Goal: Task Accomplishment & Management: Manage account settings

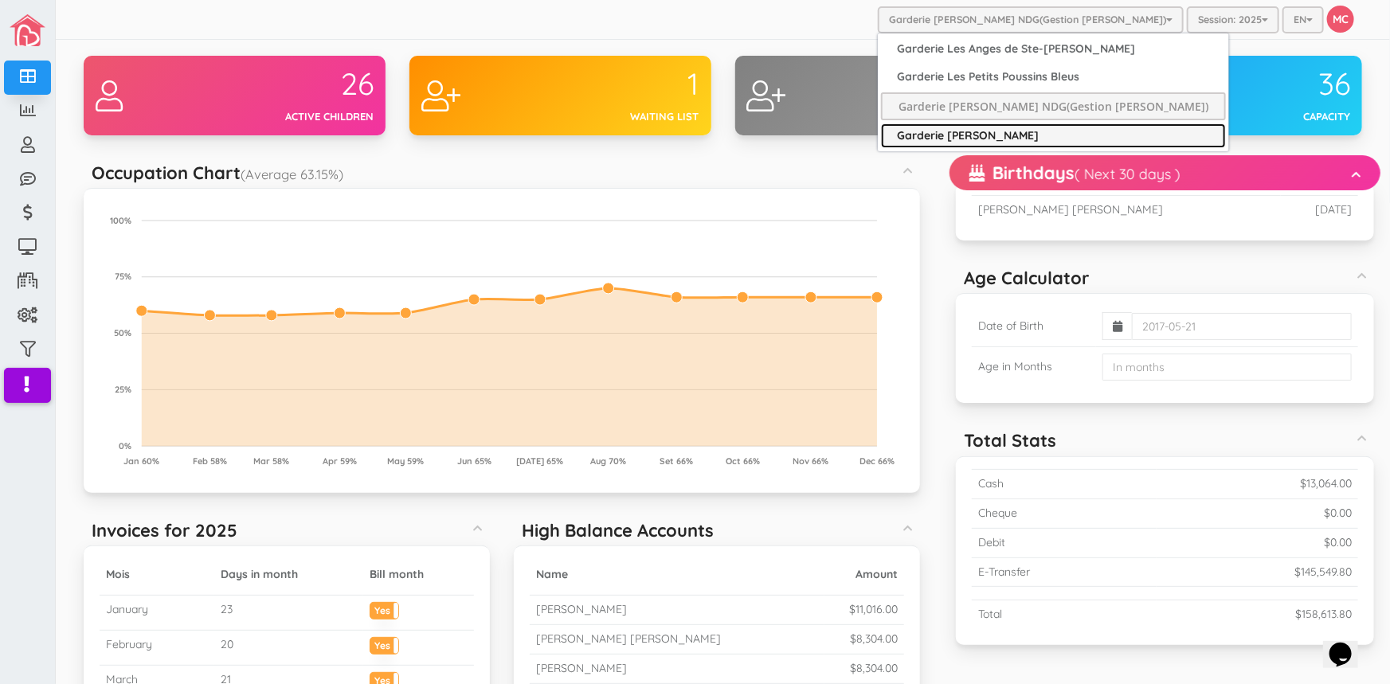
click at [1013, 136] on link "Garderie [PERSON_NAME]" at bounding box center [1053, 135] width 345 height 25
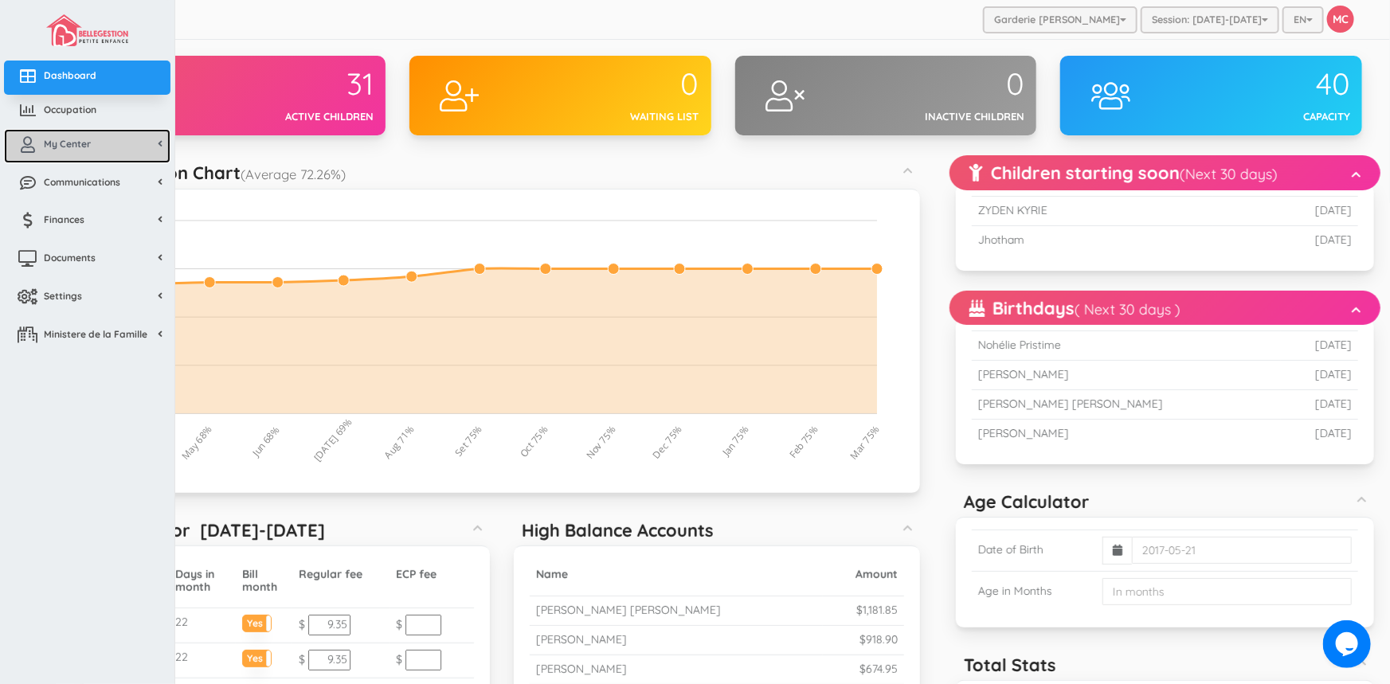
click at [65, 143] on span "My Center" at bounding box center [67, 144] width 47 height 14
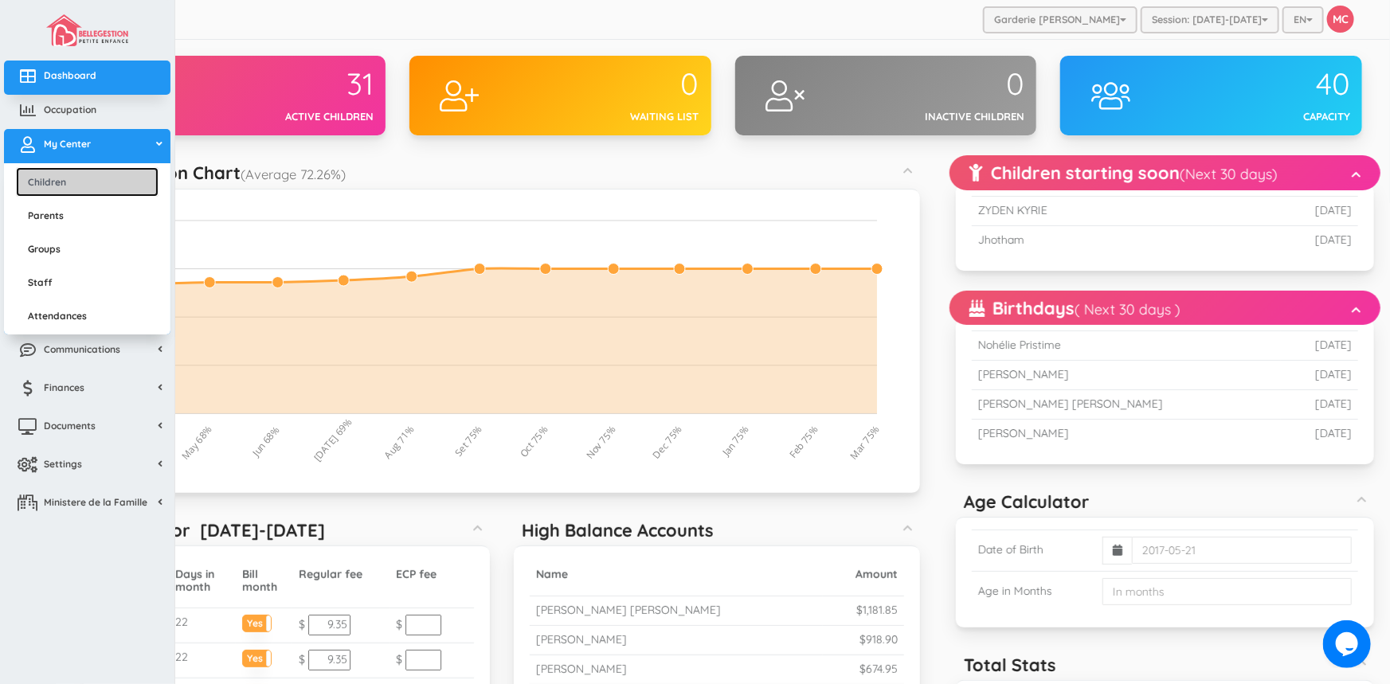
click at [62, 175] on link "Children" at bounding box center [87, 181] width 143 height 29
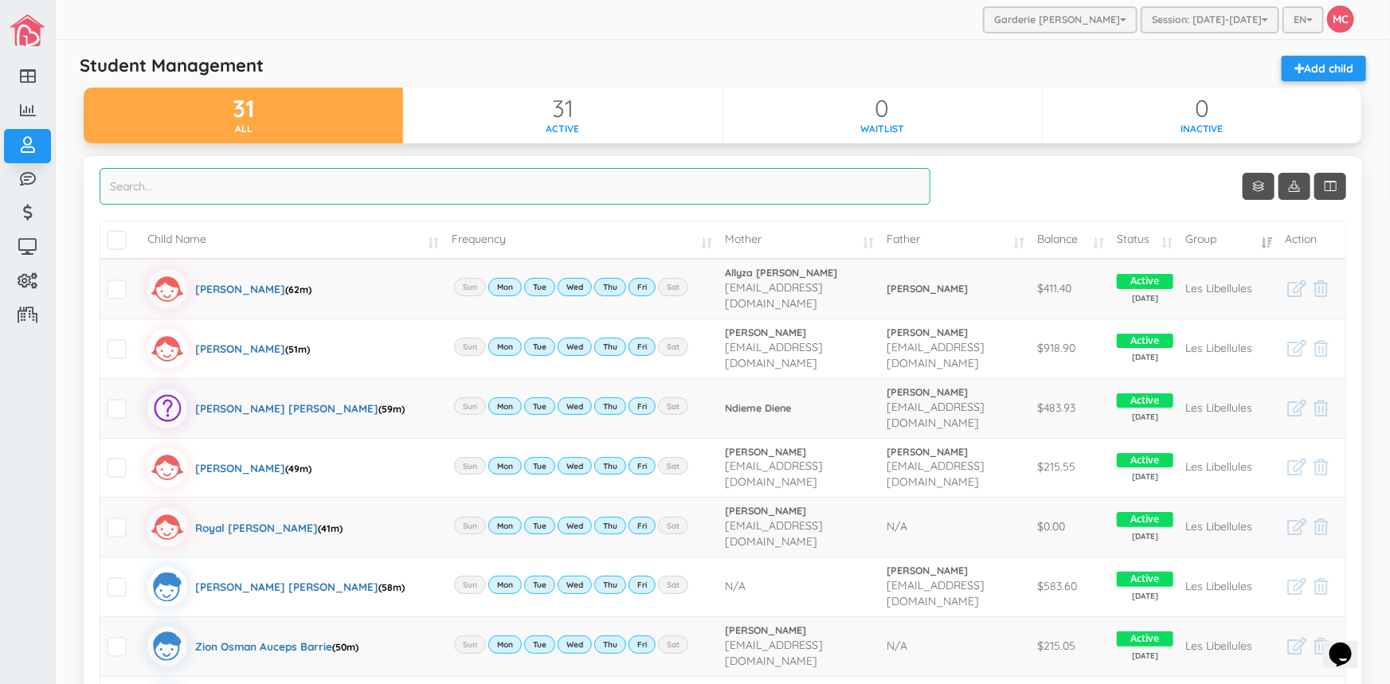
click at [184, 186] on input "search" at bounding box center [515, 186] width 831 height 37
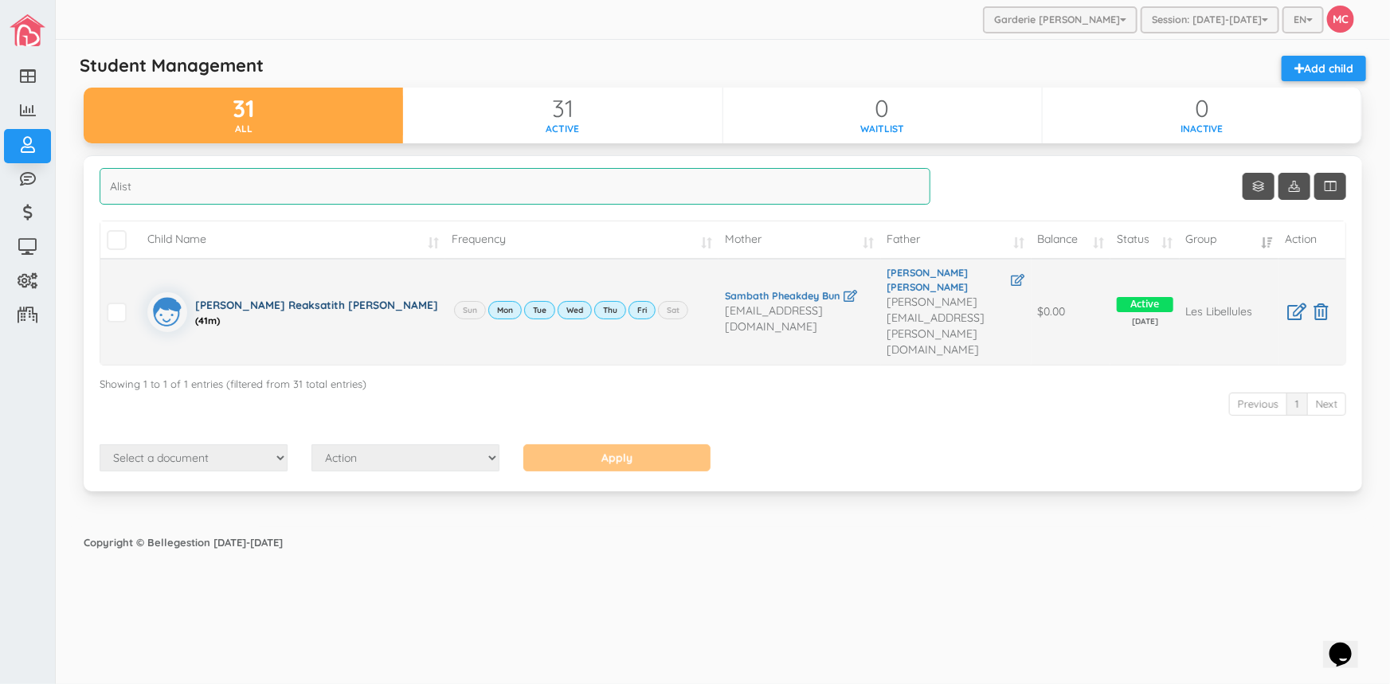
type input "Alist"
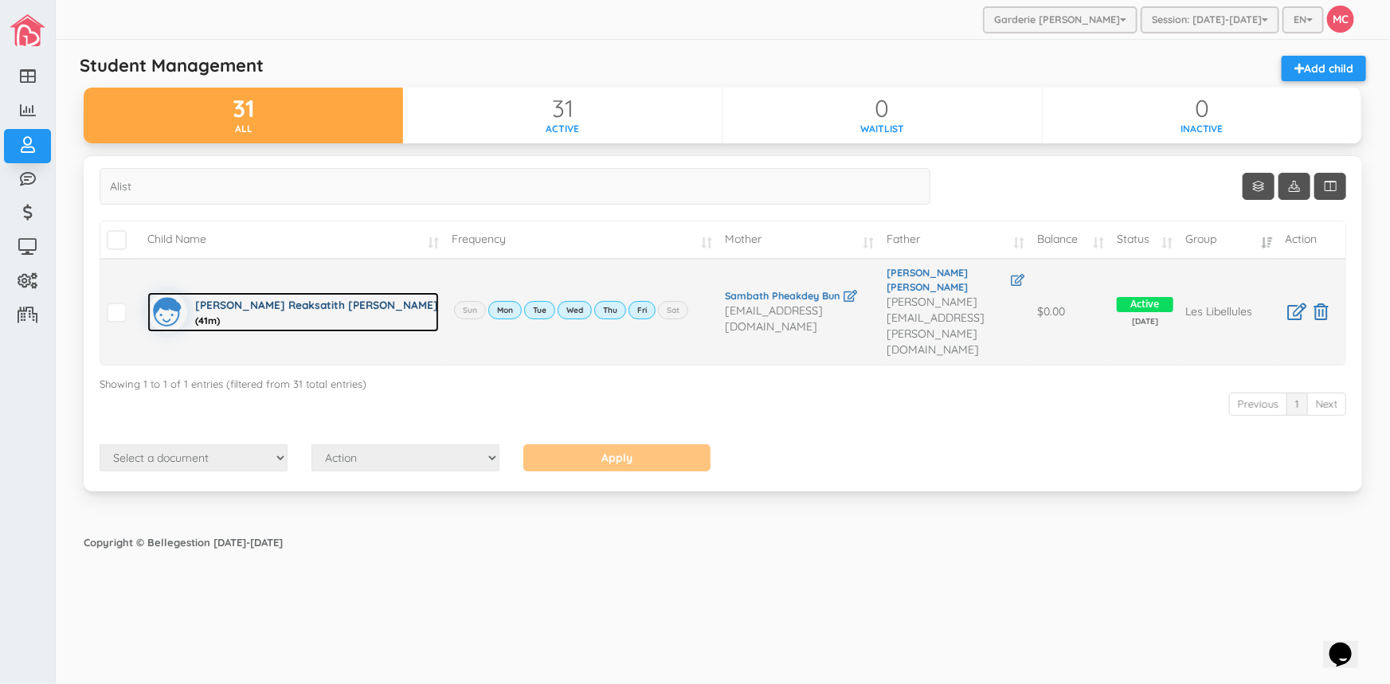
click at [208, 292] on div "Alistair Reaksatith Kheng (41m)" at bounding box center [317, 312] width 244 height 40
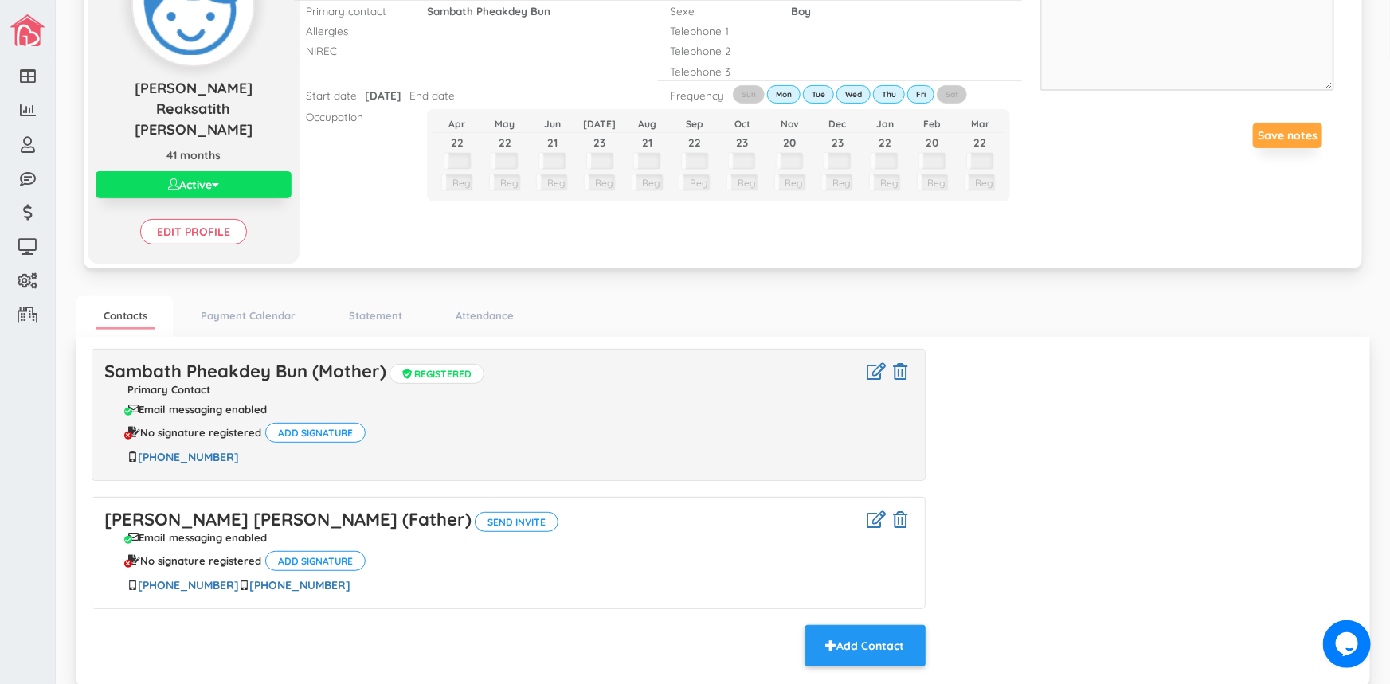
scroll to position [170, 0]
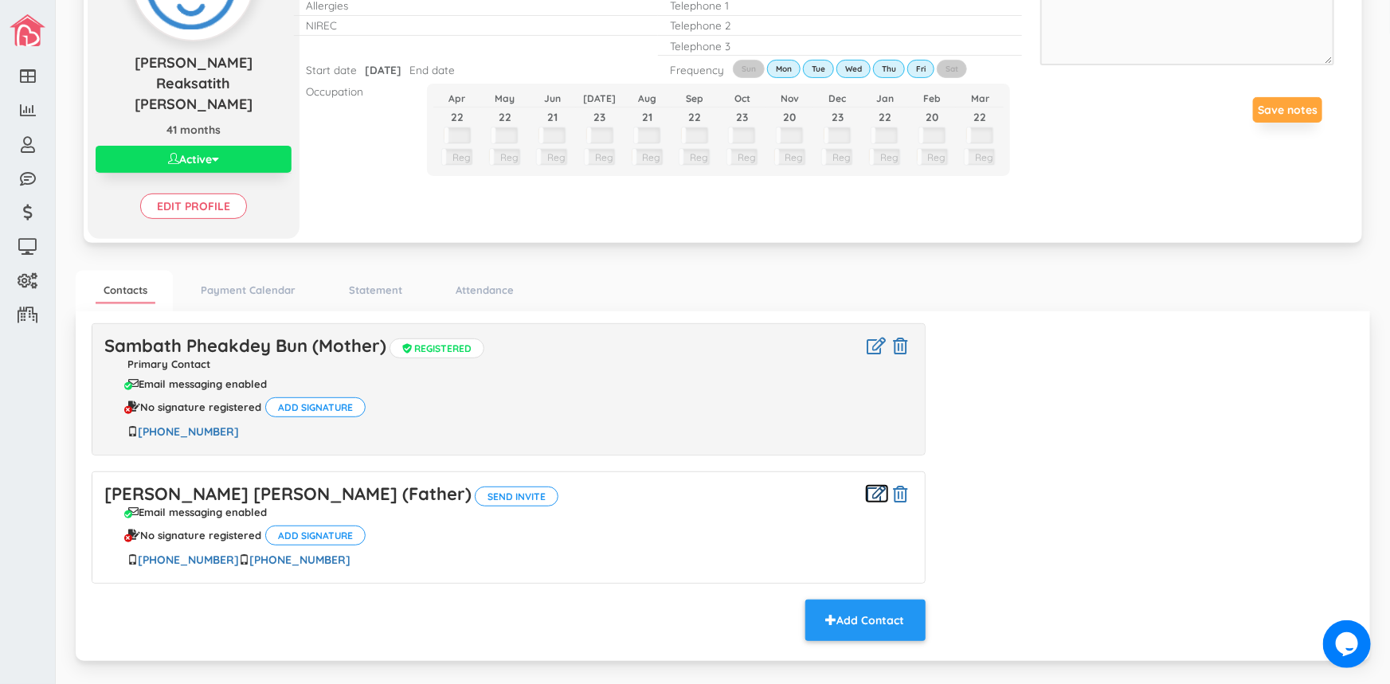
click at [868, 486] on icon at bounding box center [877, 494] width 19 height 17
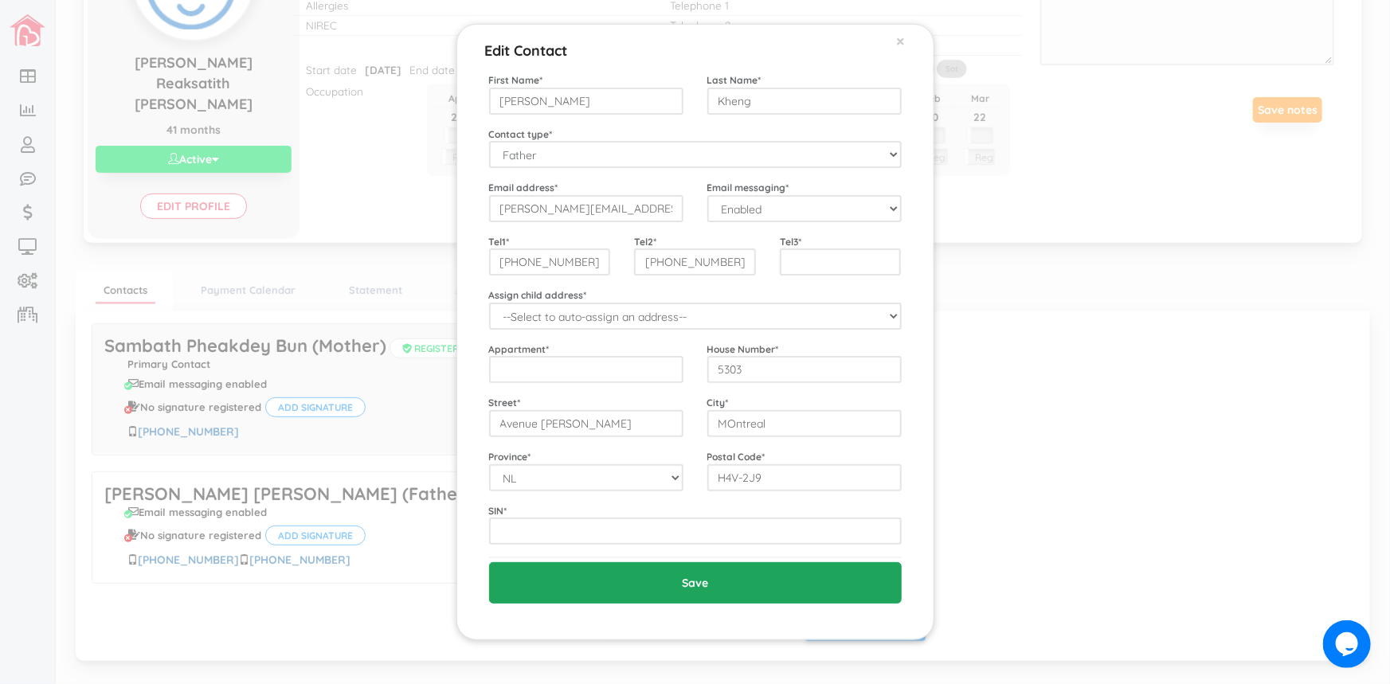
click at [684, 584] on input "Save" at bounding box center [695, 582] width 413 height 41
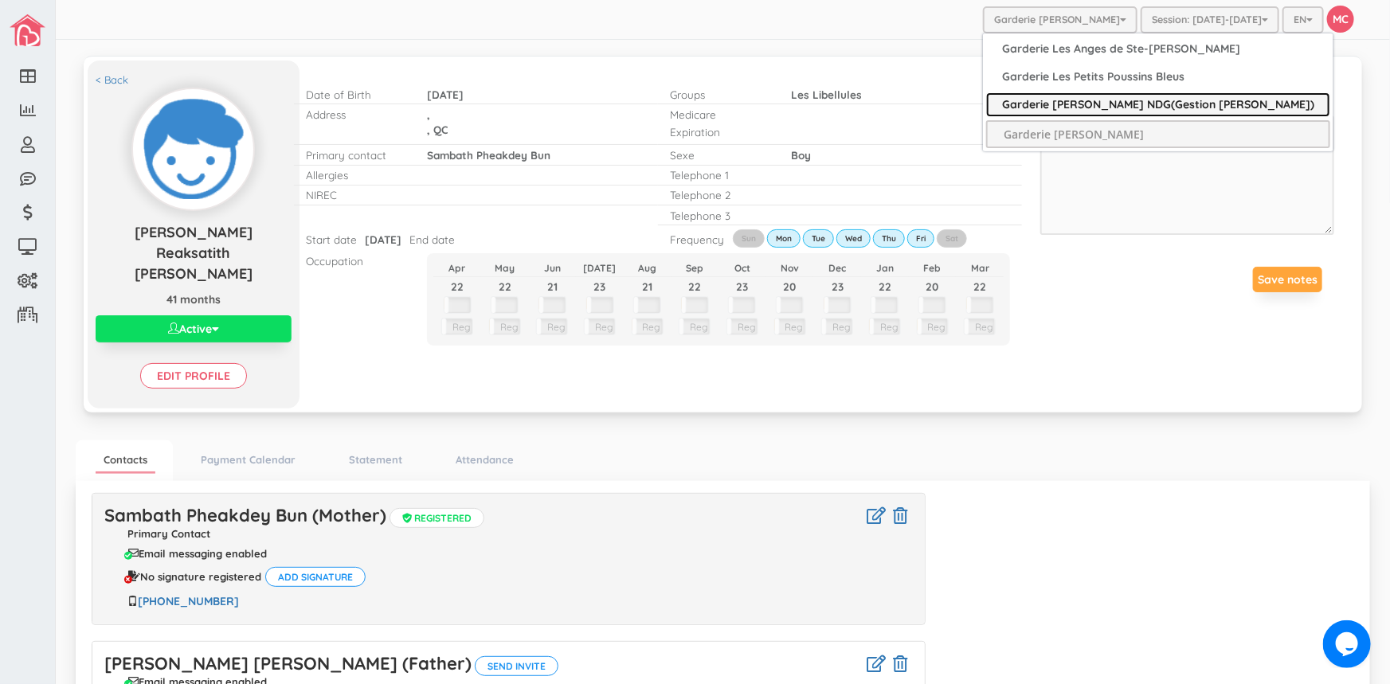
click at [1094, 106] on link "Garderie [PERSON_NAME] NDG(Gestion [PERSON_NAME])" at bounding box center [1158, 104] width 344 height 25
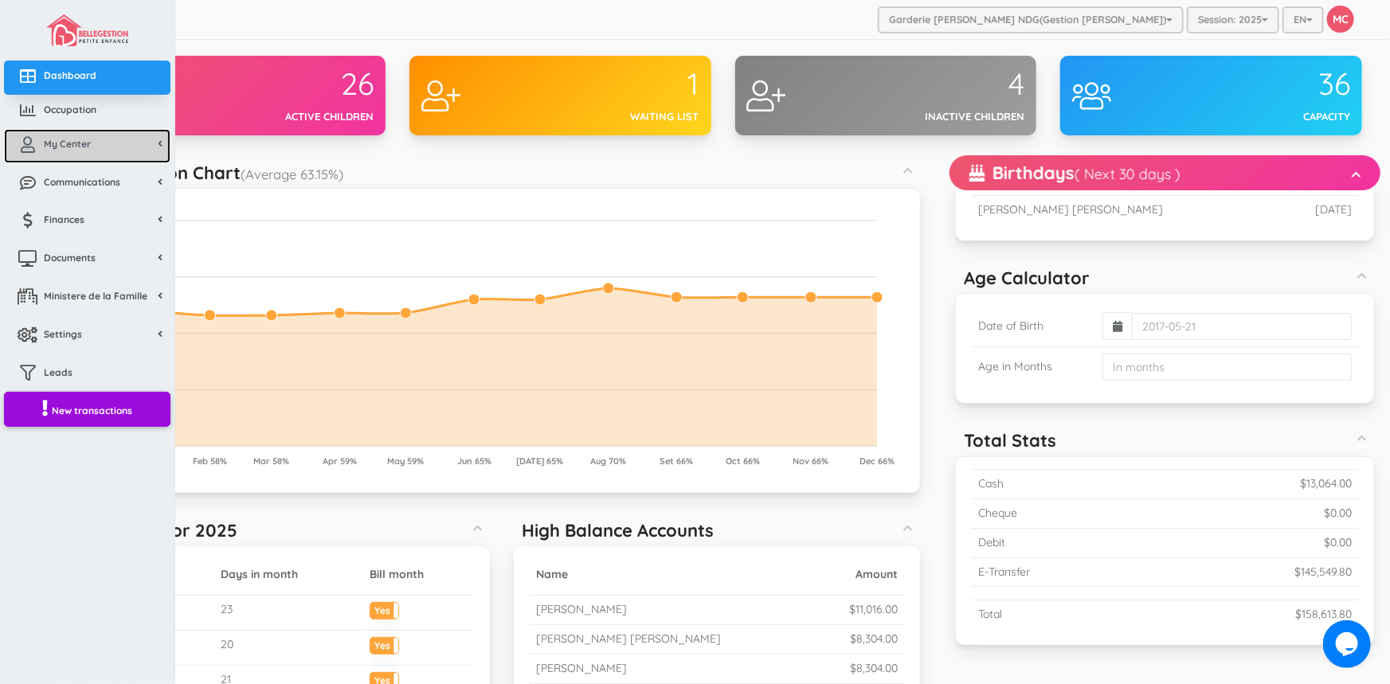
click at [54, 137] on span "My Center" at bounding box center [67, 144] width 47 height 14
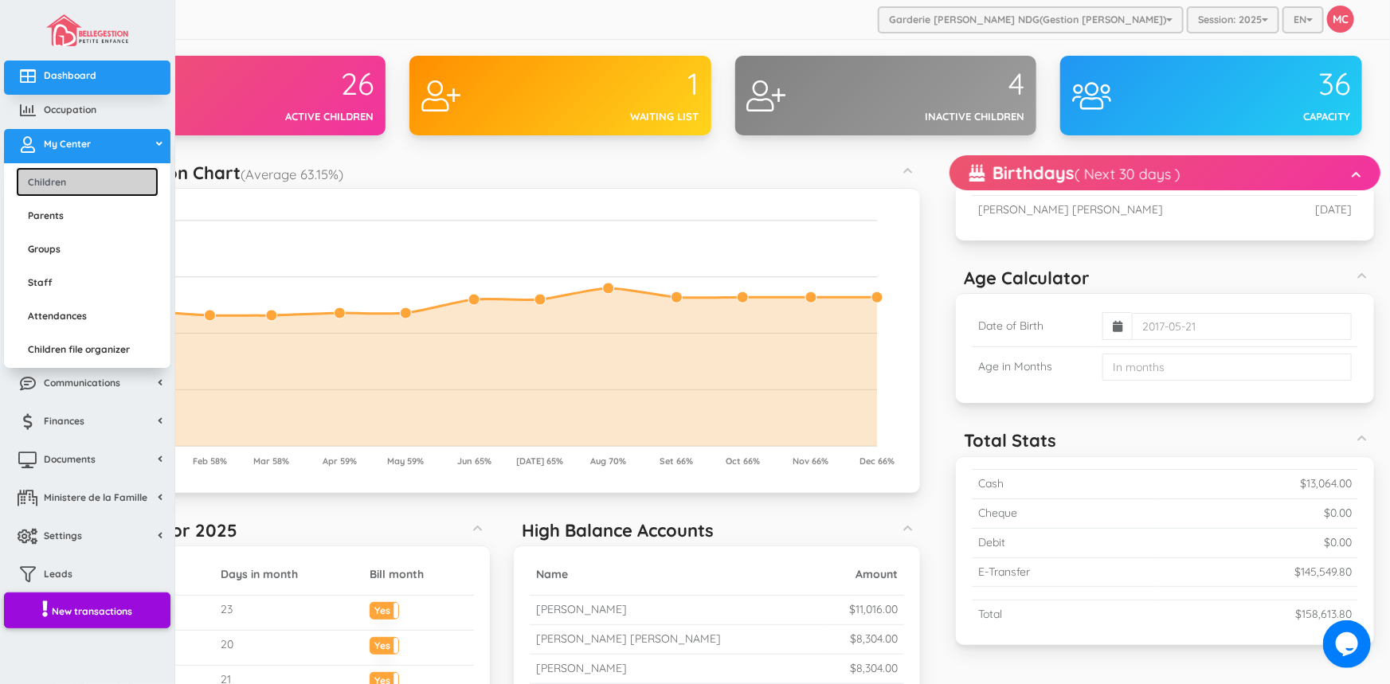
click at [57, 183] on link "Children" at bounding box center [87, 181] width 143 height 29
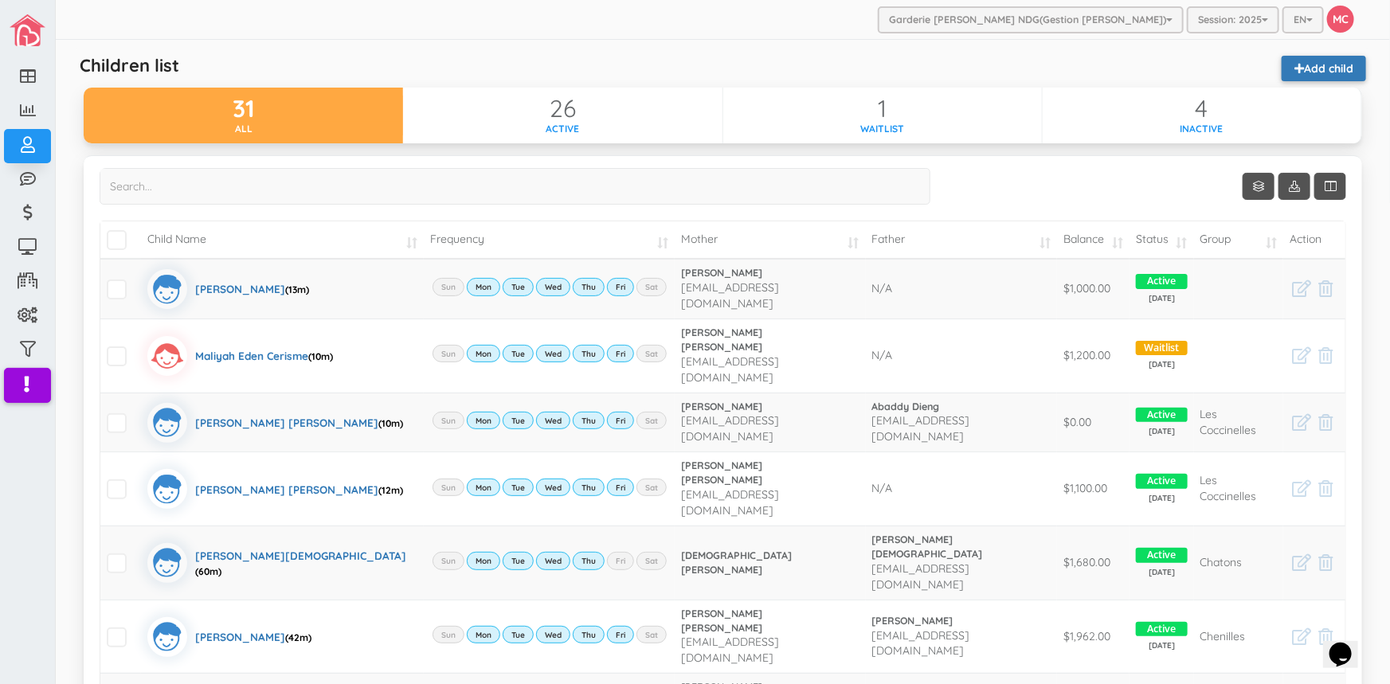
click at [1326, 70] on link "Add child" at bounding box center [1324, 68] width 84 height 25
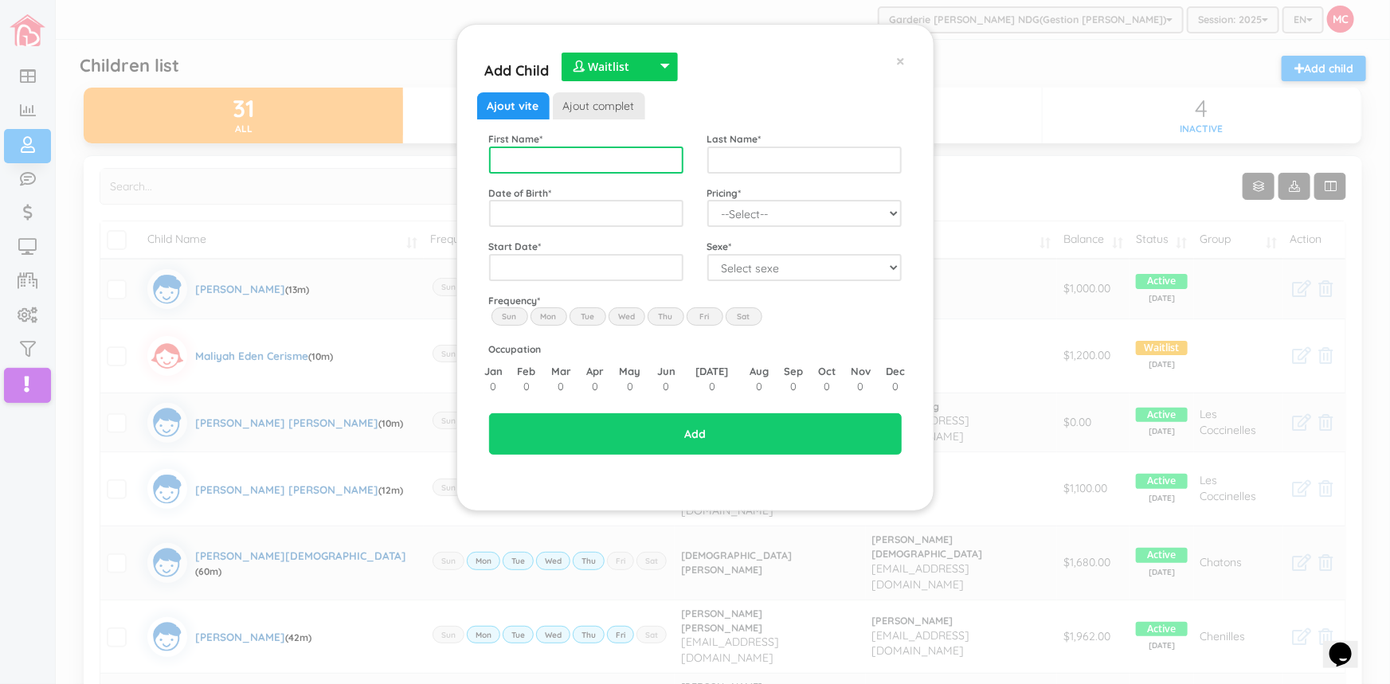
click at [597, 159] on input "text" at bounding box center [586, 160] width 194 height 27
click at [506, 161] on input "text" at bounding box center [586, 160] width 194 height 27
type input "[PERSON_NAME]"
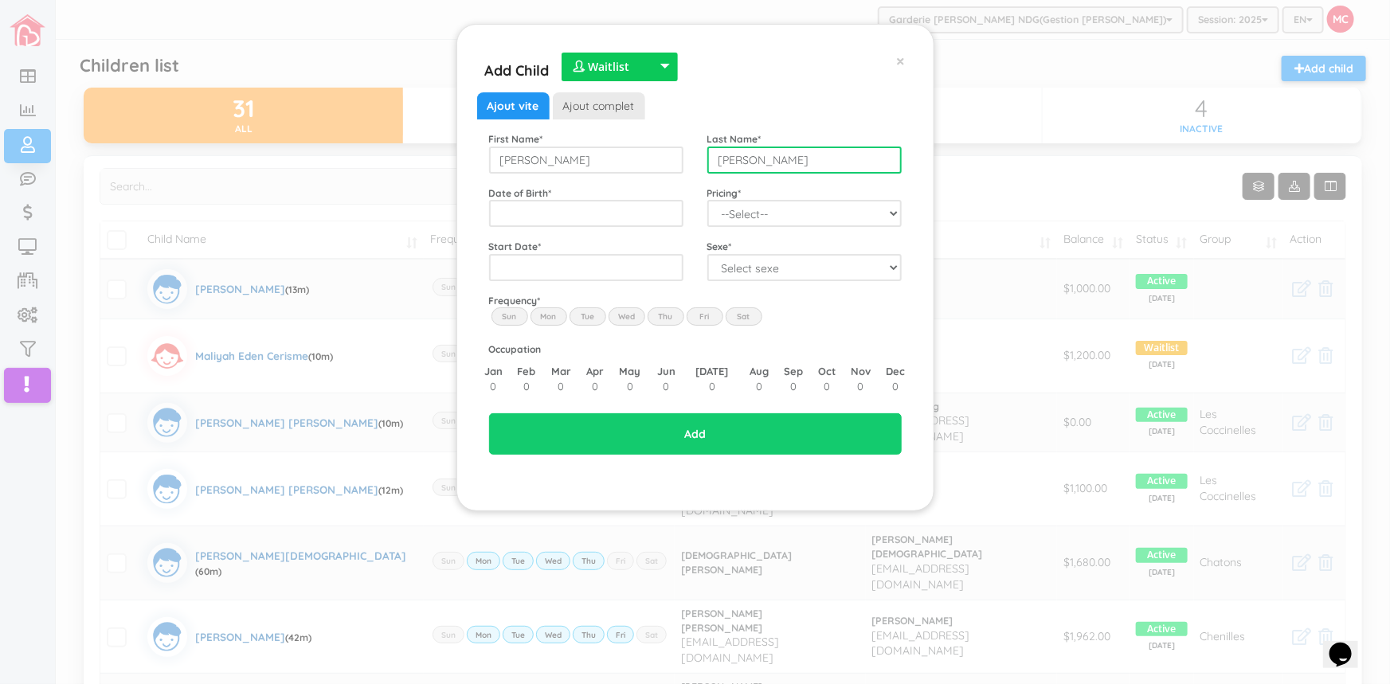
type input "[PERSON_NAME]"
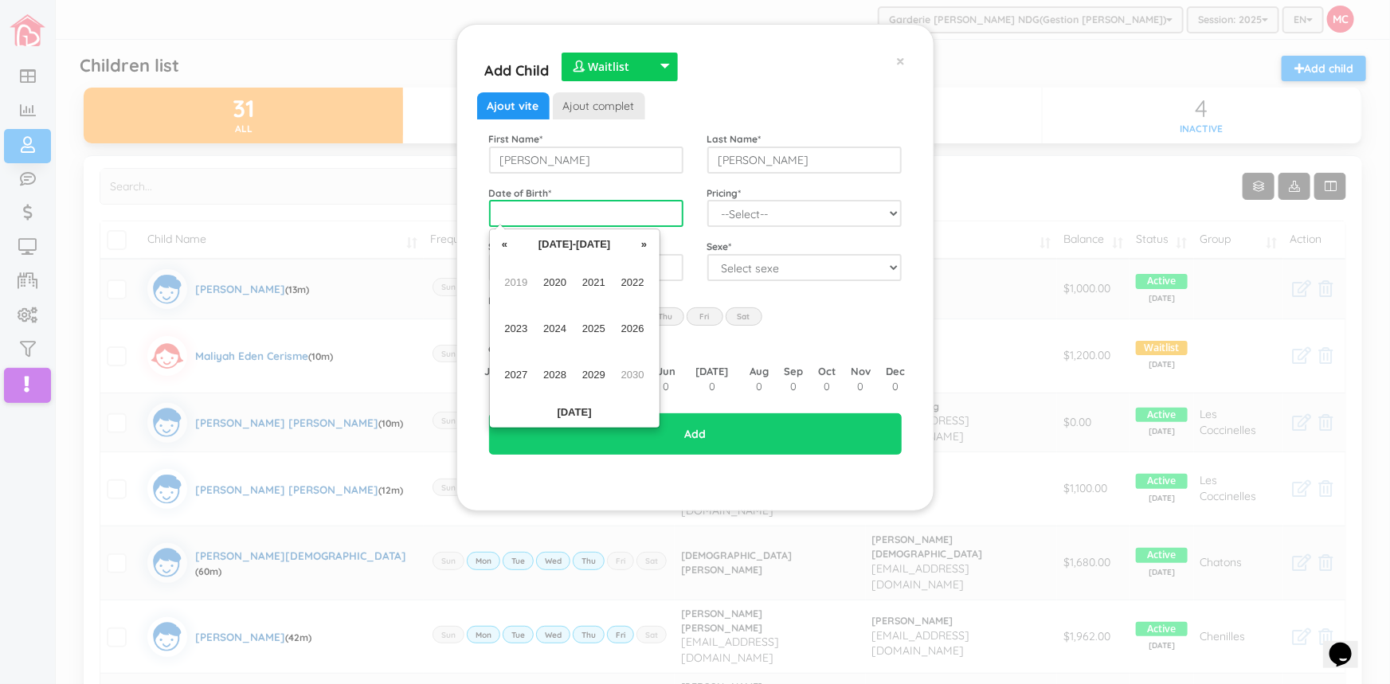
click at [523, 219] on input "text" at bounding box center [586, 213] width 194 height 27
click at [554, 327] on span "2024" at bounding box center [555, 329] width 36 height 43
click at [519, 325] on span "May" at bounding box center [517, 329] width 36 height 43
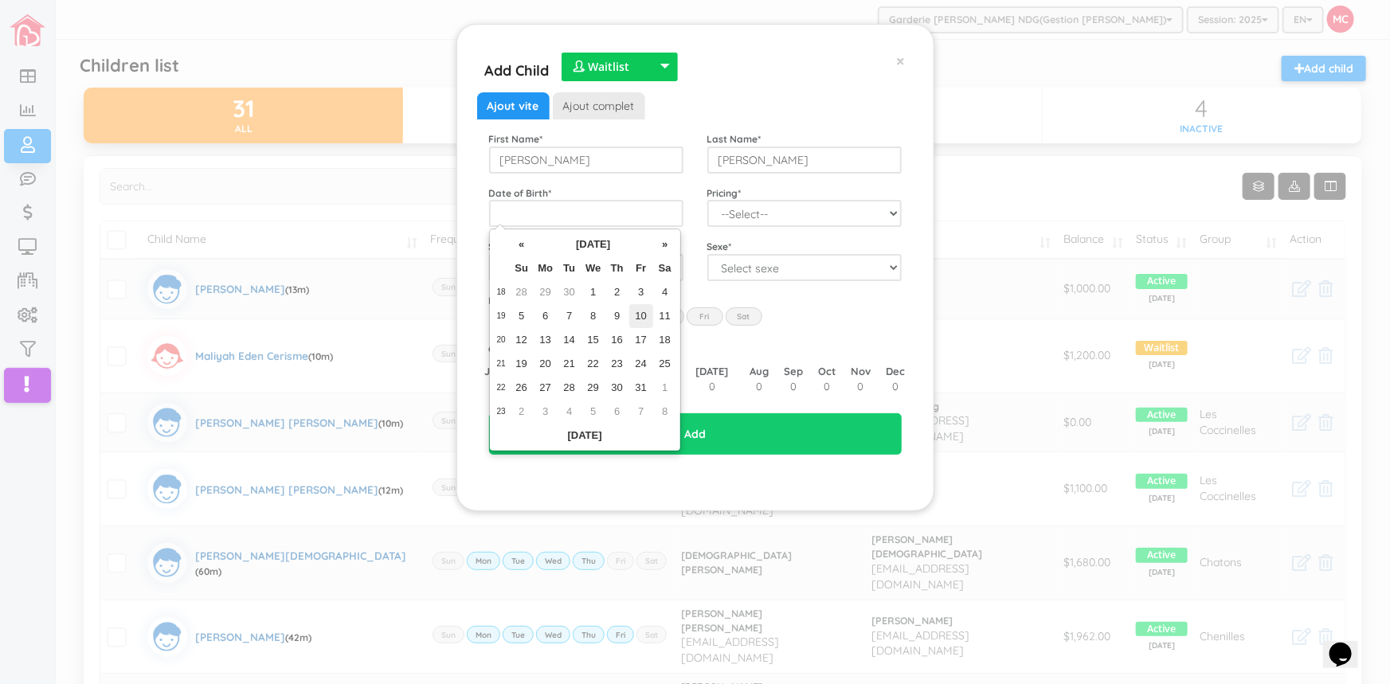
click at [637, 312] on td "10" at bounding box center [641, 316] width 24 height 24
type input "2024-05-10"
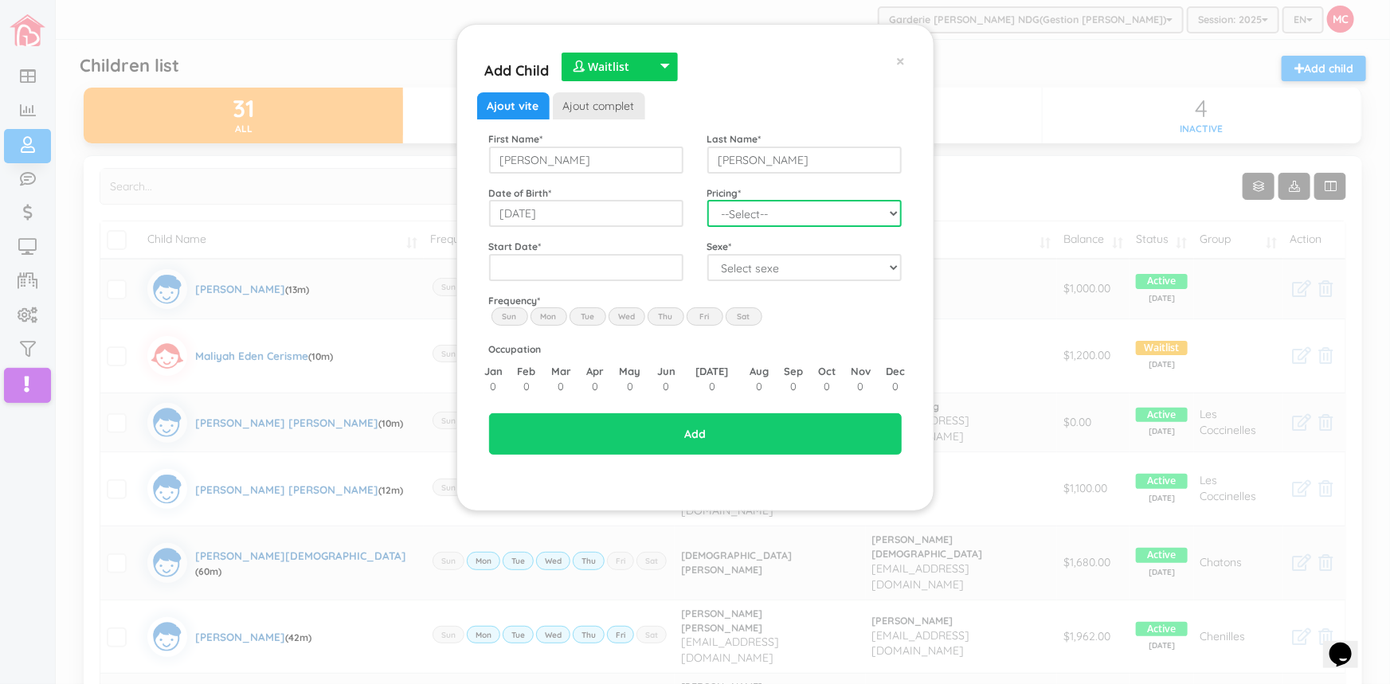
click at [892, 214] on select "--Select-- zaqylee Fees for daycare 2025 Evelyn 2025 FEES FOR BROTHERS 2024 Ste…" at bounding box center [804, 213] width 194 height 27
select select "132"
click at [707, 200] on select "--Select-- zaqylee Fees for daycare 2025 Evelyn 2025 FEES FOR BROTHERS 2024 Ste…" at bounding box center [804, 213] width 194 height 27
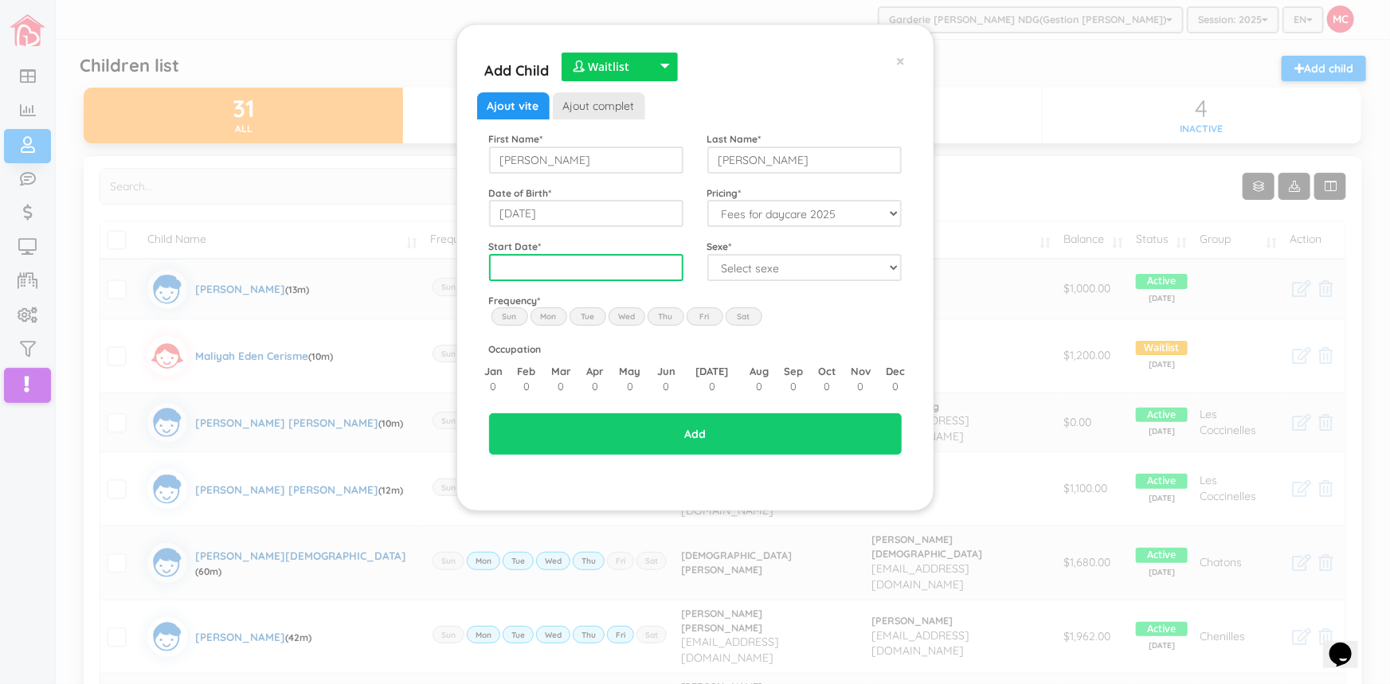
click at [574, 266] on input "text" at bounding box center [586, 267] width 194 height 27
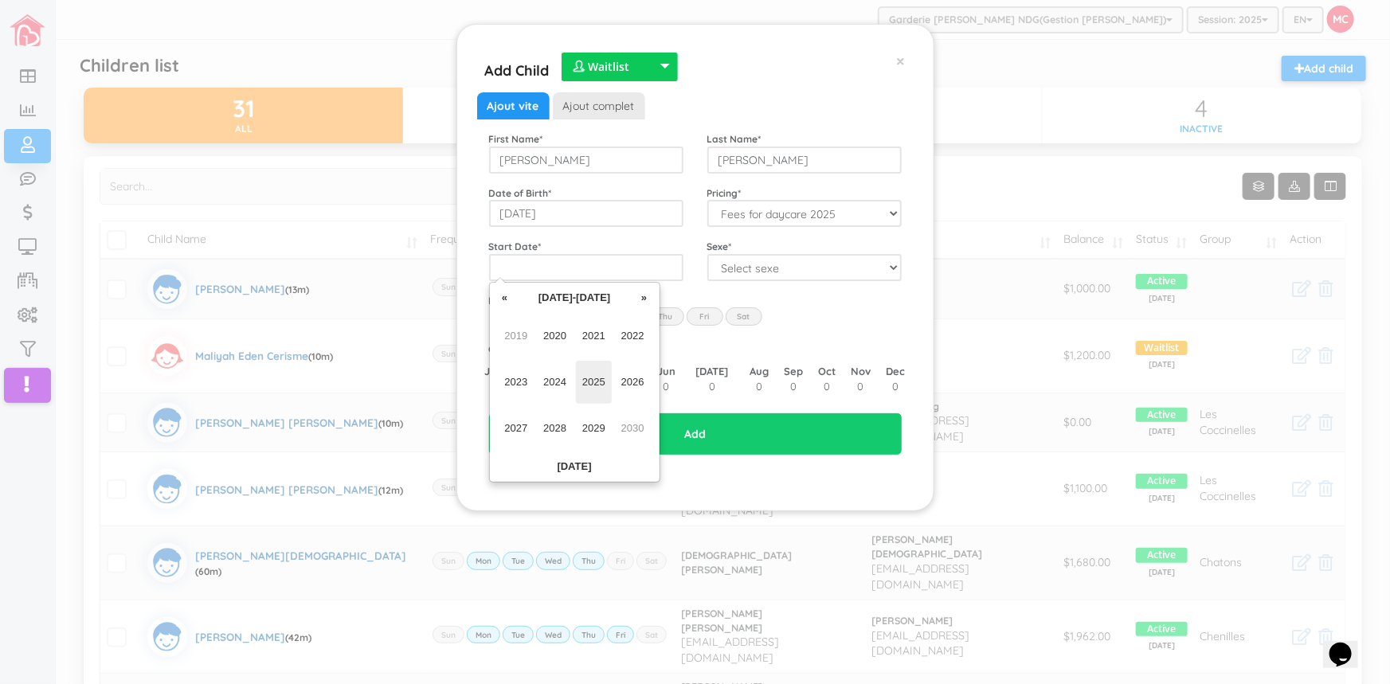
click at [601, 382] on span "2025" at bounding box center [594, 382] width 36 height 43
click at [515, 430] on span "Sep" at bounding box center [517, 428] width 36 height 43
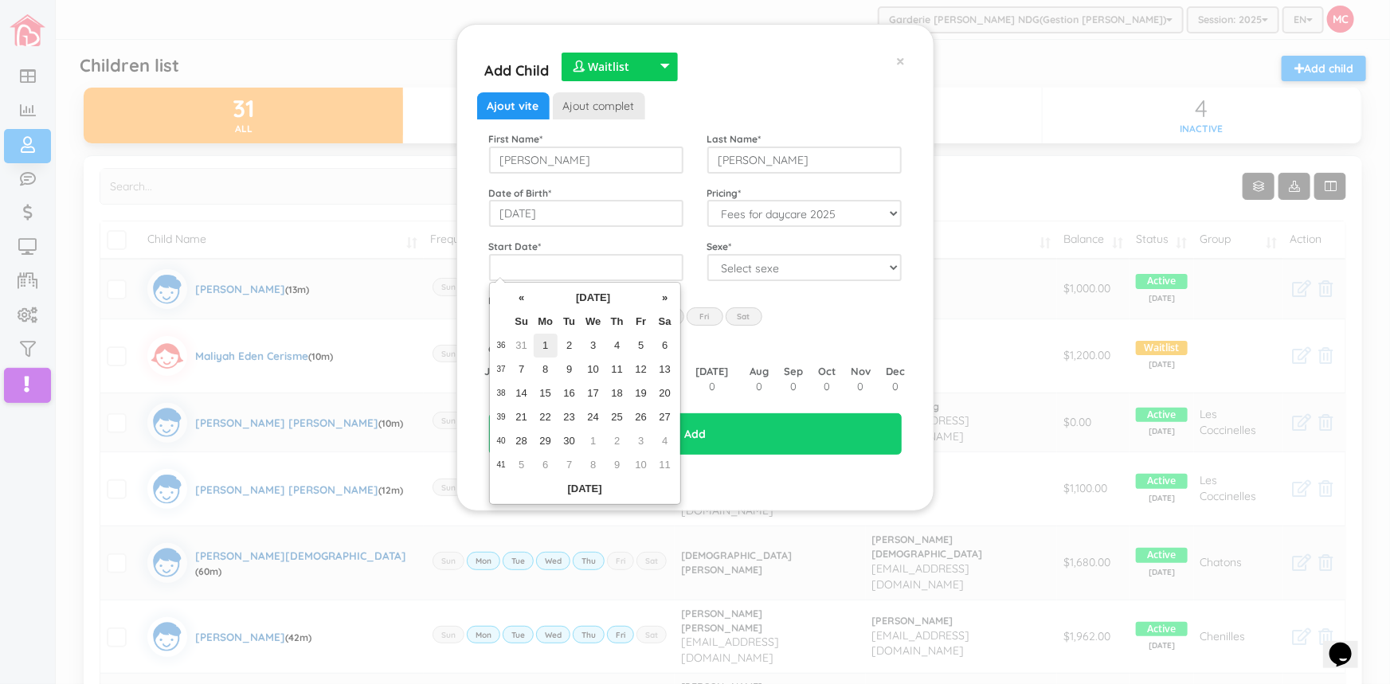
click at [546, 342] on td "1" at bounding box center [546, 346] width 24 height 24
type input "2025-09-01"
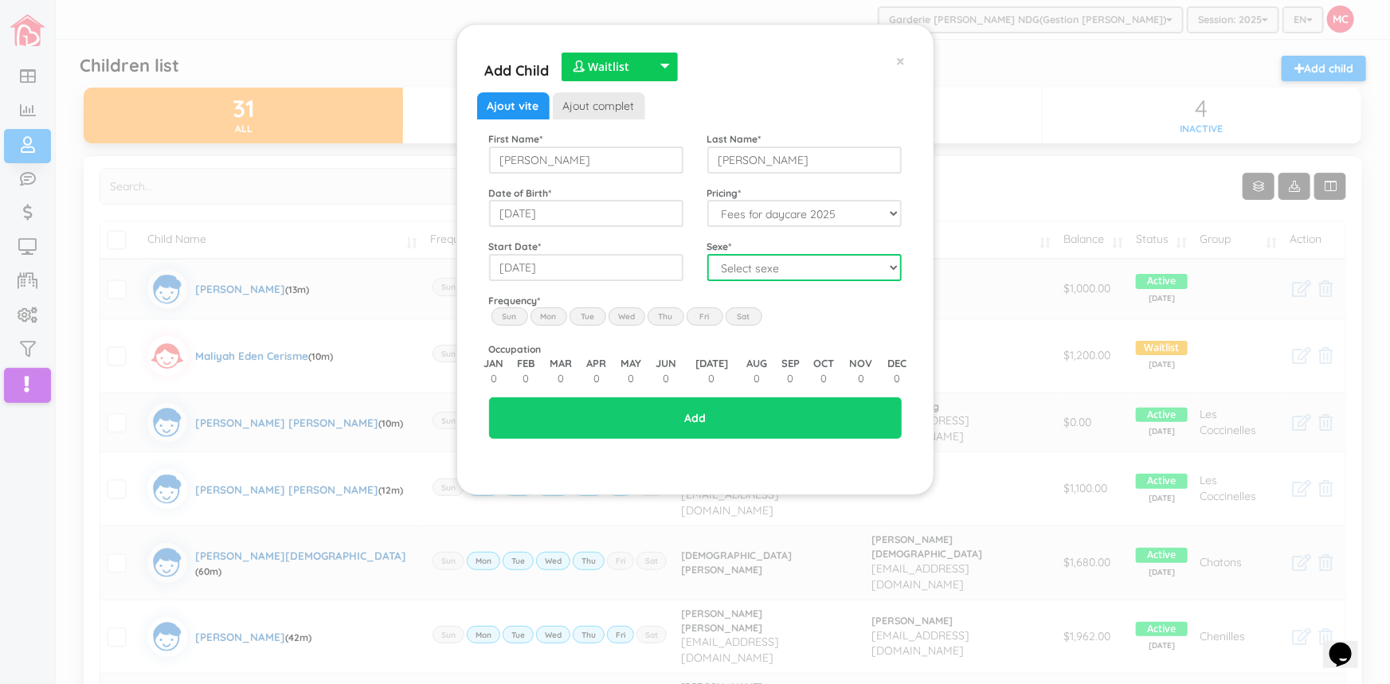
click at [899, 267] on select "Select sexe Boy Girl" at bounding box center [804, 267] width 194 height 27
select select "1"
click at [707, 254] on select "Select sexe Boy Girl" at bounding box center [804, 267] width 194 height 27
click at [547, 309] on label "Mon" at bounding box center [549, 317] width 37 height 18
click at [0, 0] on input "Mon" at bounding box center [0, 0] width 0 height 0
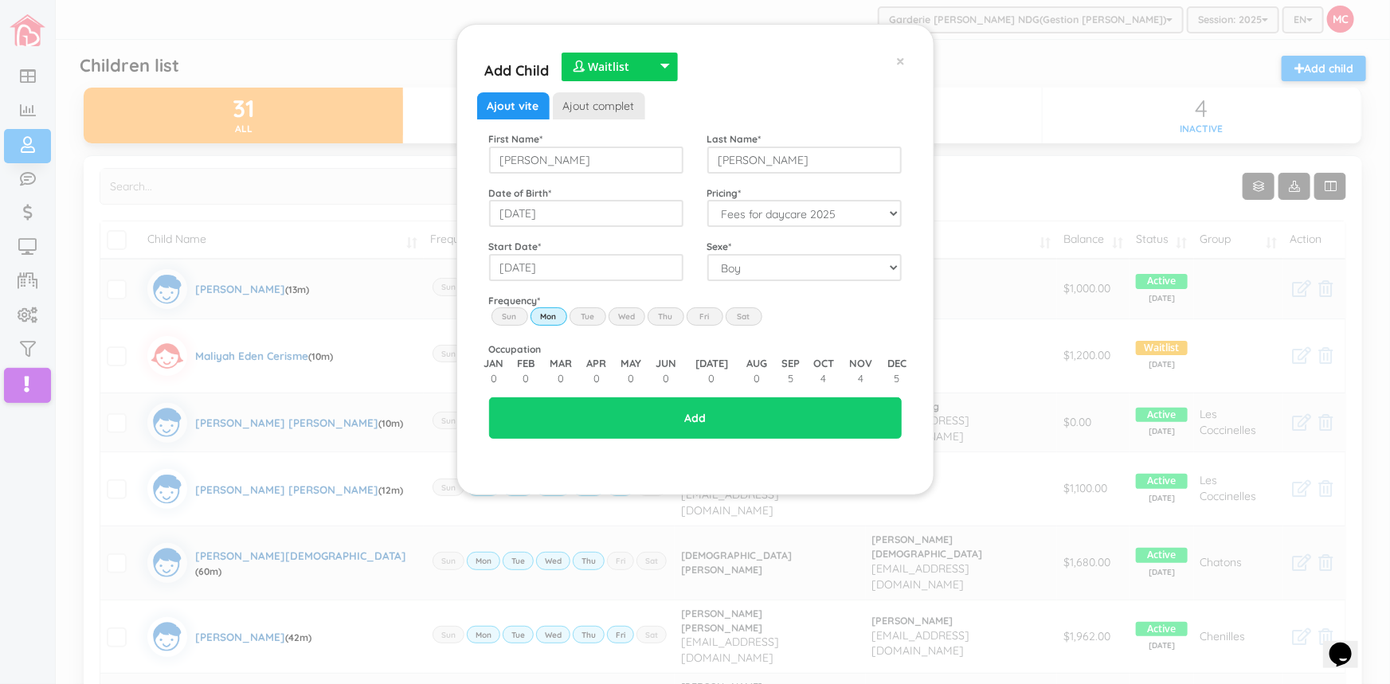
click at [588, 314] on label "Tue" at bounding box center [588, 317] width 37 height 18
click at [0, 0] on input "Tue" at bounding box center [0, 0] width 0 height 0
drag, startPoint x: 625, startPoint y: 312, endPoint x: 642, endPoint y: 317, distance: 17.6
click at [626, 312] on label "Wed" at bounding box center [627, 317] width 37 height 18
click at [0, 0] on input "Wed" at bounding box center [0, 0] width 0 height 0
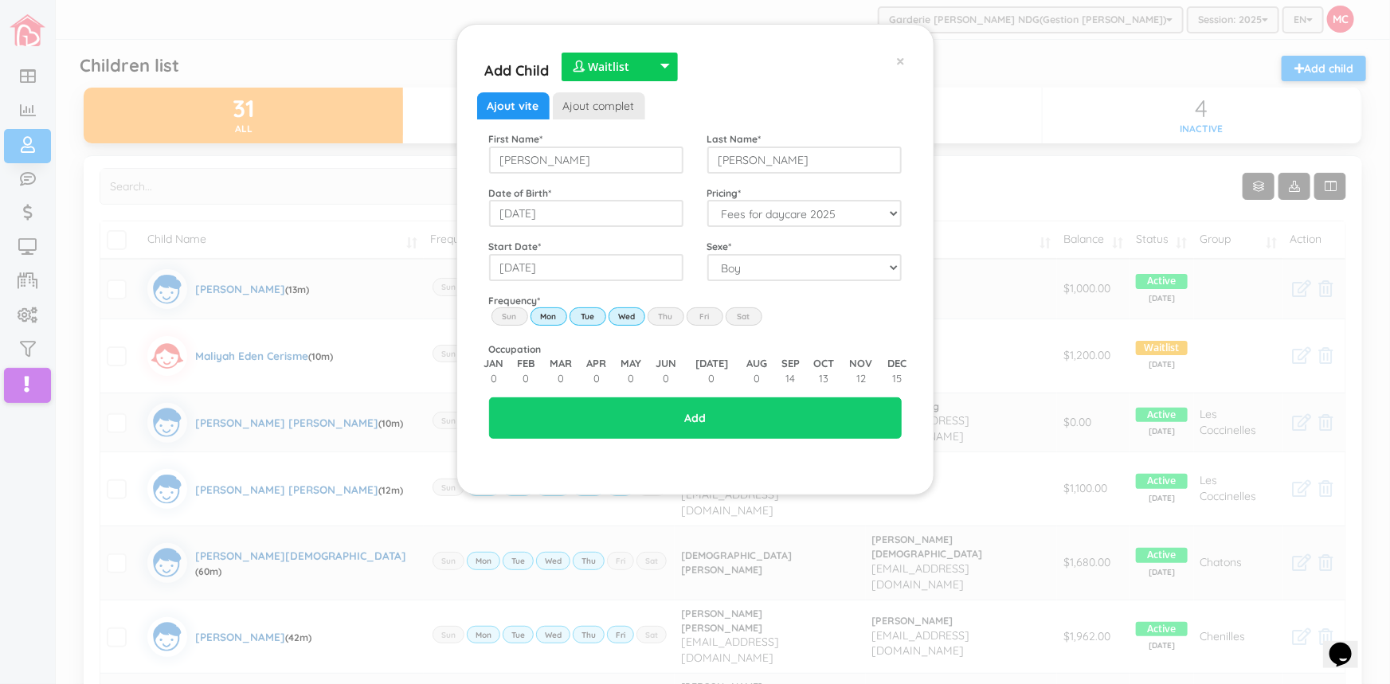
click at [666, 315] on label "Thu" at bounding box center [666, 317] width 37 height 18
click at [0, 0] on input "Thu" at bounding box center [0, 0] width 0 height 0
click at [702, 312] on label "Fri" at bounding box center [705, 317] width 37 height 18
click at [0, 0] on input "Fri" at bounding box center [0, 0] width 0 height 0
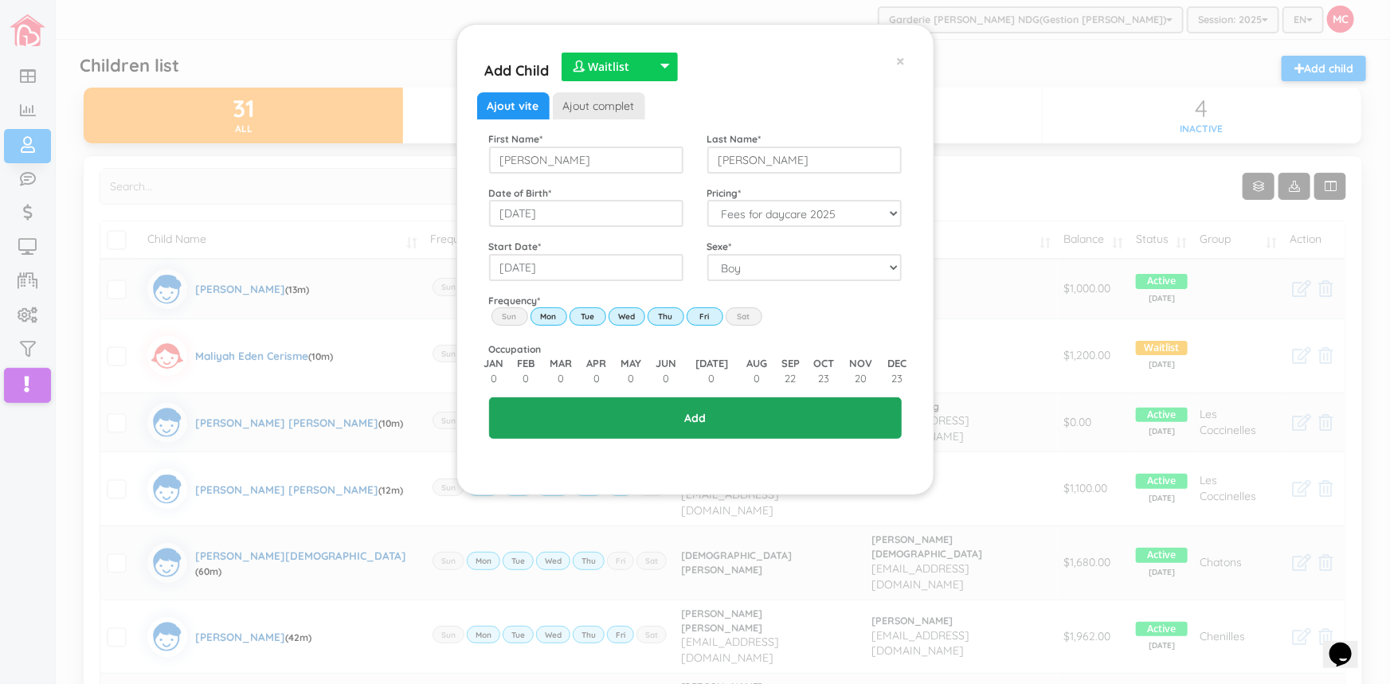
click at [708, 417] on input "Add" at bounding box center [695, 418] width 413 height 41
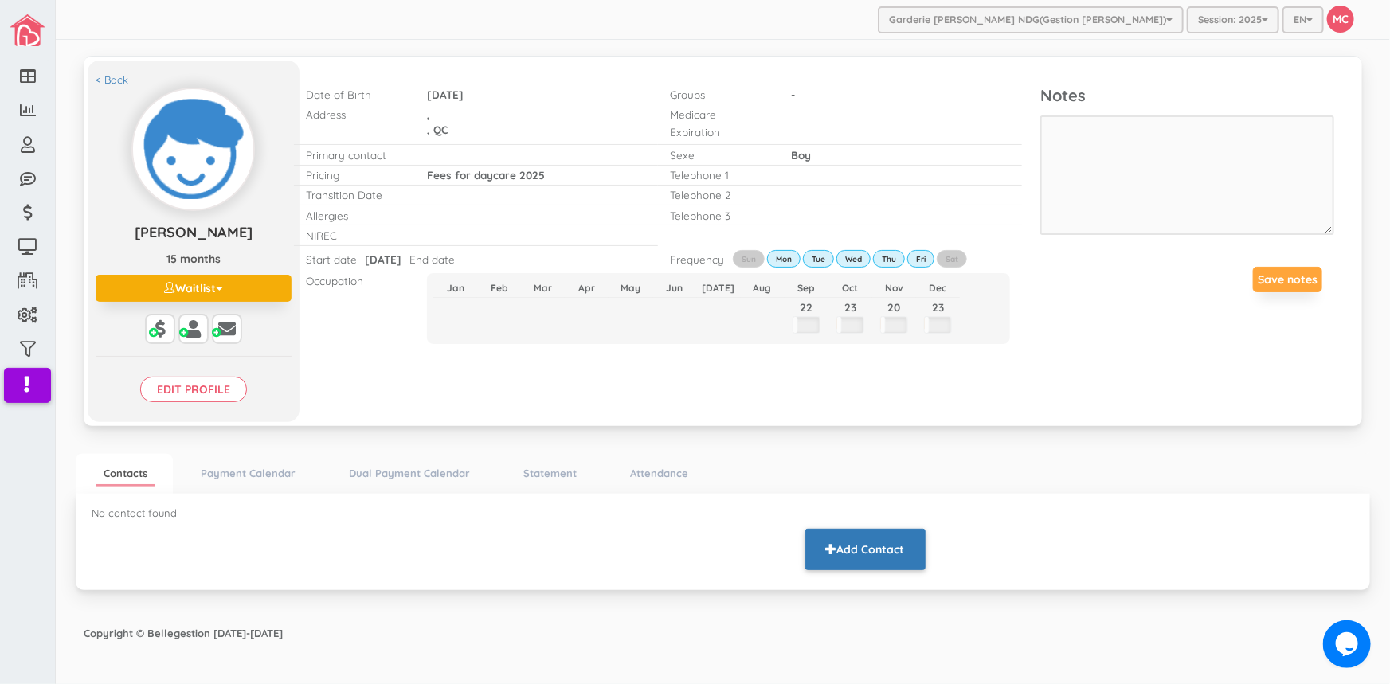
click at [864, 555] on button "Add Contact" at bounding box center [865, 549] width 120 height 41
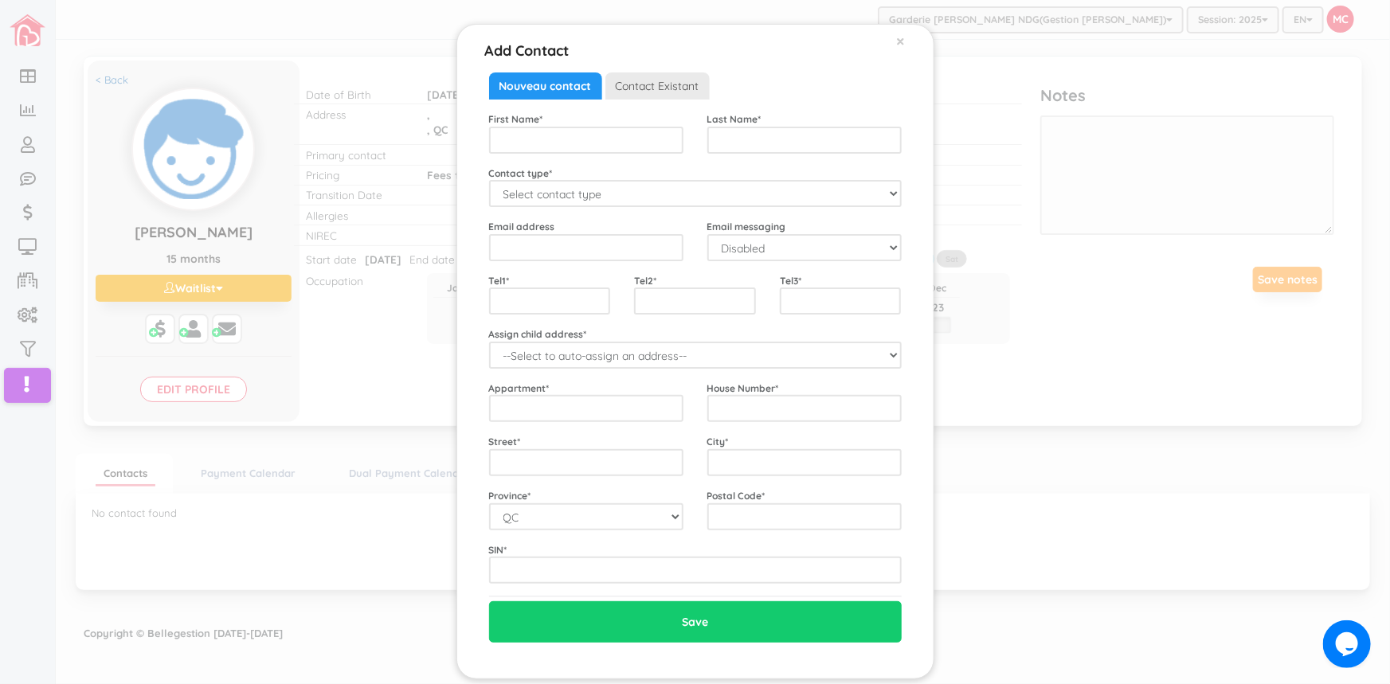
click at [674, 87] on span "Contact Existant" at bounding box center [657, 85] width 104 height 27
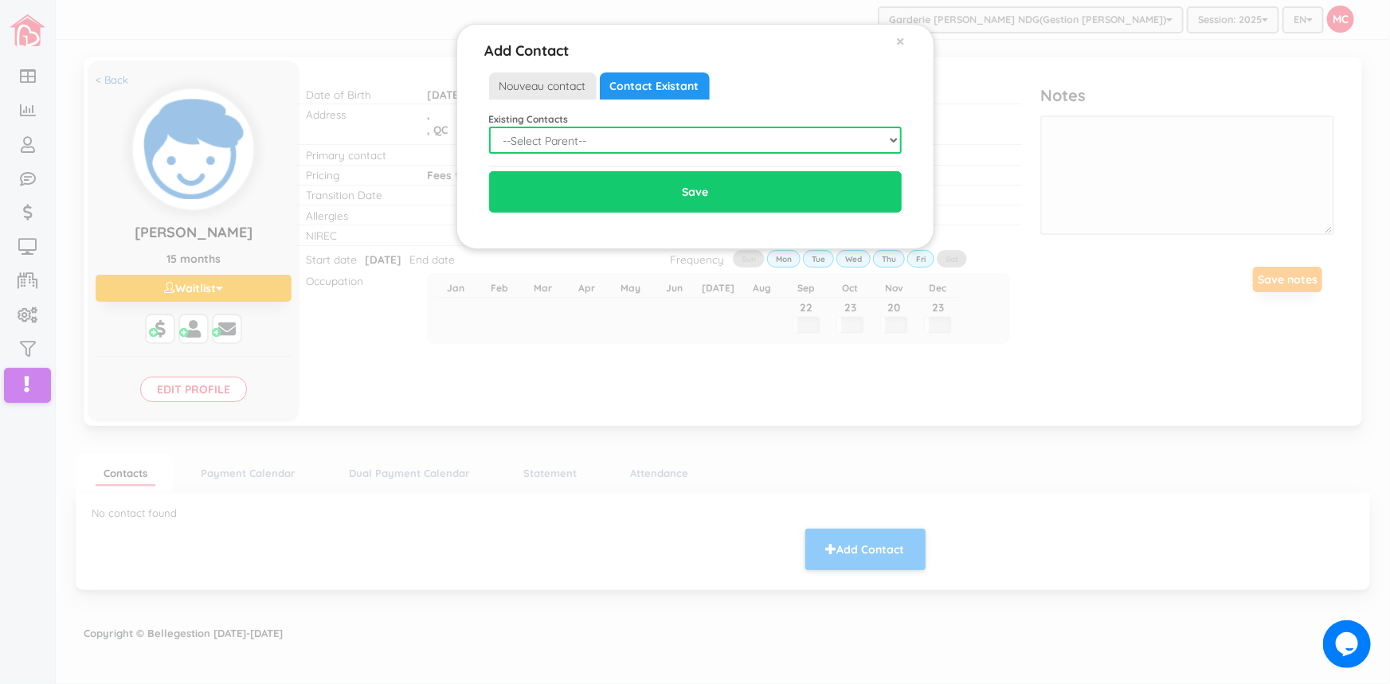
click at [892, 142] on select "--Select Parent-- Not in list [PERSON_NAME], Abaddy [PERSON_NAME] [PERSON_NAME]…" at bounding box center [695, 140] width 413 height 27
select select "1940"
click at [891, 135] on select "--Select Parent-- Not in list [PERSON_NAME], Abaddy [PERSON_NAME] [PERSON_NAME]…" at bounding box center [695, 140] width 413 height 27
click at [895, 141] on select "--Select Parent-- Not in list [PERSON_NAME], Abaddy [PERSON_NAME] [PERSON_NAME]…" at bounding box center [695, 140] width 413 height 27
click at [566, 87] on span "Nouveau contact" at bounding box center [543, 85] width 108 height 27
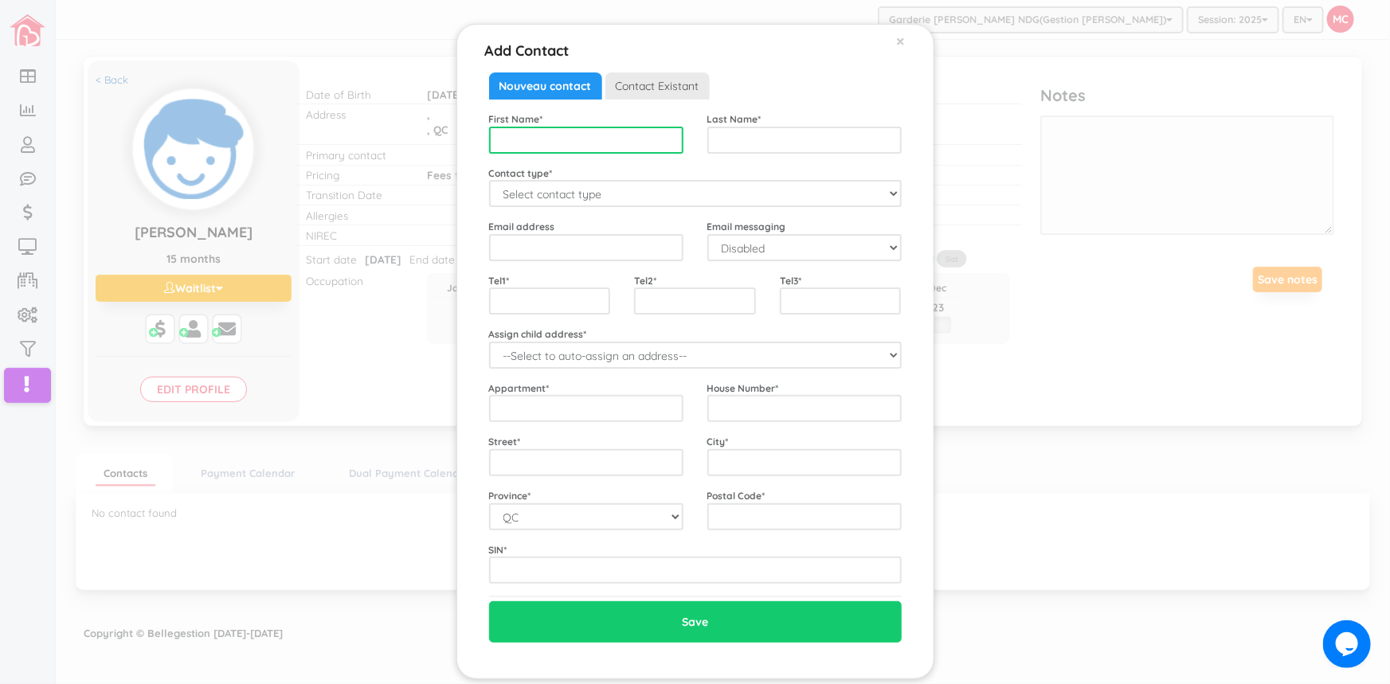
click at [500, 140] on input "text" at bounding box center [586, 140] width 194 height 27
type input "[PERSON_NAME]"
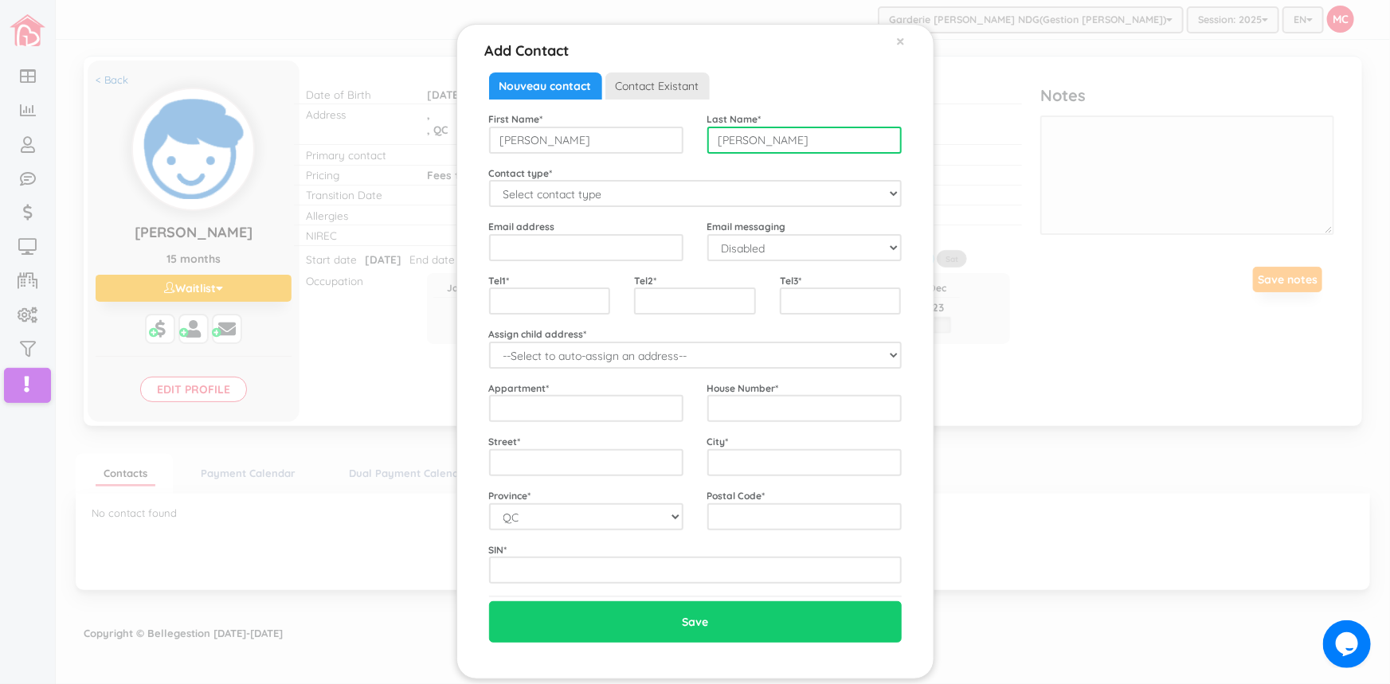
type input "[PERSON_NAME]"
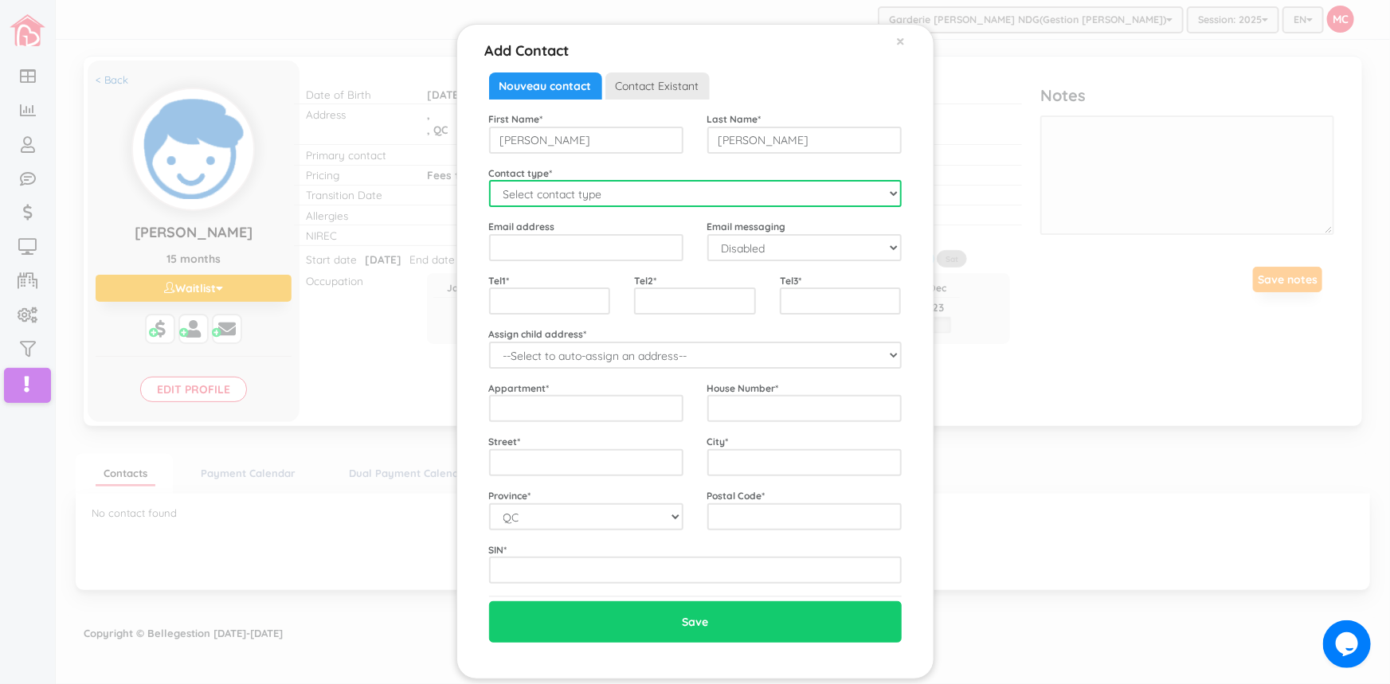
select select "Mother"
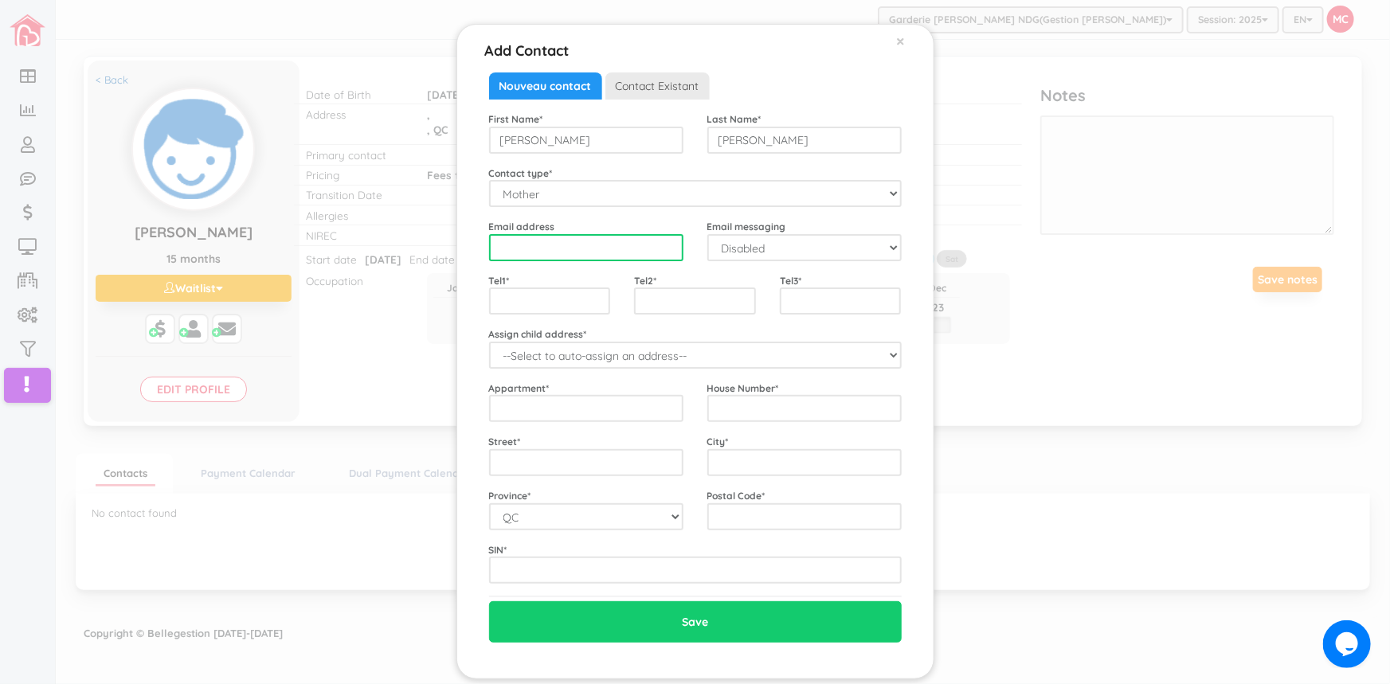
paste input "[EMAIL_ADDRESS][DOMAIN_NAME]"
type input "[EMAIL_ADDRESS][DOMAIN_NAME]"
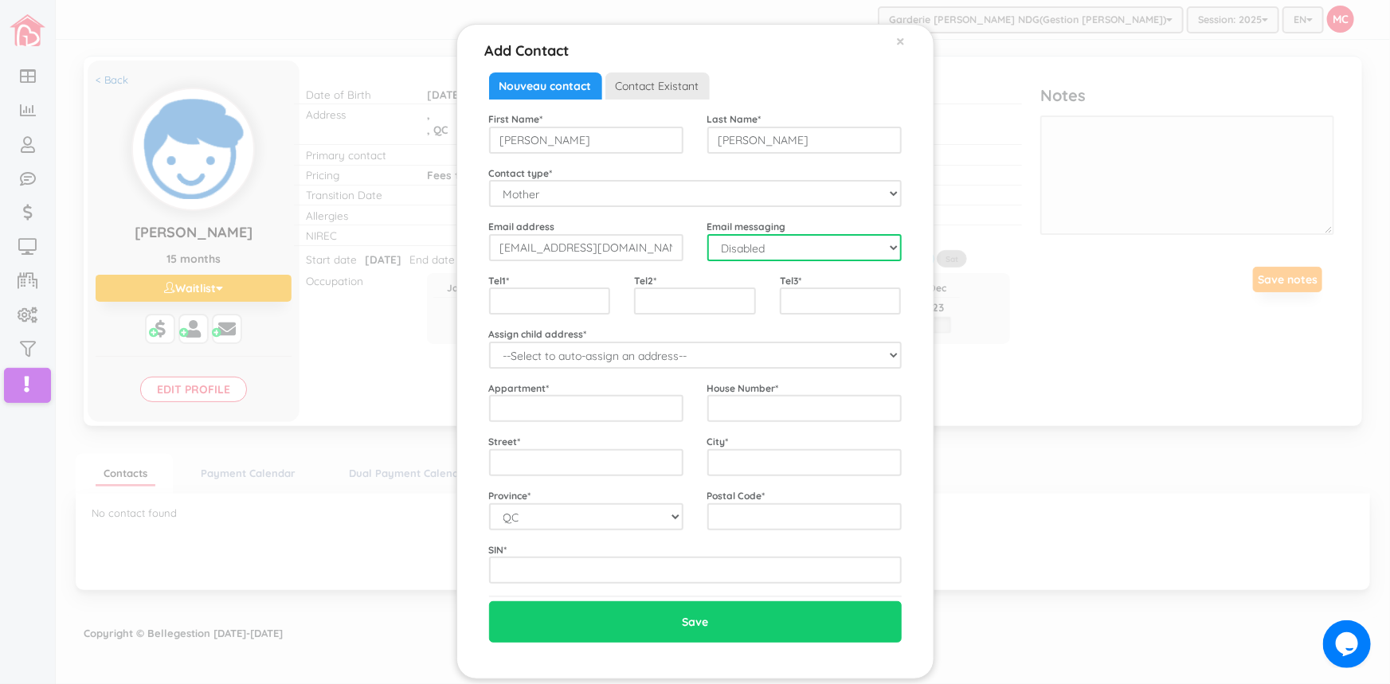
click at [892, 244] on select "Disabled Enabled" at bounding box center [804, 247] width 194 height 27
select select "1"
click at [707, 234] on select "Disabled Enabled" at bounding box center [804, 247] width 194 height 27
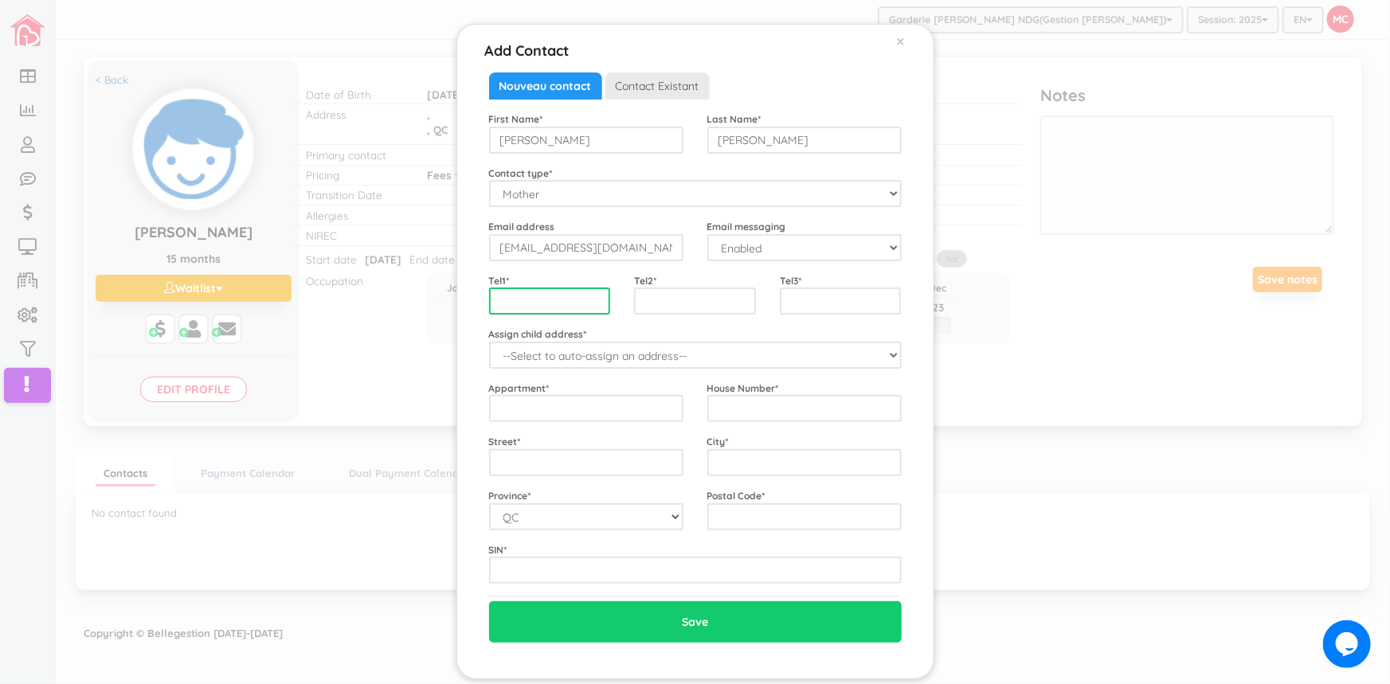
click at [489, 296] on input "text" at bounding box center [550, 301] width 122 height 27
type input "[PHONE_NUMBER]"
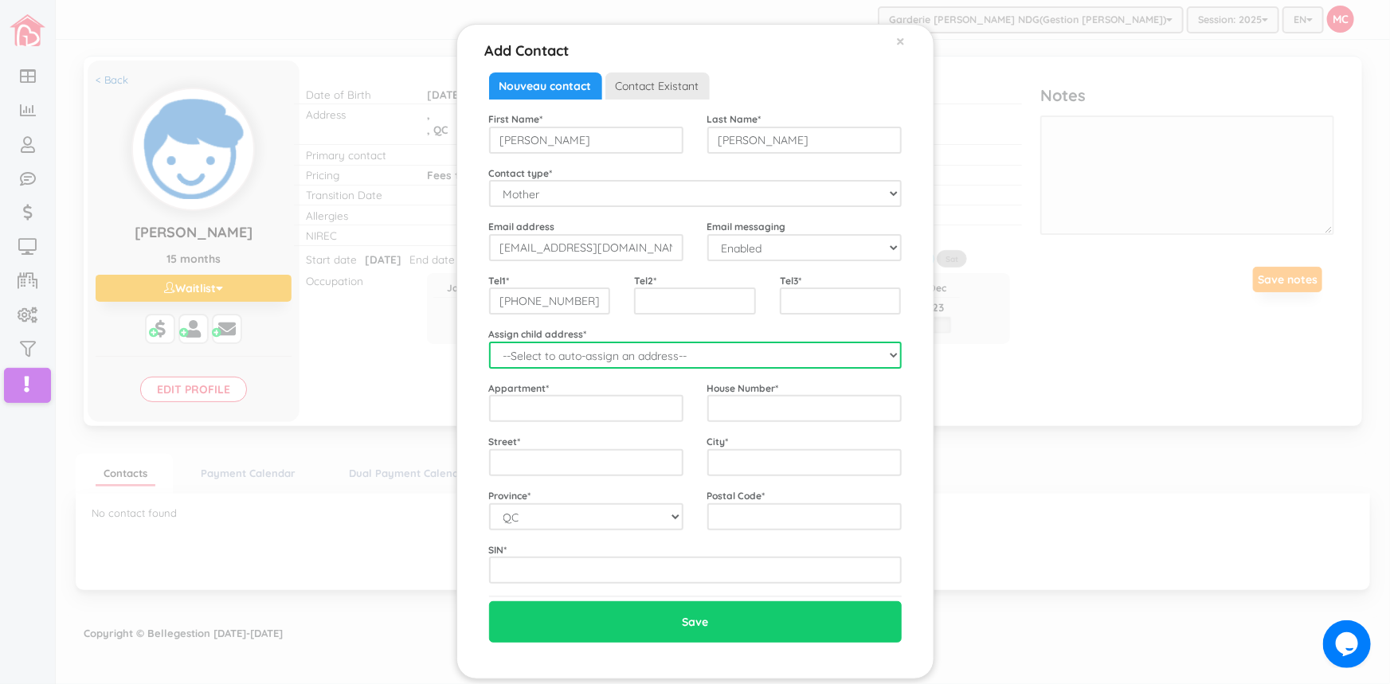
click at [884, 354] on select "--Select to auto-assign an address-- [PERSON_NAME] ([GEOGRAPHIC_DATA],)" at bounding box center [695, 355] width 413 height 27
select select "2219"
click at [489, 342] on select "--Select to auto-assign an address-- [PERSON_NAME] ([GEOGRAPHIC_DATA],)" at bounding box center [695, 355] width 413 height 27
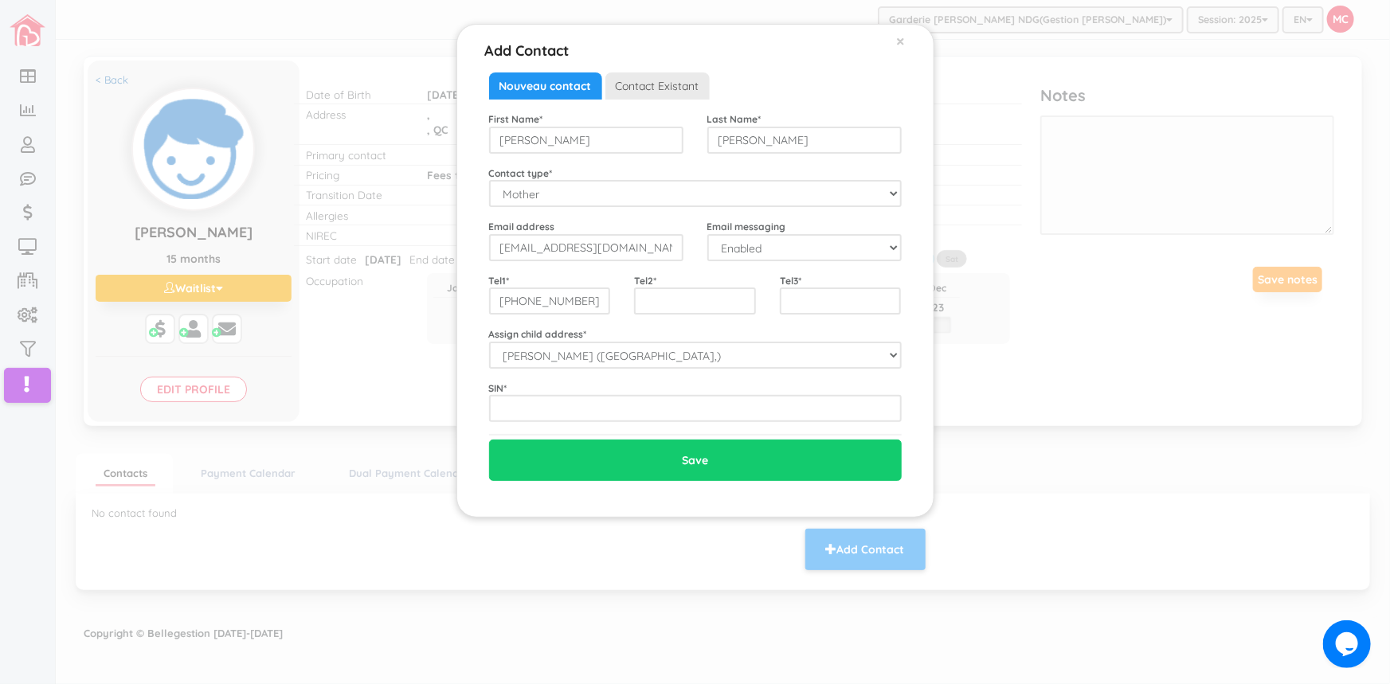
click at [506, 394] on label "SIN *" at bounding box center [498, 389] width 18 height 14
click at [502, 408] on input "text" at bounding box center [695, 408] width 413 height 27
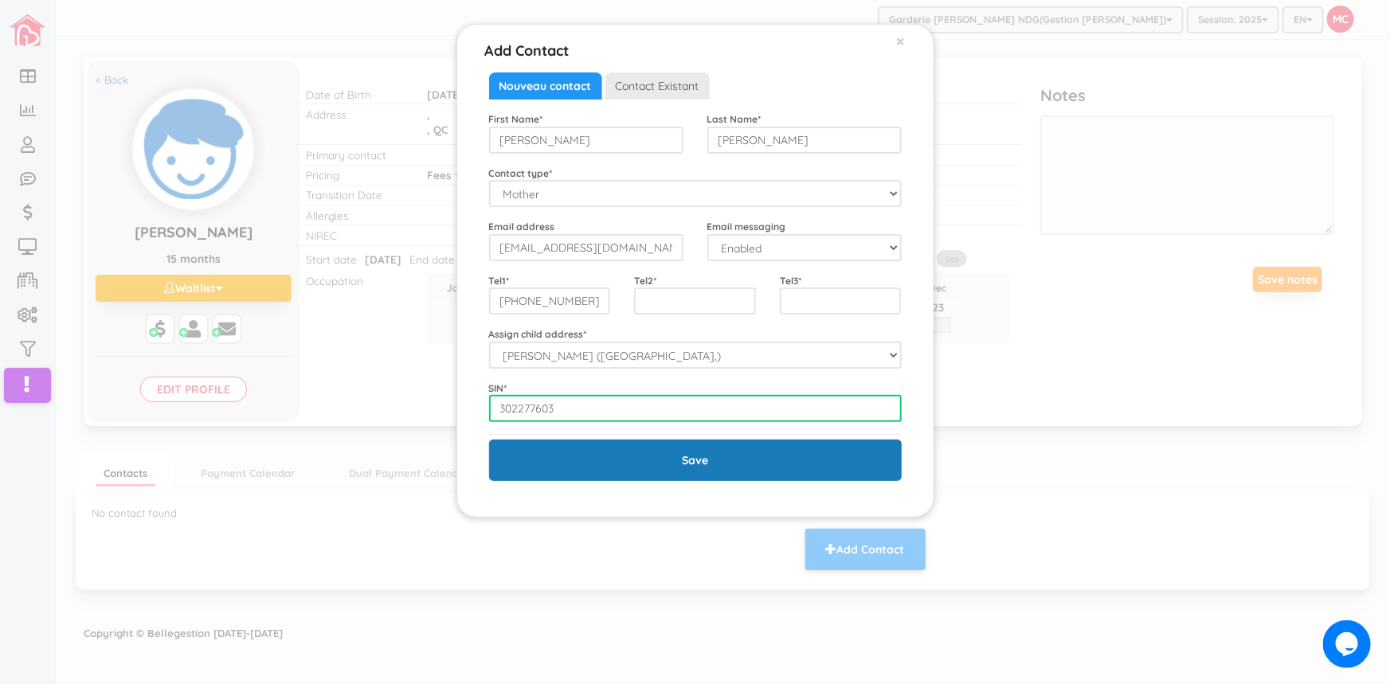
type input "302277603"
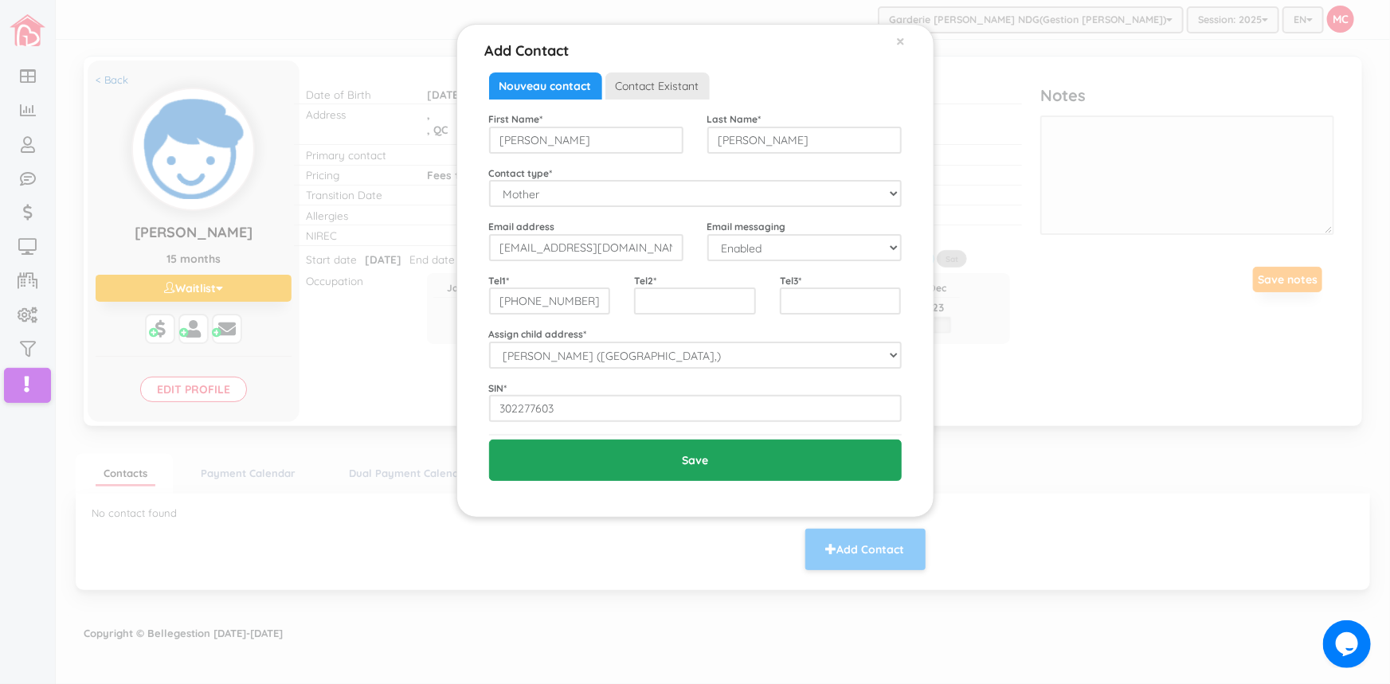
click at [695, 459] on input "Save" at bounding box center [695, 460] width 413 height 41
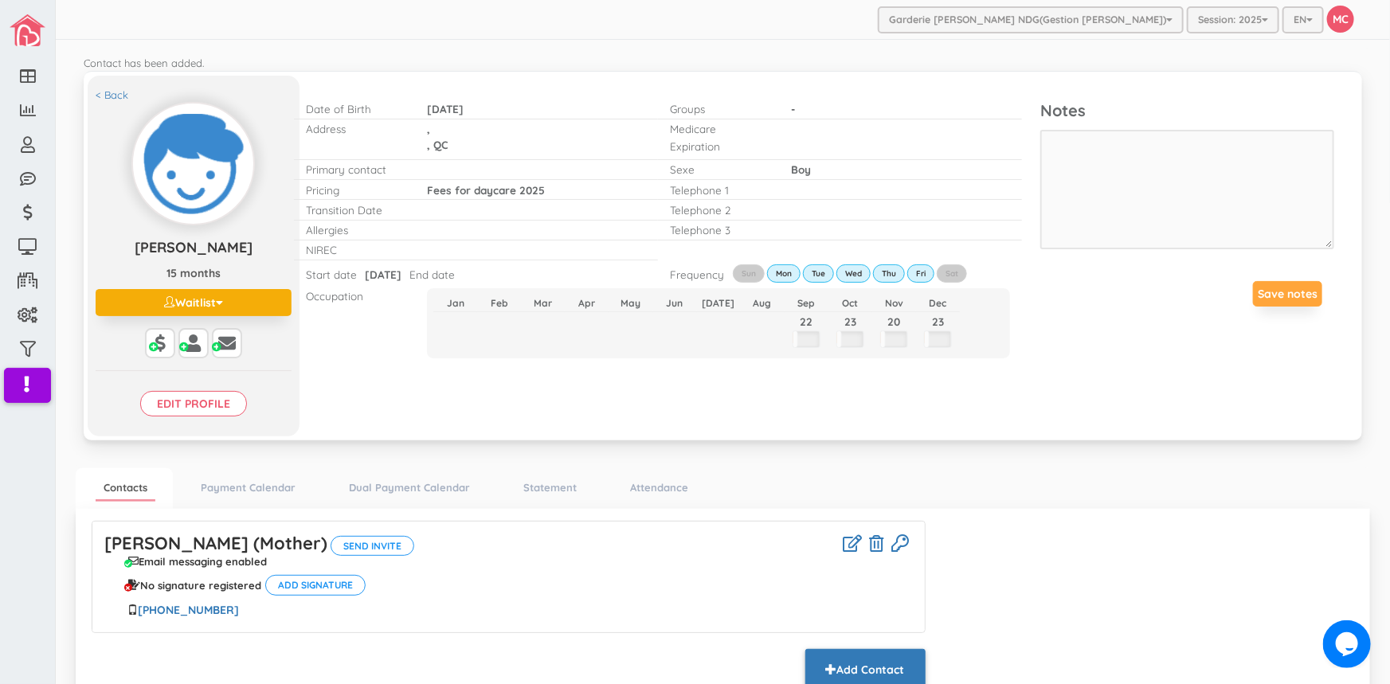
click at [873, 664] on button "Add Contact" at bounding box center [865, 669] width 120 height 41
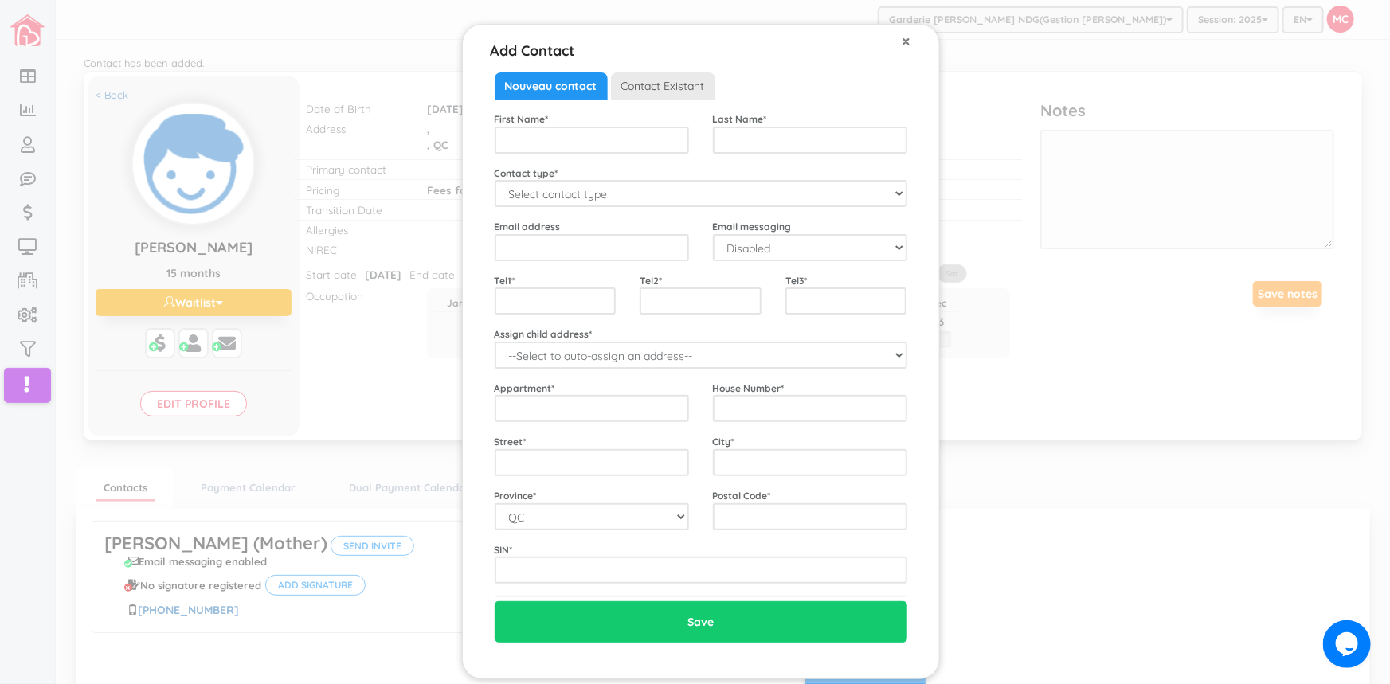
click at [903, 41] on span "×" at bounding box center [907, 40] width 9 height 21
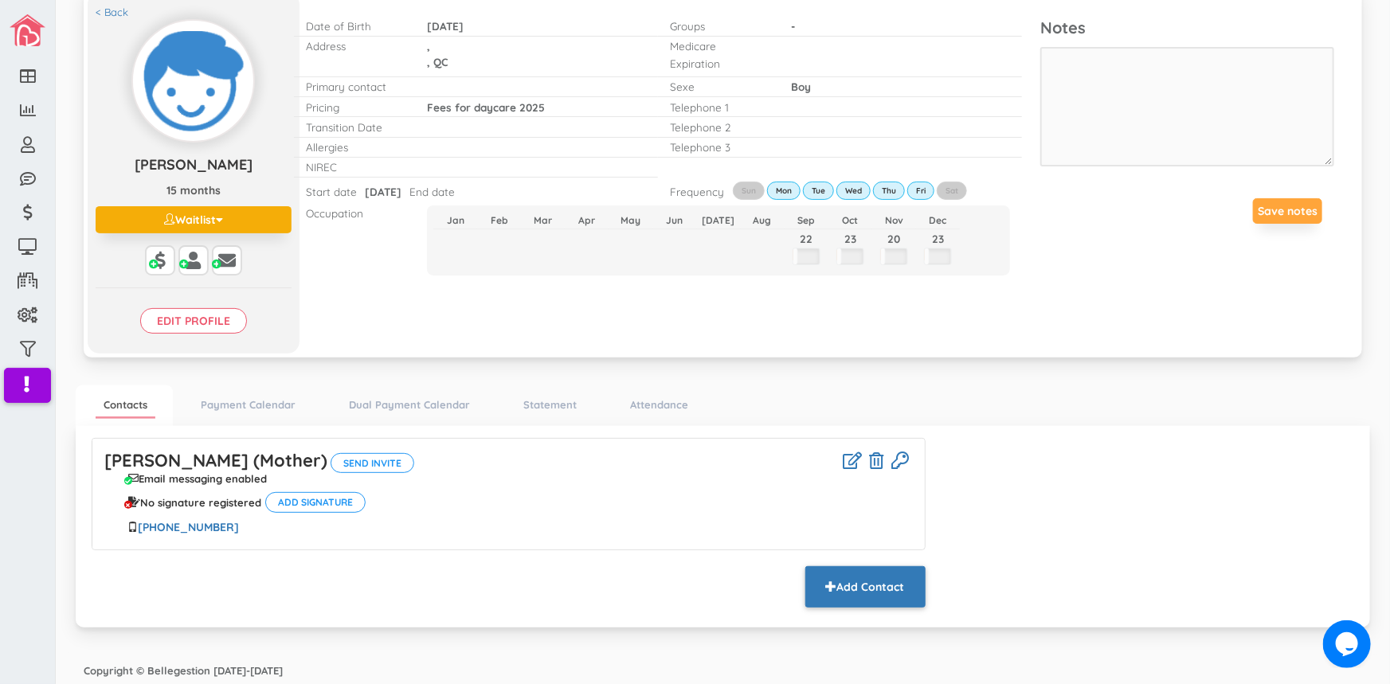
scroll to position [84, 0]
click at [870, 457] on icon at bounding box center [877, 460] width 14 height 17
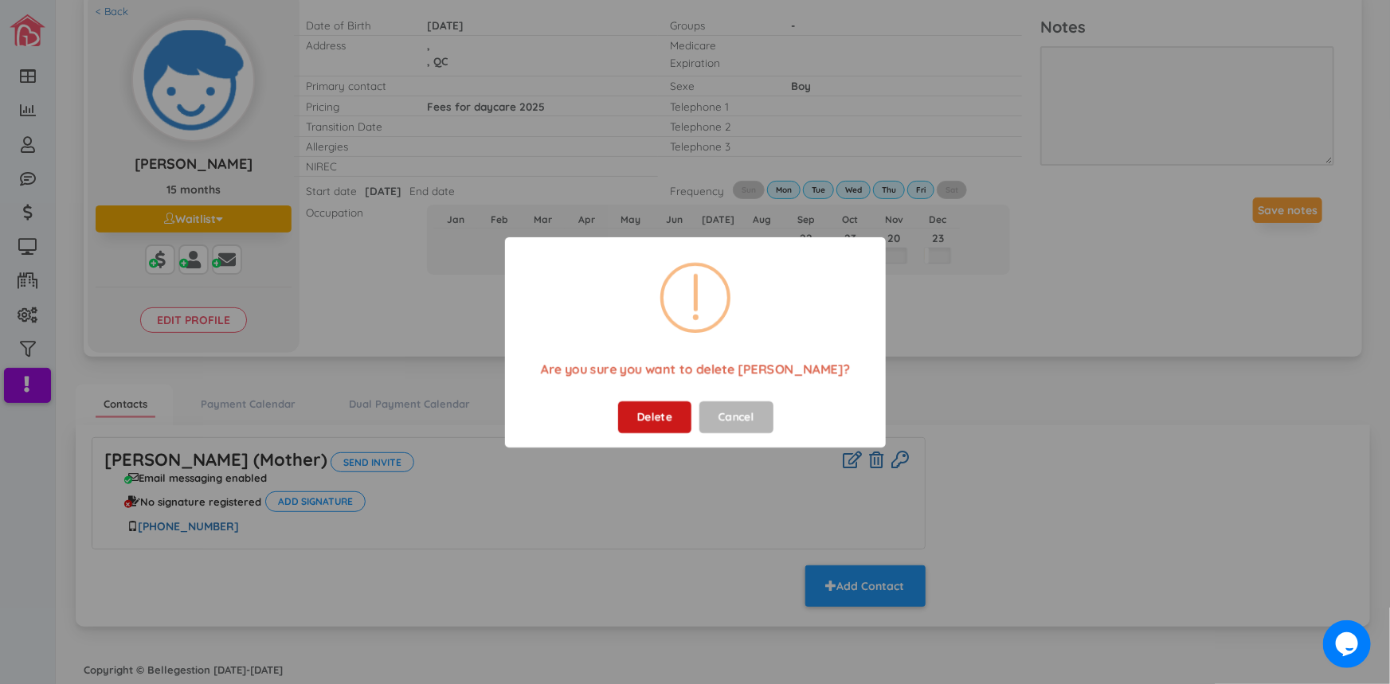
click at [652, 429] on button "Delete" at bounding box center [653, 418] width 73 height 32
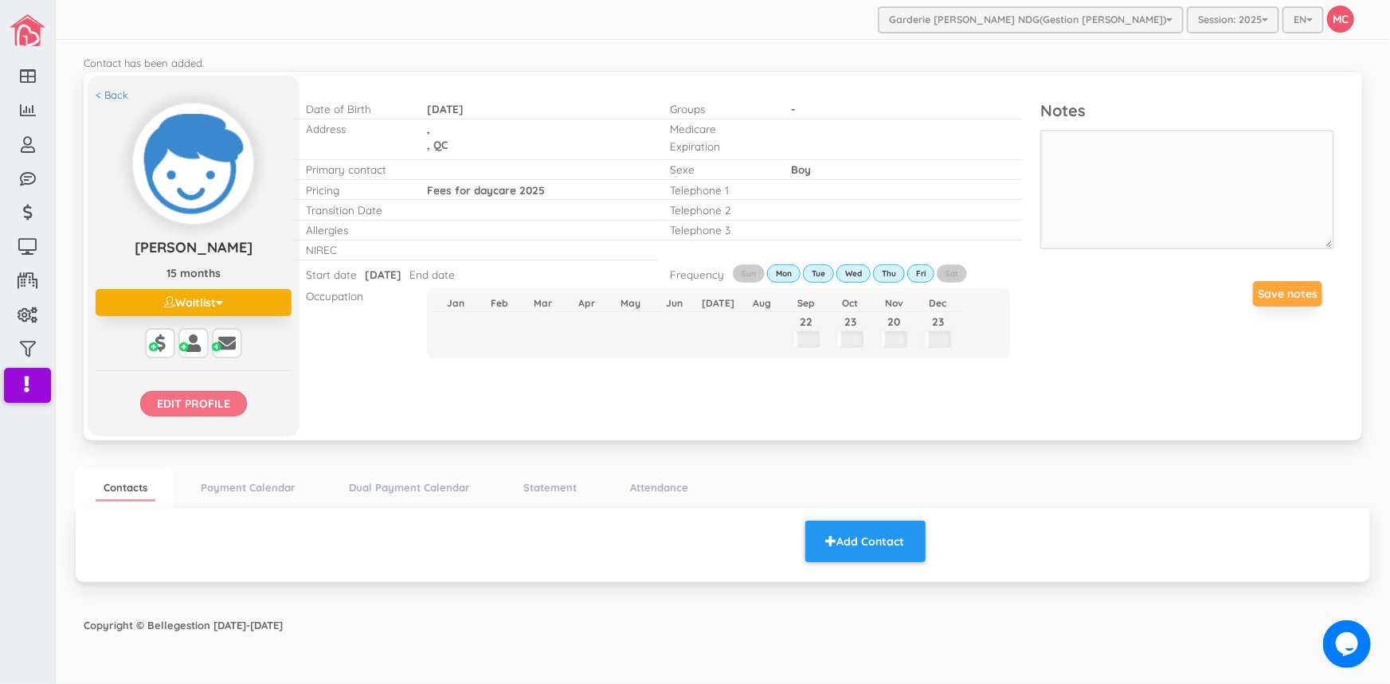
click at [205, 405] on input "Edit profile" at bounding box center [193, 403] width 107 height 25
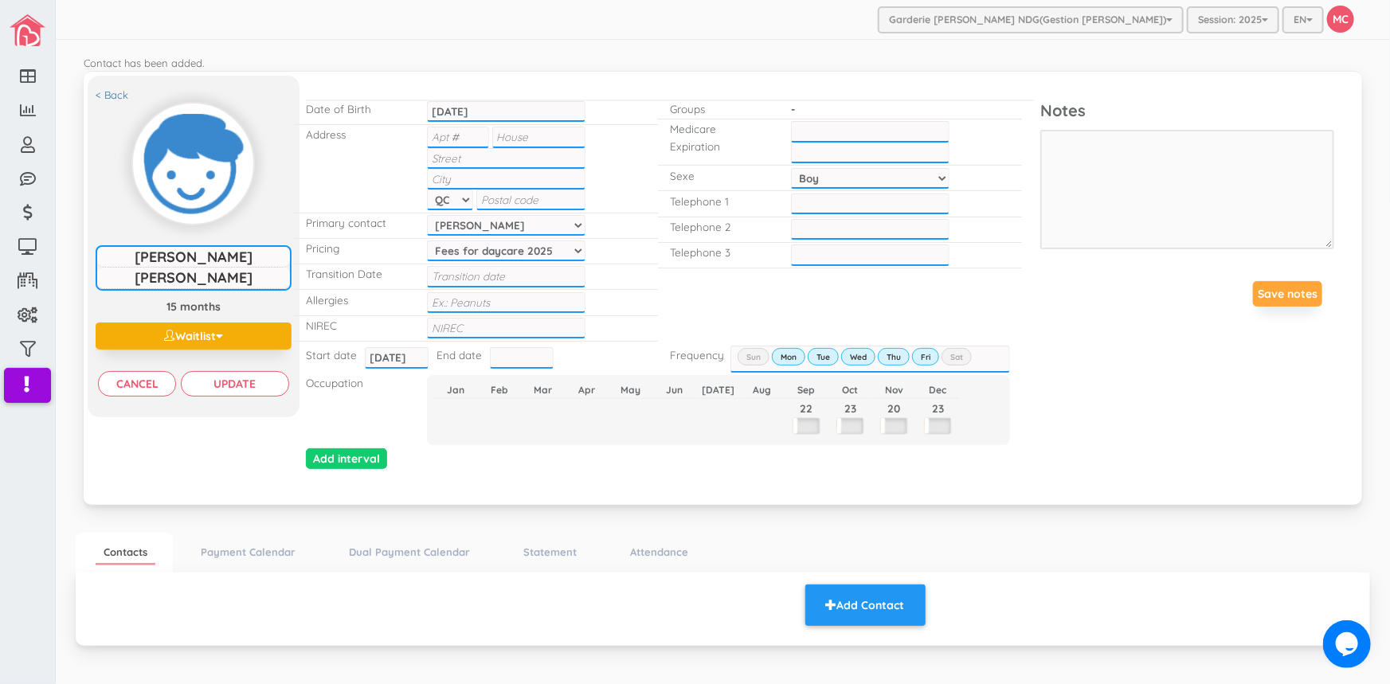
click at [519, 123] on div "Date of Birth 2024-05-10 2024-05-10" at bounding box center [476, 112] width 364 height 25
click at [517, 132] on input "text" at bounding box center [538, 137] width 93 height 21
type input "5350"
type input "Ave. Coronation"
type input "[GEOGRAPHIC_DATA]"
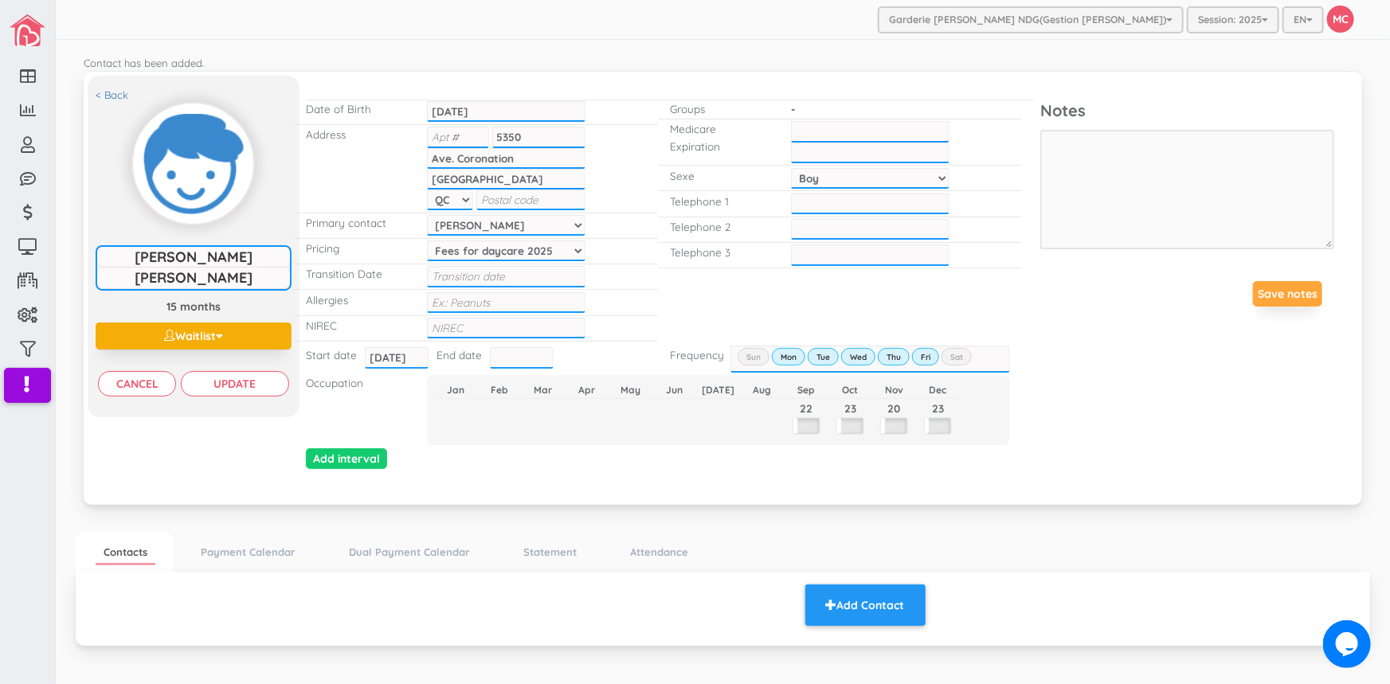
click at [504, 197] on input "text" at bounding box center [530, 200] width 109 height 21
paste input "H4V 2E5"
type input "H4V 2E5"
click at [569, 221] on select "[PERSON_NAME]" at bounding box center [506, 225] width 159 height 21
click at [573, 223] on select "[PERSON_NAME]" at bounding box center [506, 225] width 159 height 21
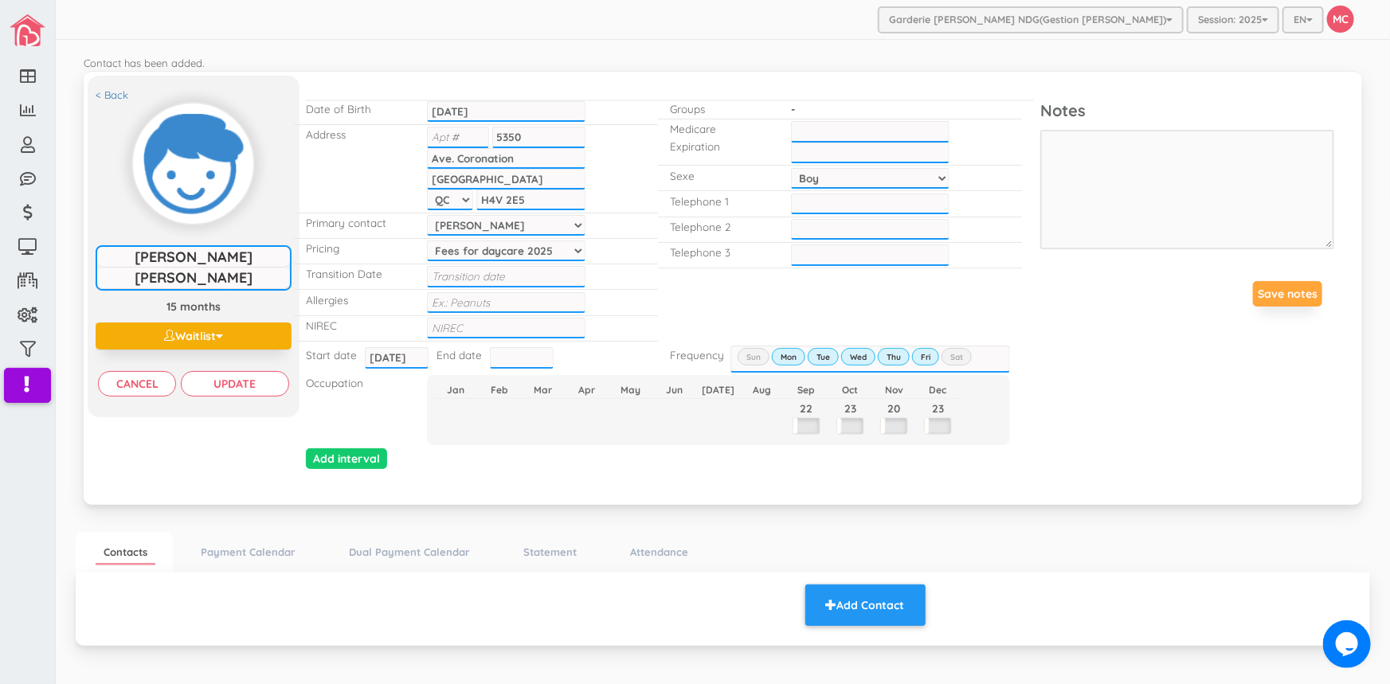
click at [438, 330] on input "text" at bounding box center [506, 328] width 159 height 21
type input "1202404420695"
click at [808, 209] on input "___-___-____" at bounding box center [870, 204] width 159 height 21
type input "[PHONE_NUMBER]"
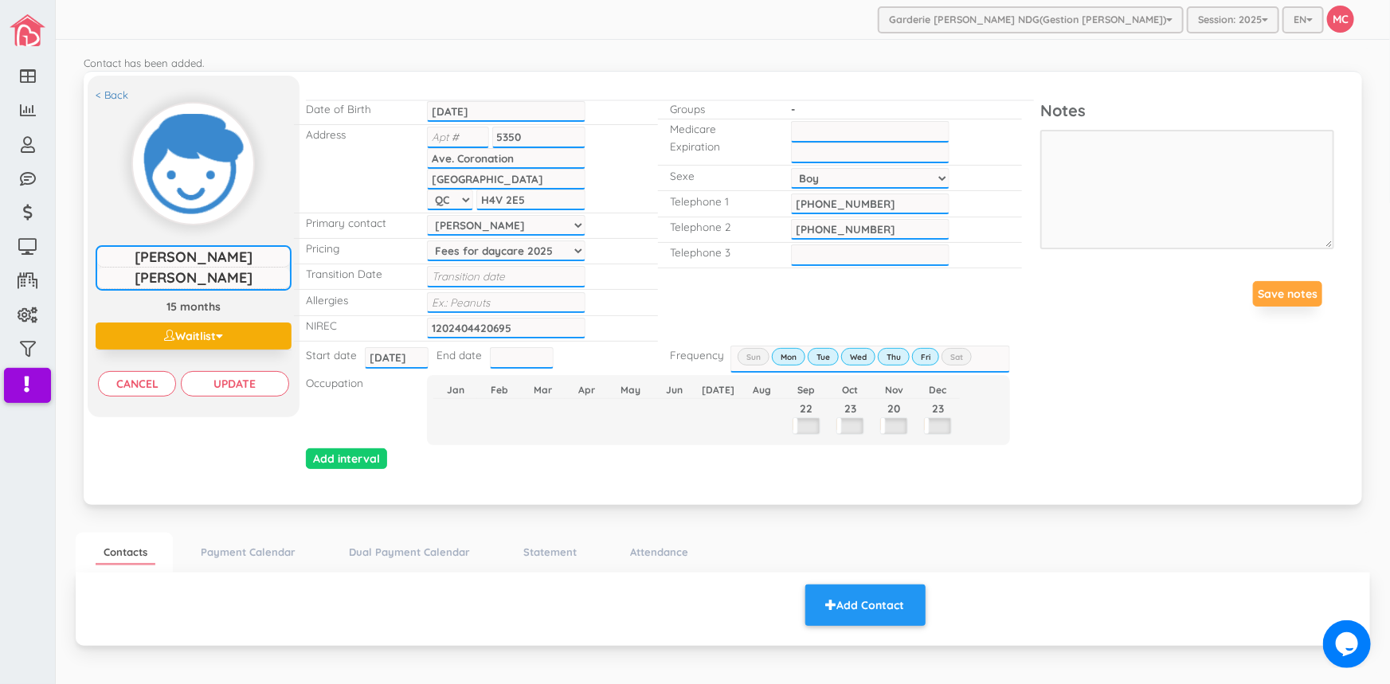
click at [449, 303] on input "text" at bounding box center [506, 302] width 159 height 21
type input "NONE"
click at [664, 295] on div "Date of Birth 2024-05-10 2024-05-10 Address 5350 , Ave. Coronation , Montreal Q…" at bounding box center [488, 221] width 364 height 242
click at [225, 382] on input "Update" at bounding box center [235, 383] width 108 height 25
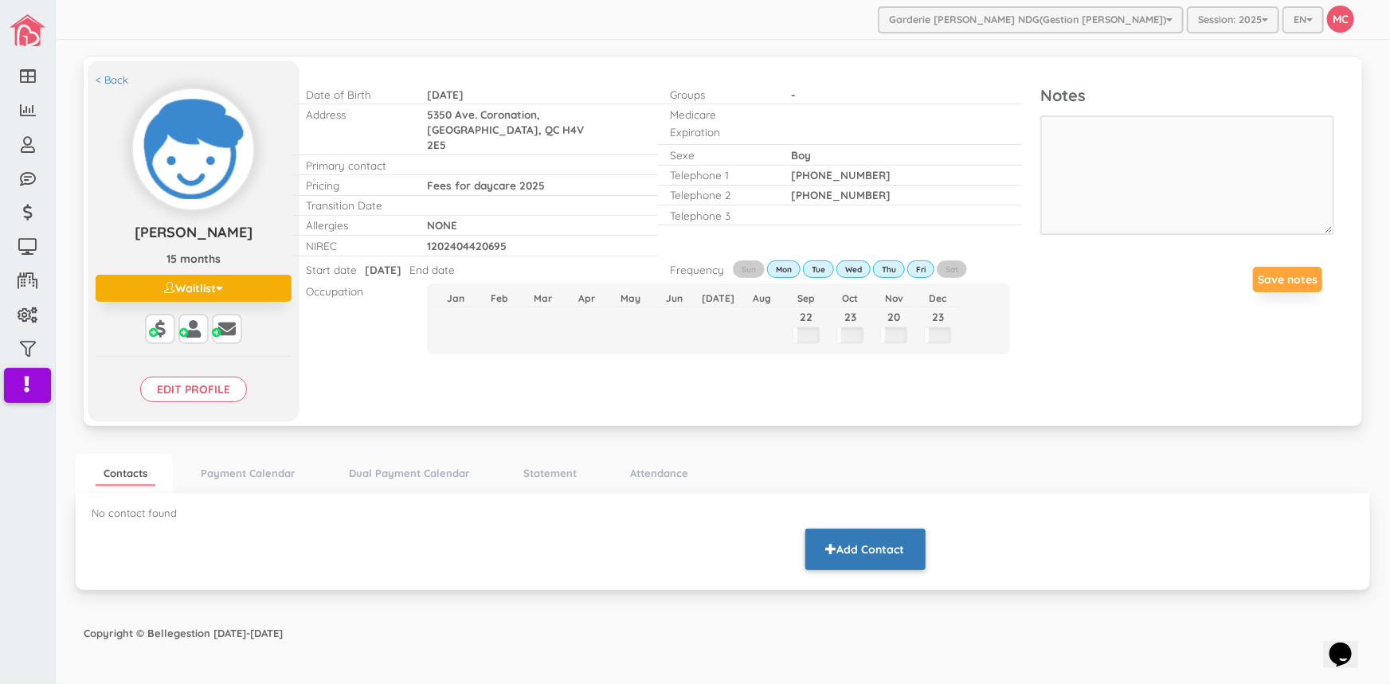
click at [859, 542] on button "Add Contact" at bounding box center [865, 549] width 120 height 41
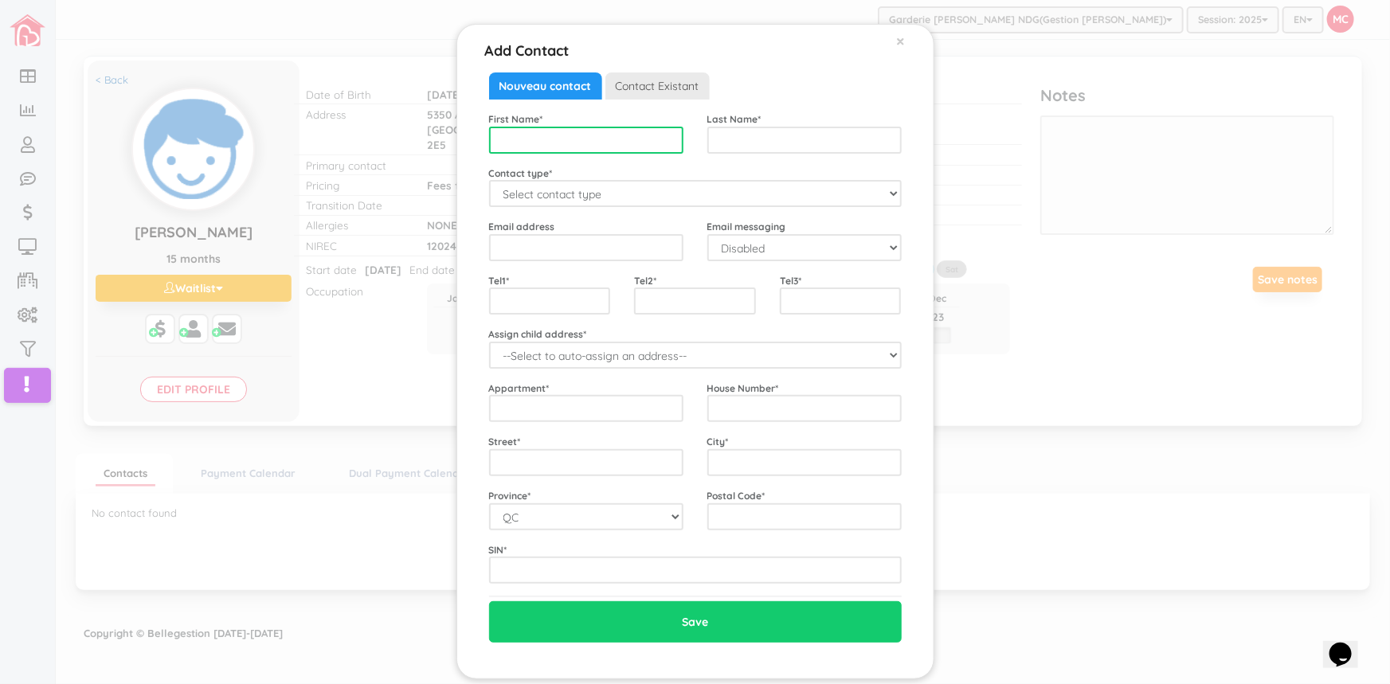
click at [507, 147] on input "text" at bounding box center [586, 140] width 194 height 27
type input "[PERSON_NAME]"
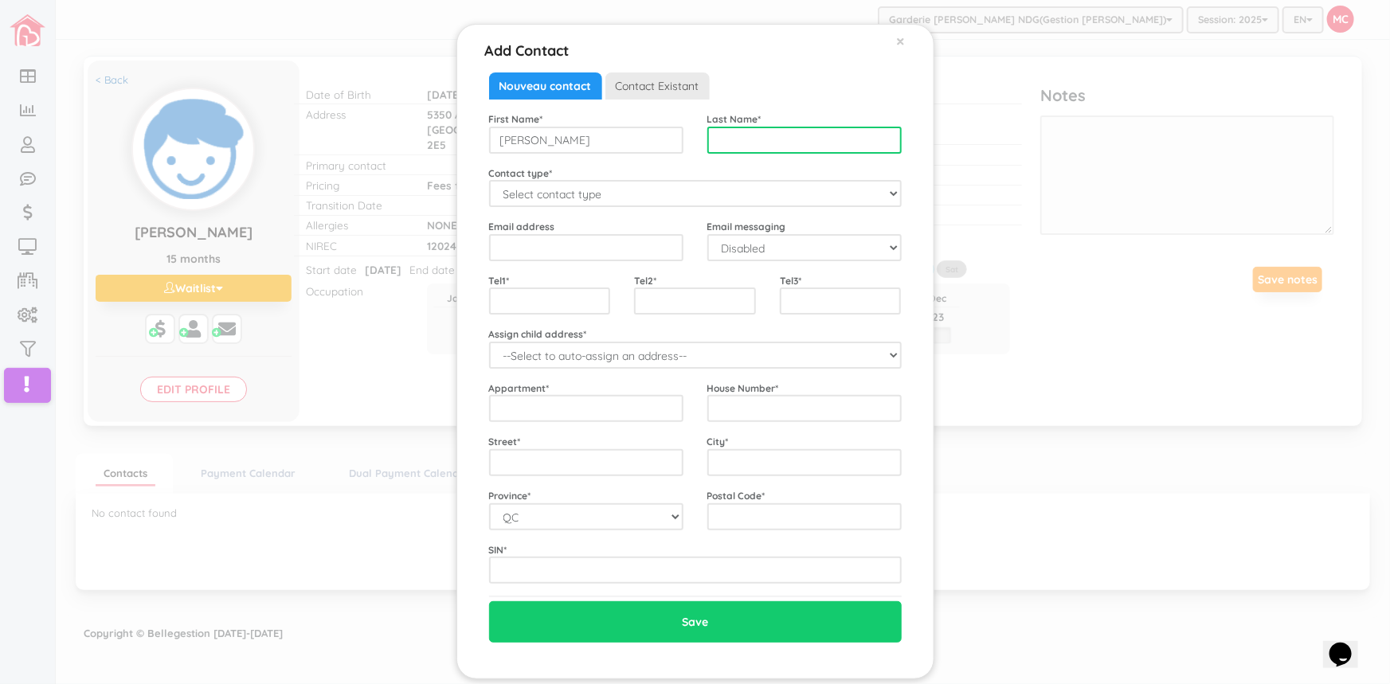
type input "r"
type input "t"
type input "[PERSON_NAME]"
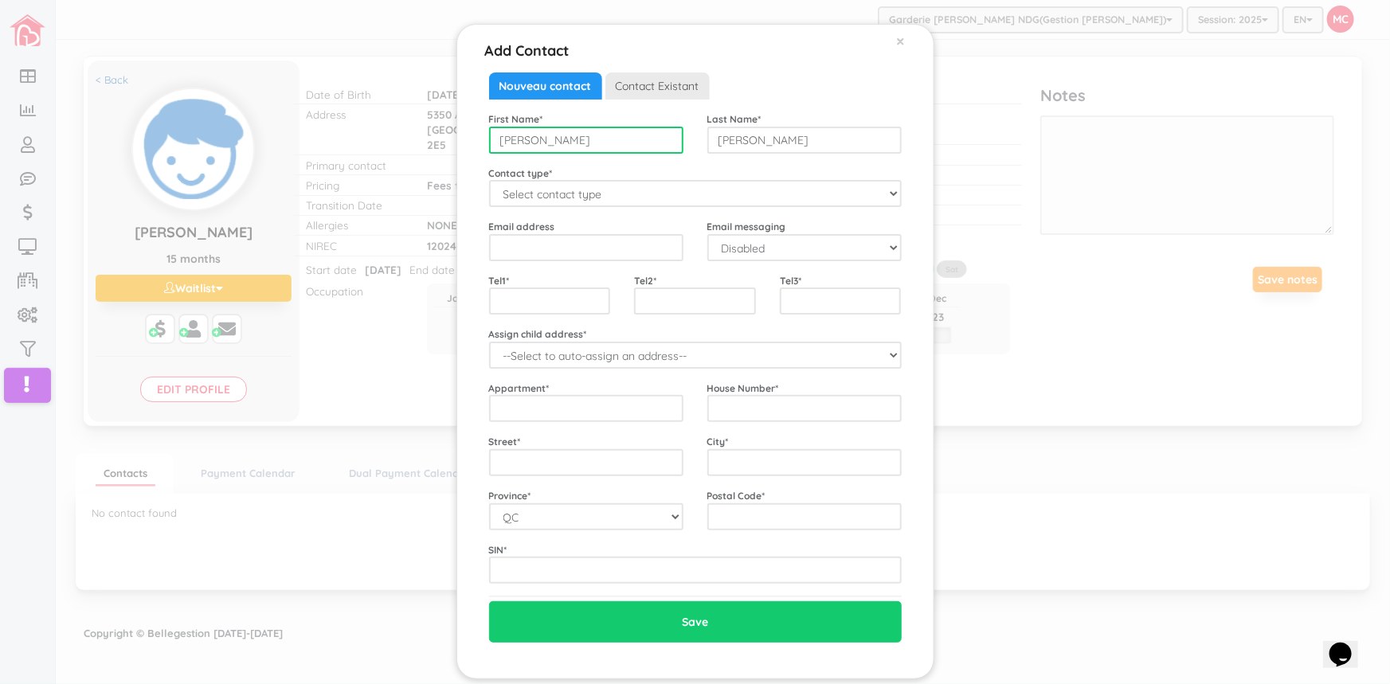
drag, startPoint x: 553, startPoint y: 142, endPoint x: 487, endPoint y: 143, distance: 66.1
click at [489, 143] on input "[PERSON_NAME]" at bounding box center [586, 140] width 194 height 27
type input "[PERSON_NAME]"
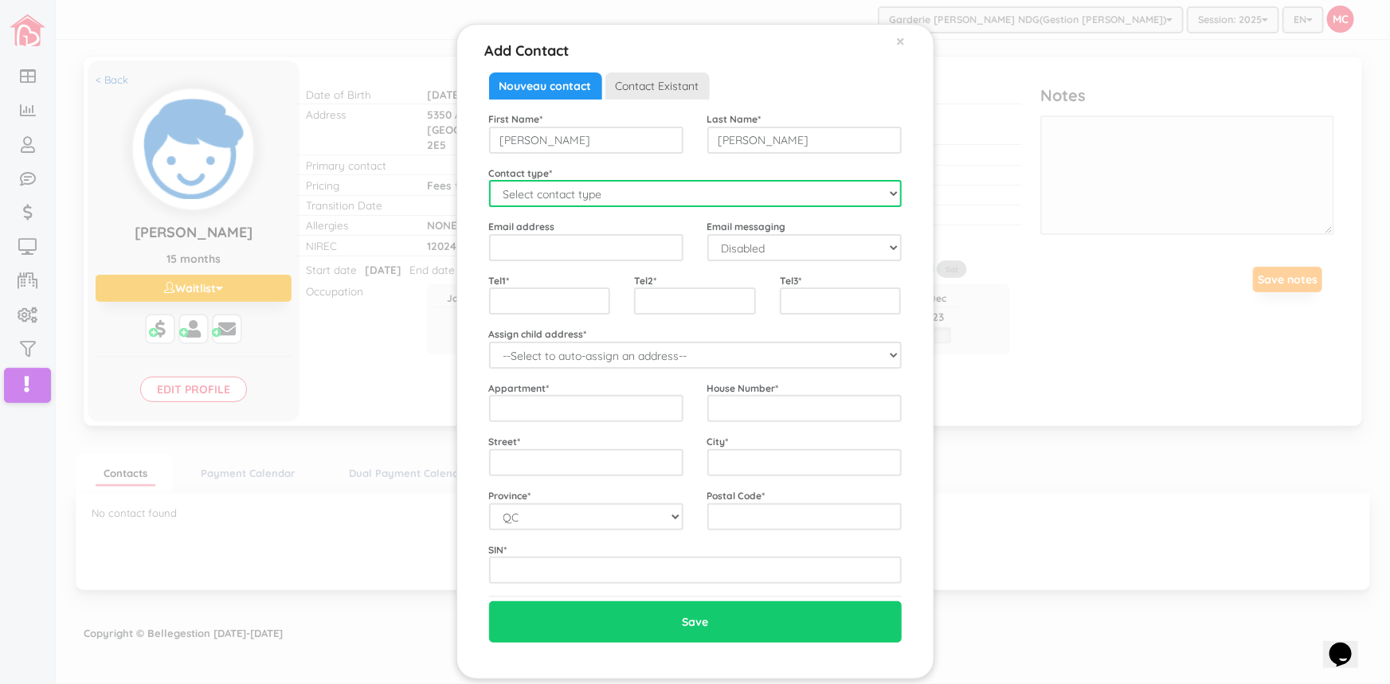
click at [501, 198] on select "Select contact type Mother Father Emergency" at bounding box center [695, 193] width 413 height 27
select select "Mother"
click at [489, 180] on select "Select contact type Mother Father Emergency" at bounding box center [695, 193] width 413 height 27
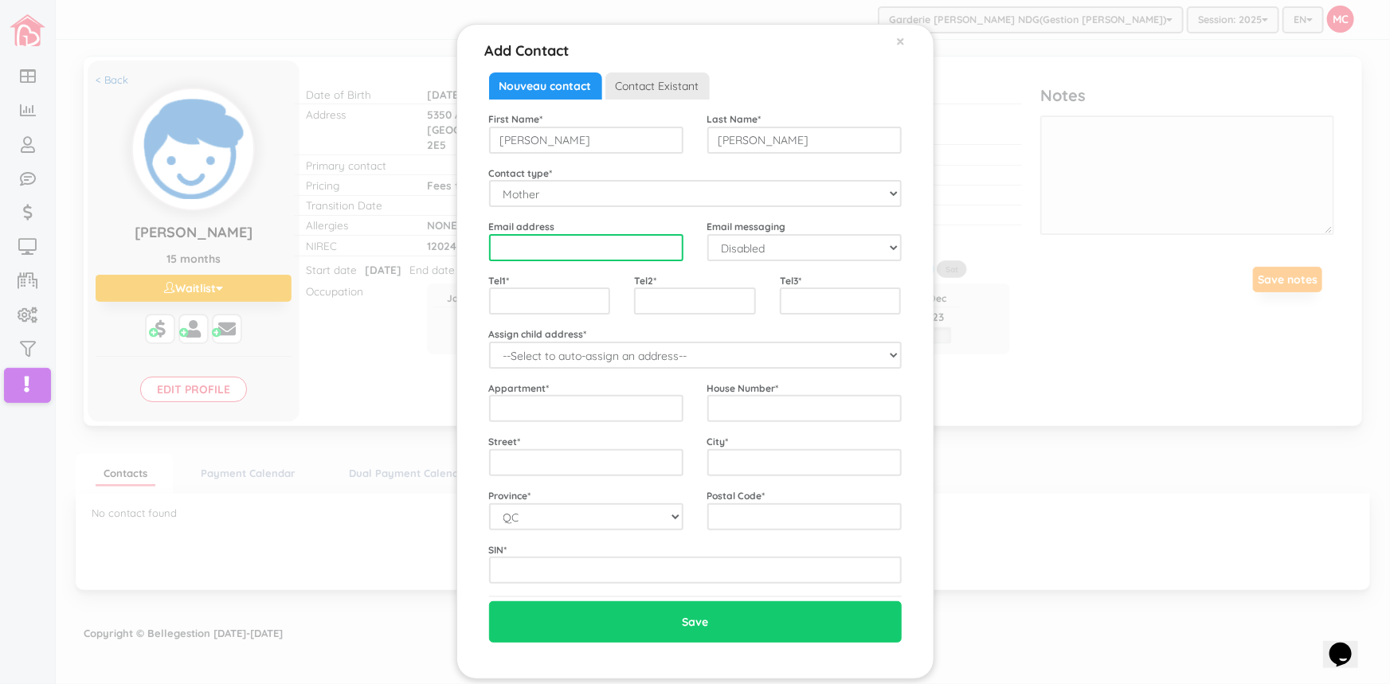
click at [489, 249] on input "email" at bounding box center [586, 247] width 194 height 27
paste input "H4V 2E5"
type input "H"
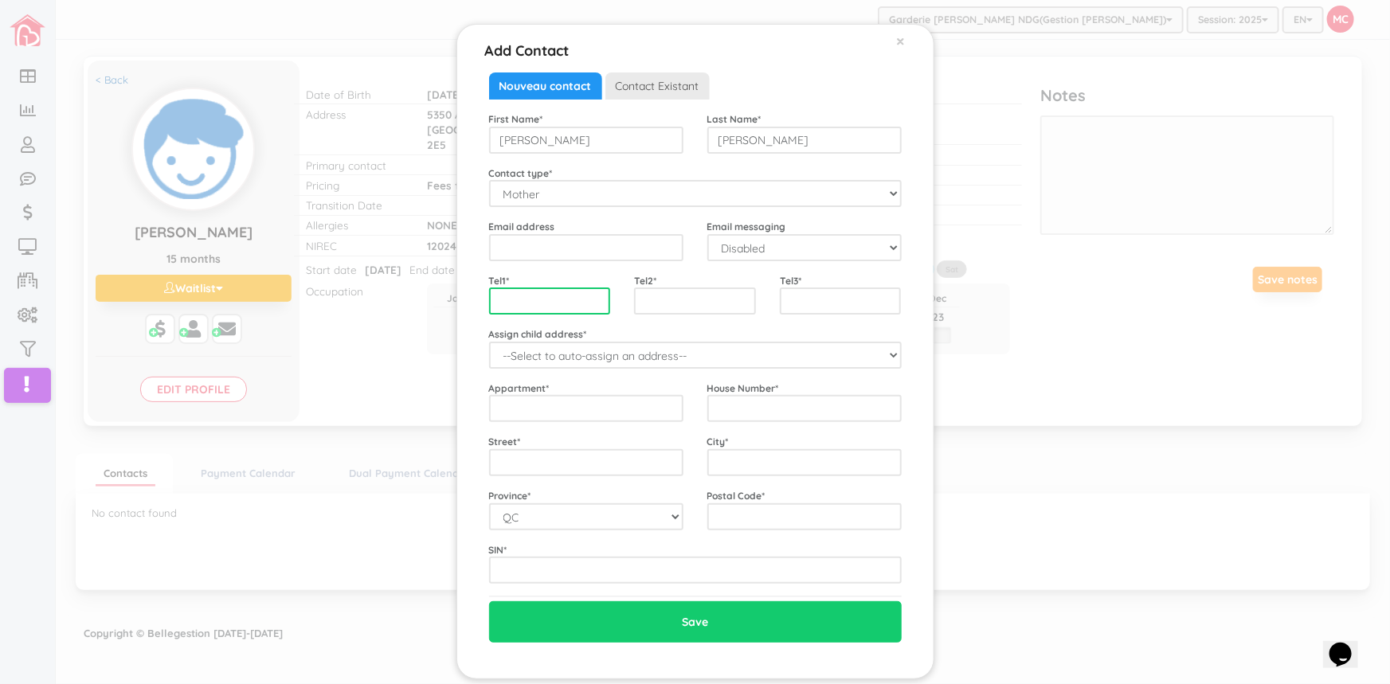
click at [491, 298] on input "text" at bounding box center [550, 301] width 122 height 27
type input "4389212030"
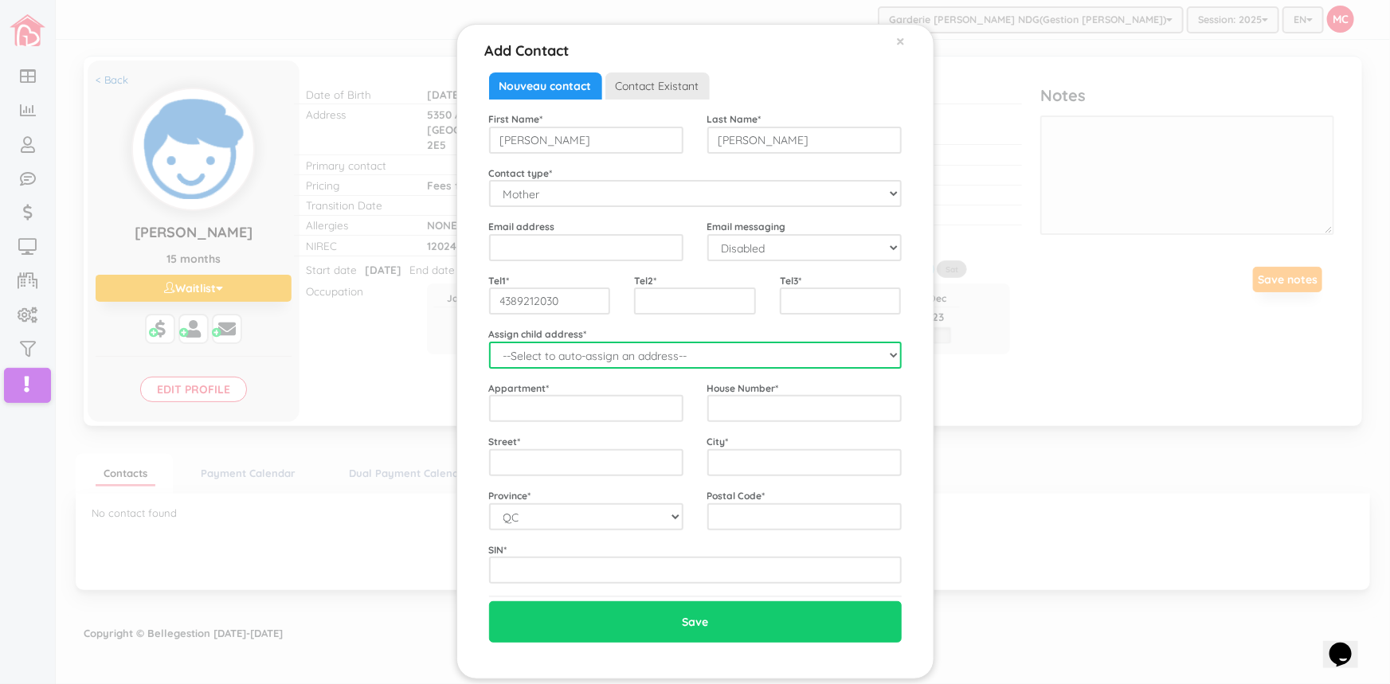
click at [882, 356] on select "--Select to auto-assign an address-- Leonardo (QC,)" at bounding box center [695, 355] width 413 height 27
select select "2219"
click at [489, 342] on select "--Select to auto-assign an address-- Leonardo (QC,)" at bounding box center [695, 355] width 413 height 27
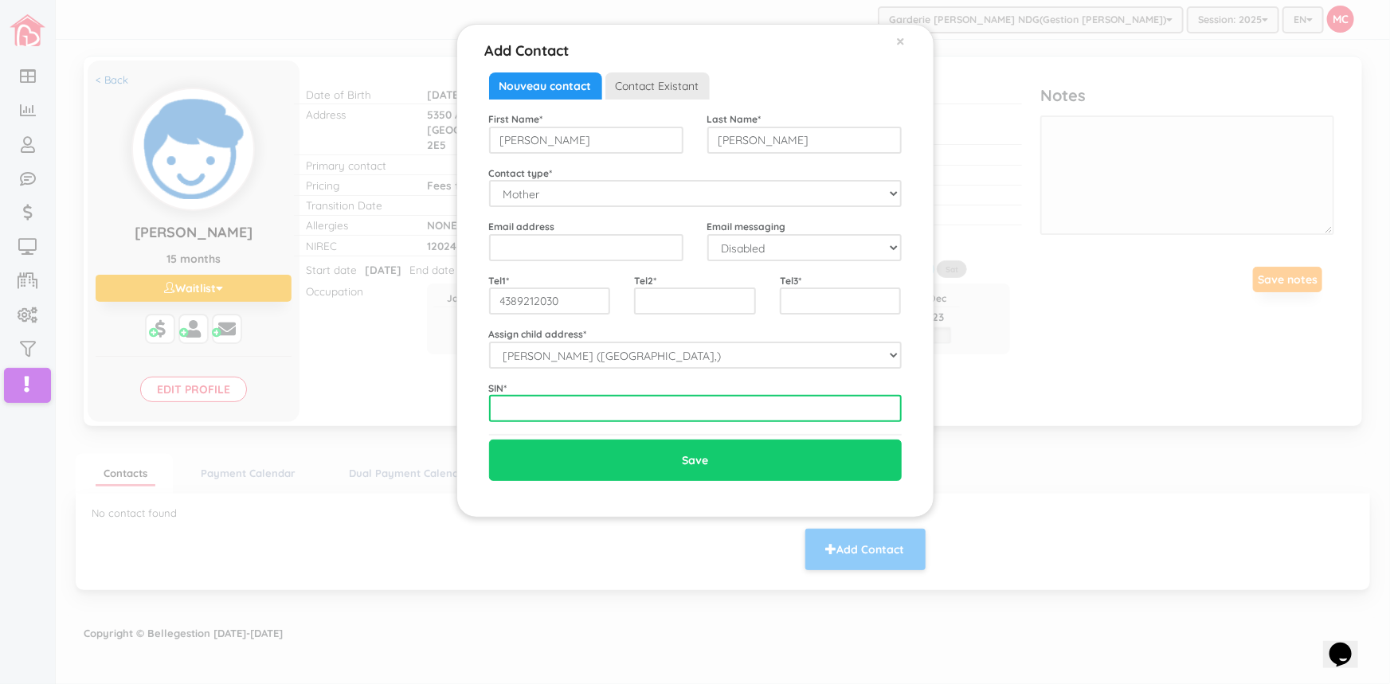
click at [508, 414] on input "text" at bounding box center [695, 408] width 413 height 27
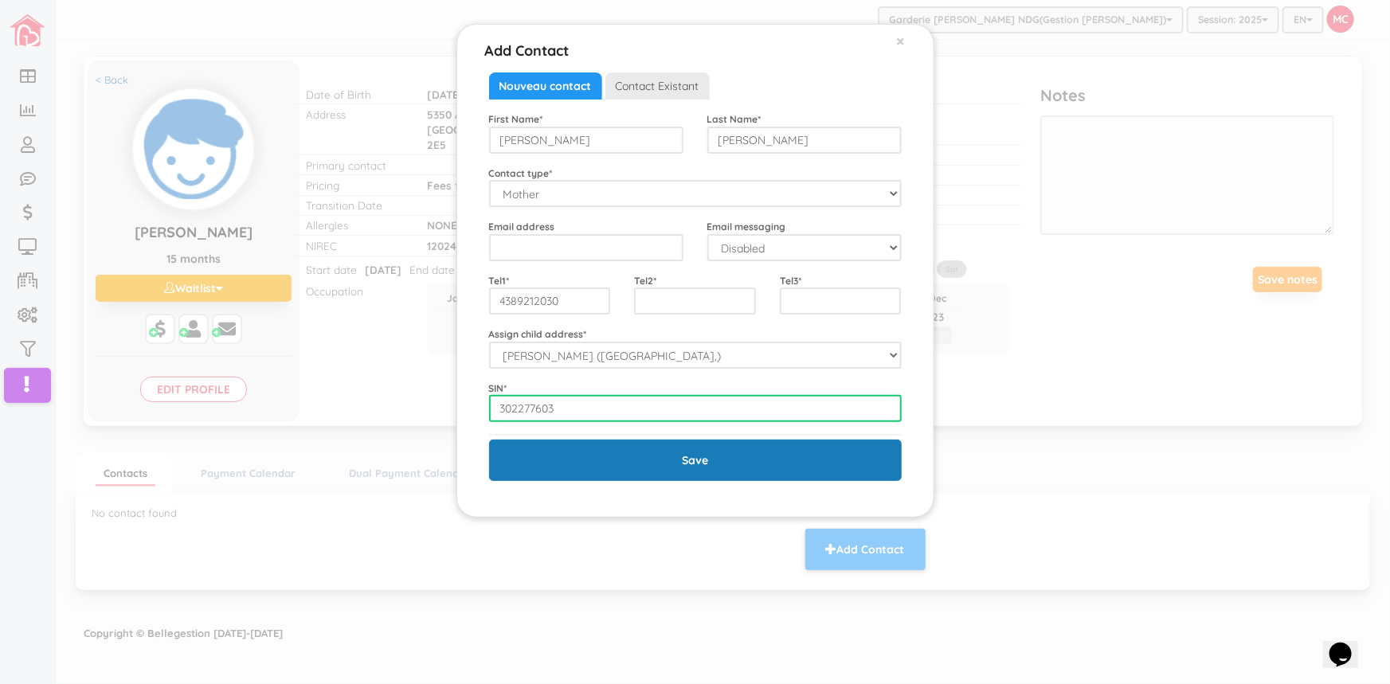
type input "302277603"
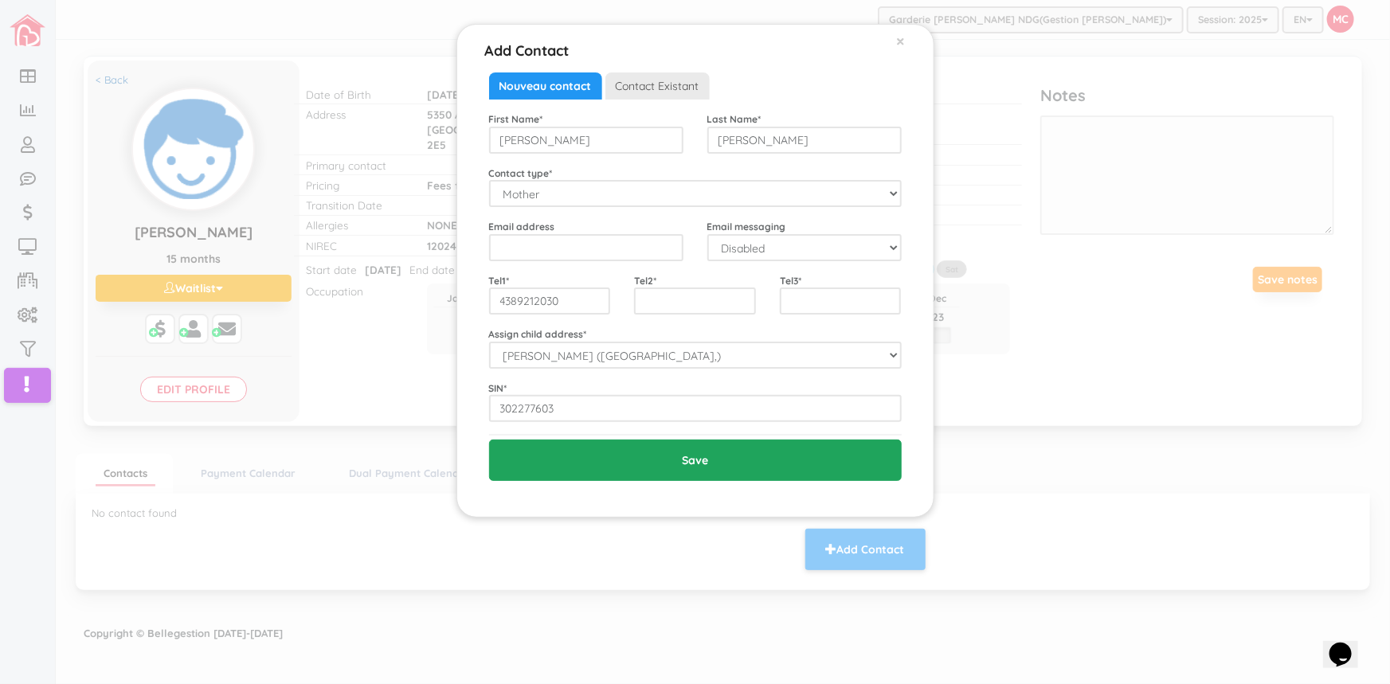
click at [695, 461] on input "Save" at bounding box center [695, 460] width 413 height 41
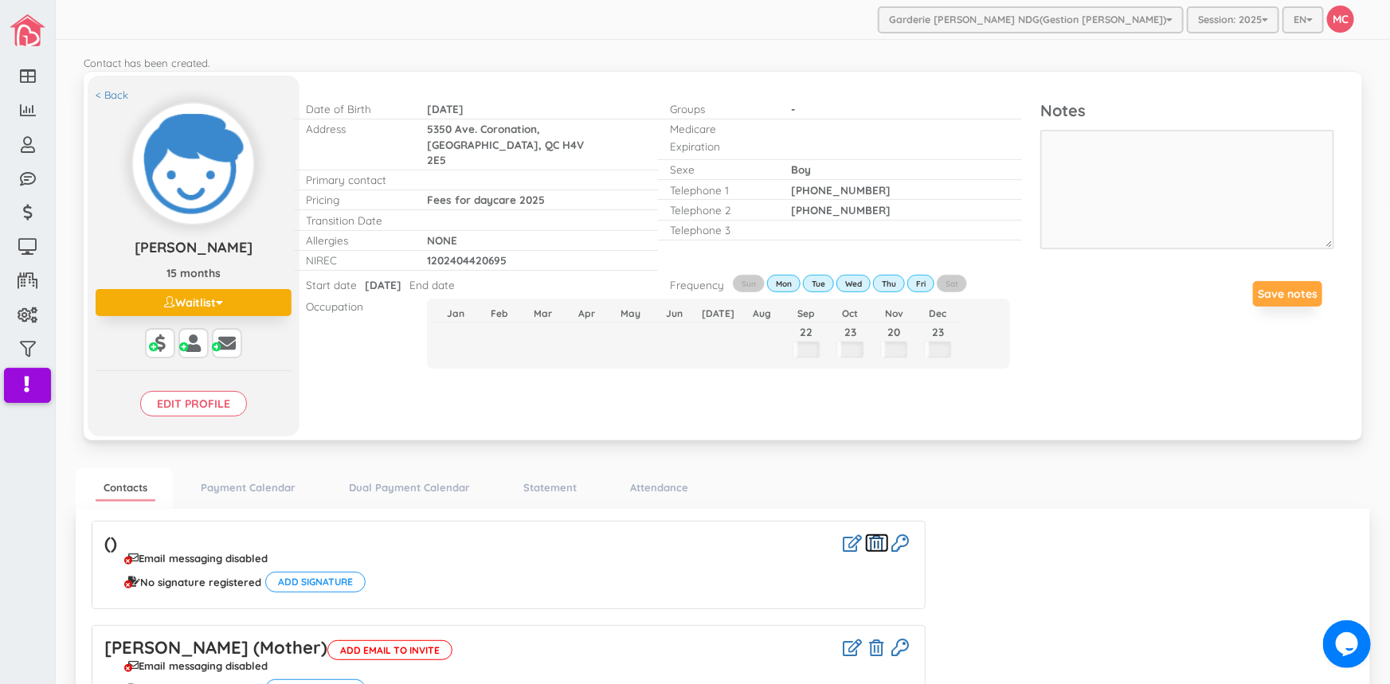
click at [872, 543] on icon at bounding box center [877, 543] width 14 height 17
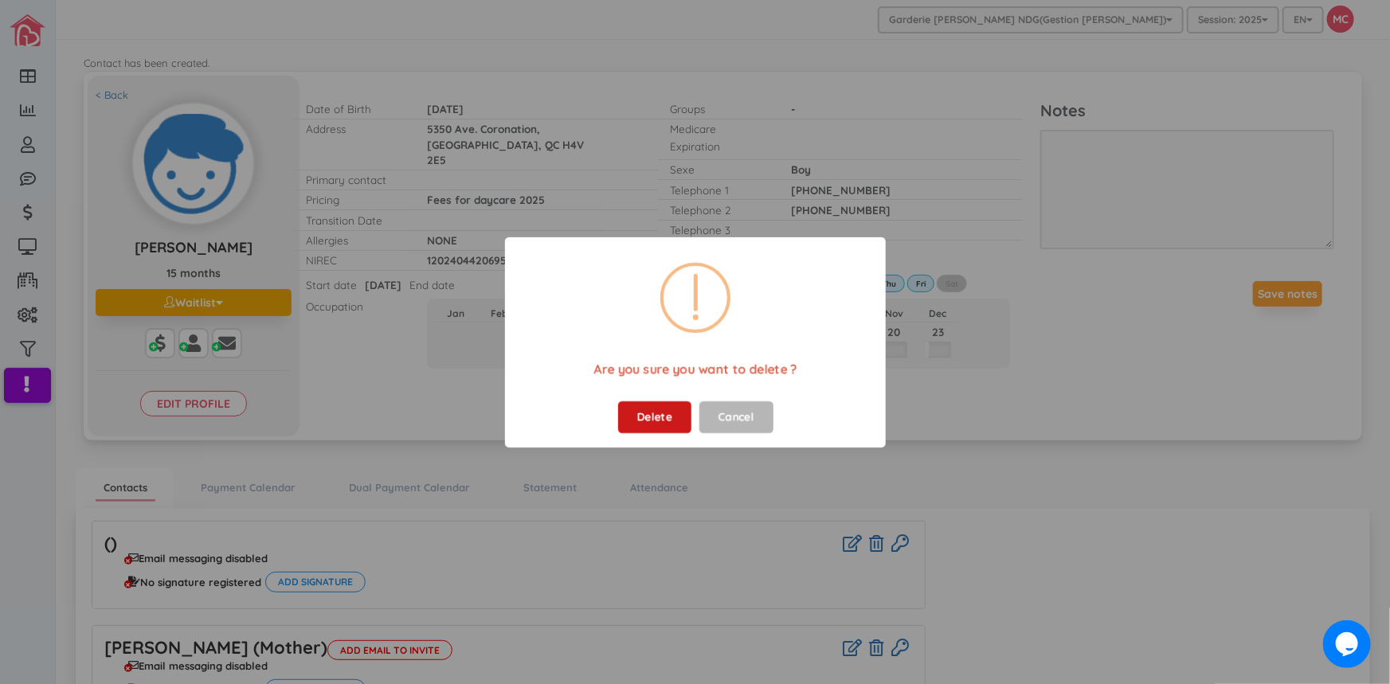
click at [645, 409] on button "Delete" at bounding box center [653, 418] width 73 height 32
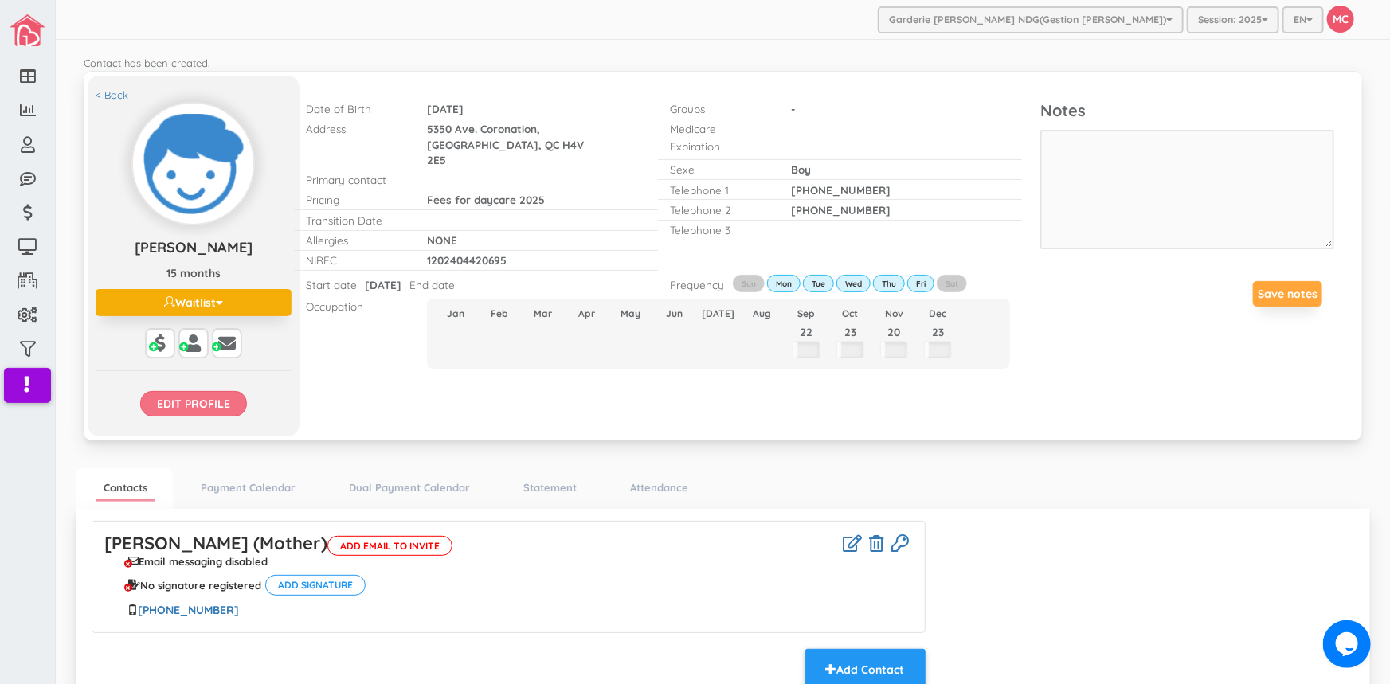
click at [198, 405] on input "Edit profile" at bounding box center [193, 403] width 107 height 25
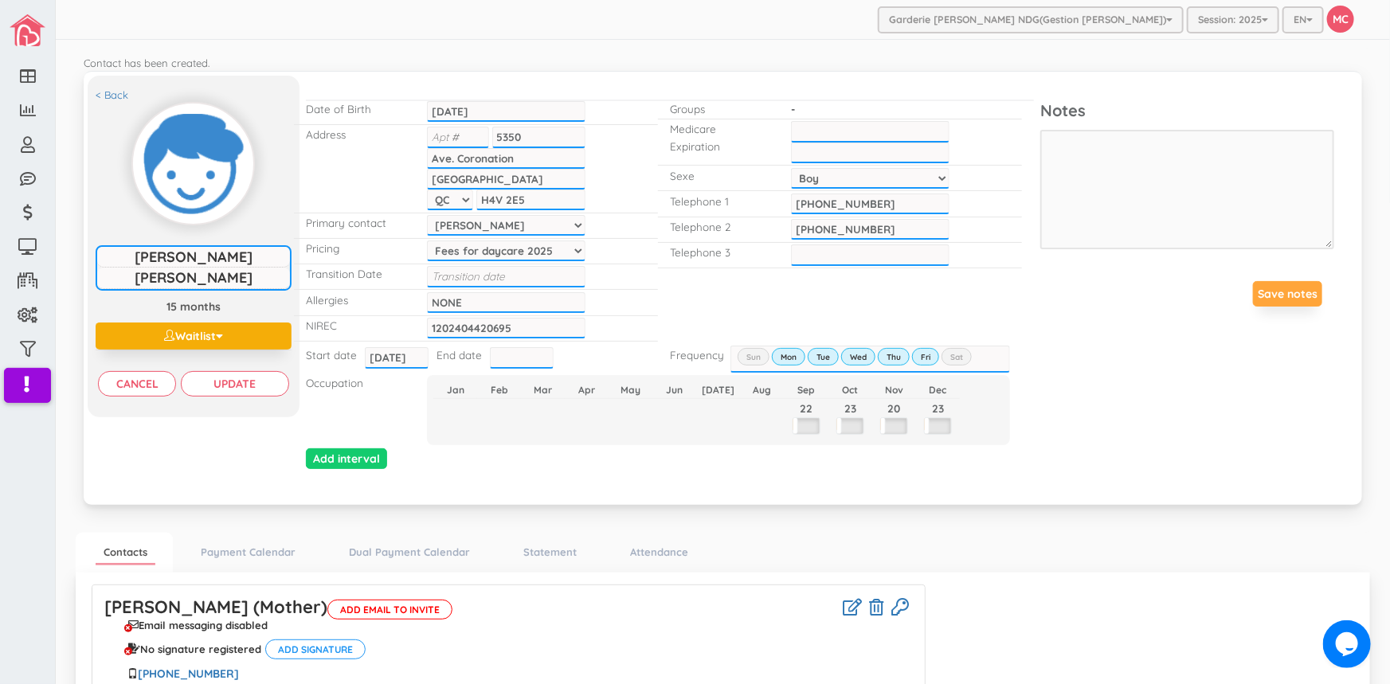
click at [578, 225] on select "[PERSON_NAME]" at bounding box center [506, 225] width 159 height 21
click at [427, 215] on select "[PERSON_NAME]" at bounding box center [506, 225] width 159 height 21
click at [245, 387] on input "Update" at bounding box center [235, 383] width 108 height 25
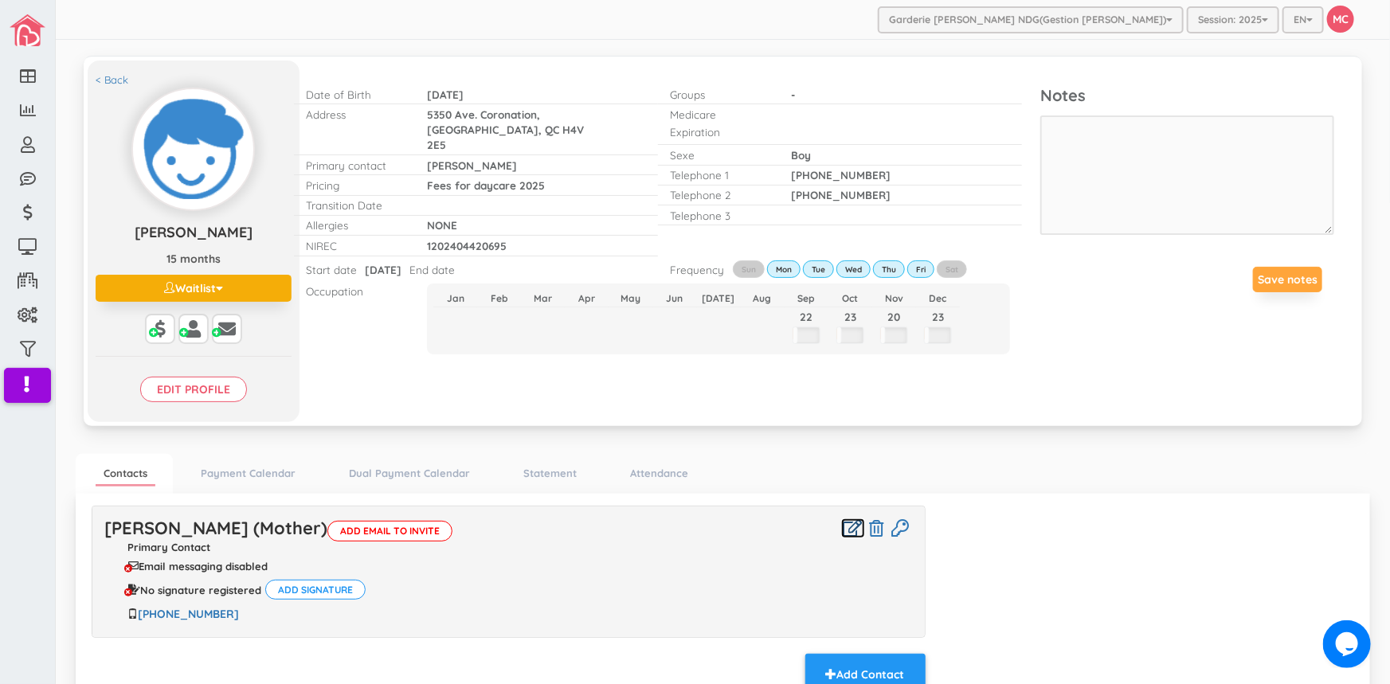
click at [844, 527] on icon at bounding box center [853, 528] width 19 height 17
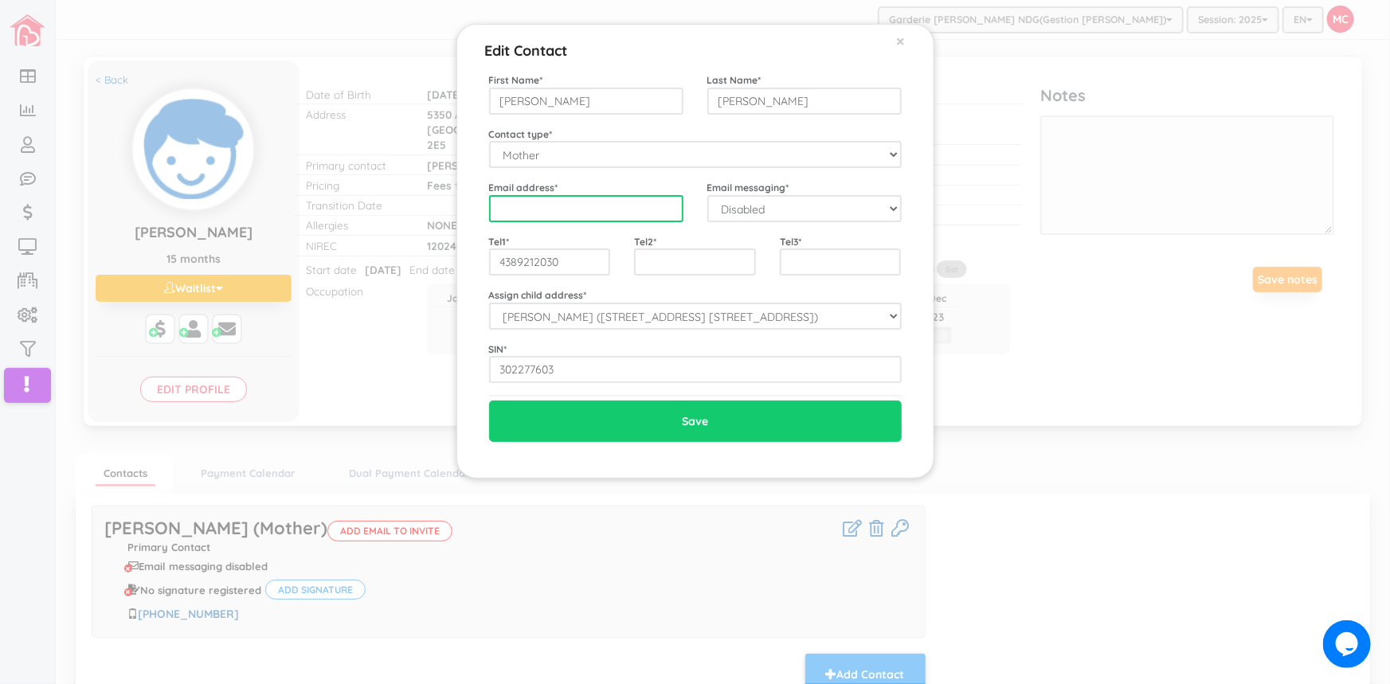
click at [501, 210] on input "email" at bounding box center [586, 208] width 194 height 27
paste input "trosttanja@hotmail.com"
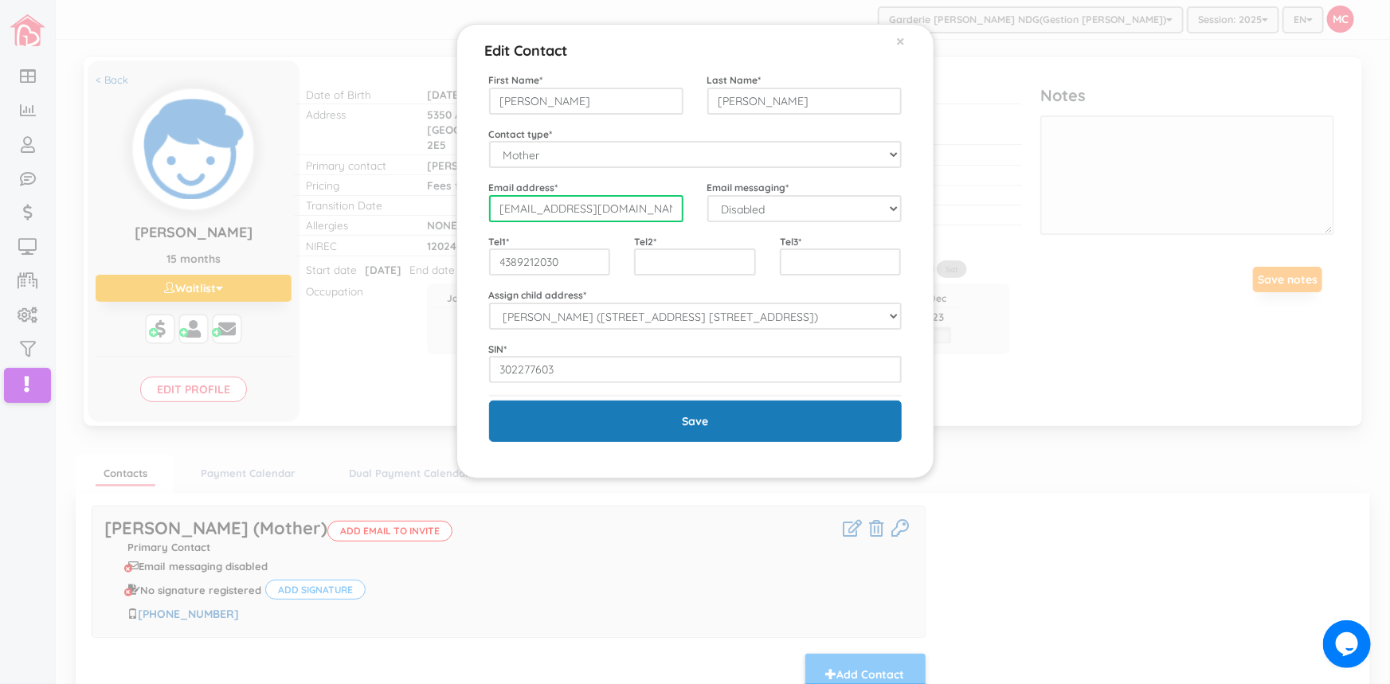
type input "trosttanja@hotmail.com"
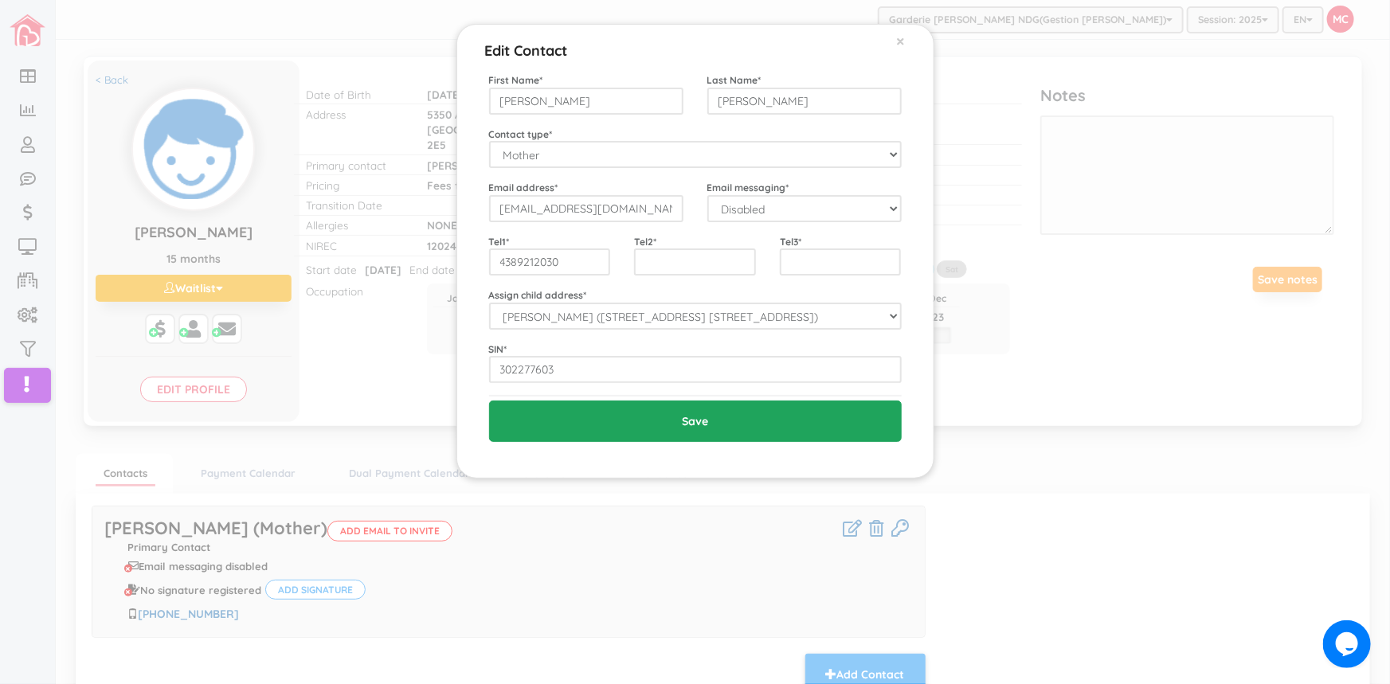
click at [672, 424] on input "Save" at bounding box center [695, 421] width 413 height 41
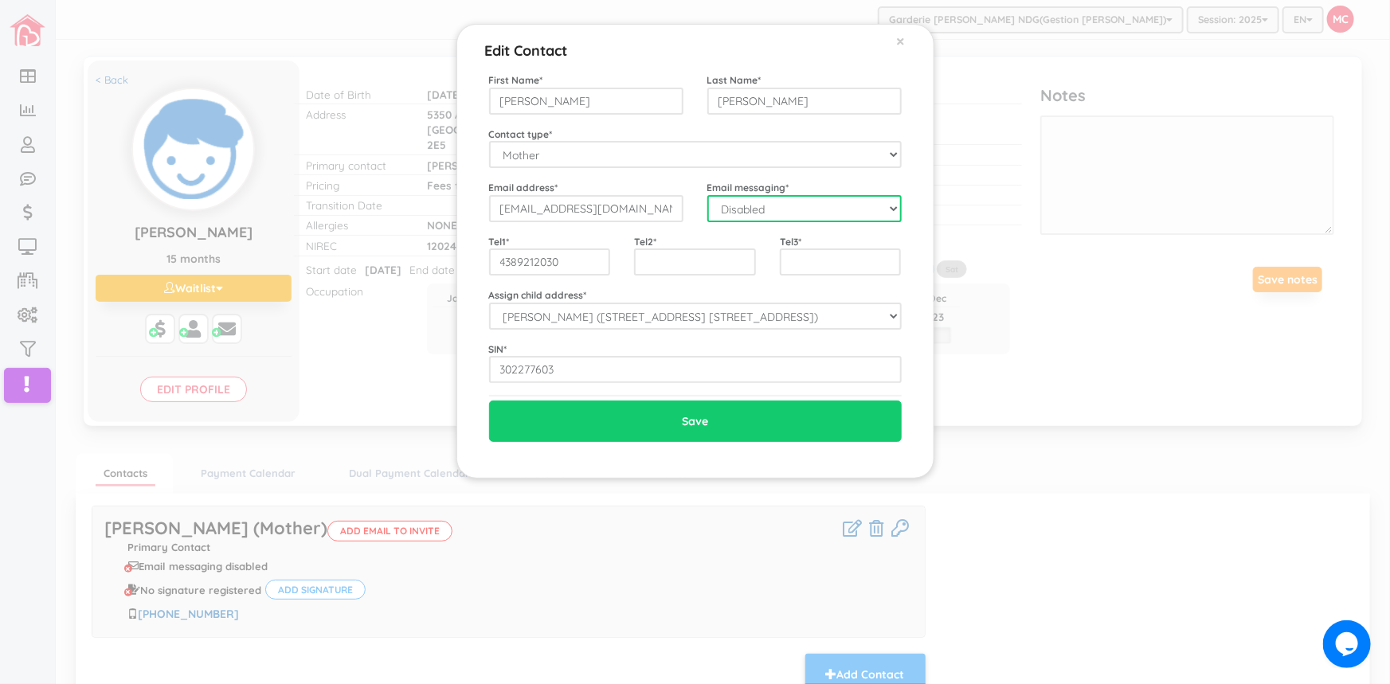
click at [893, 211] on select "Disabled Enabled" at bounding box center [804, 208] width 194 height 27
select select "1"
click at [707, 195] on select "Disabled Enabled" at bounding box center [804, 208] width 194 height 27
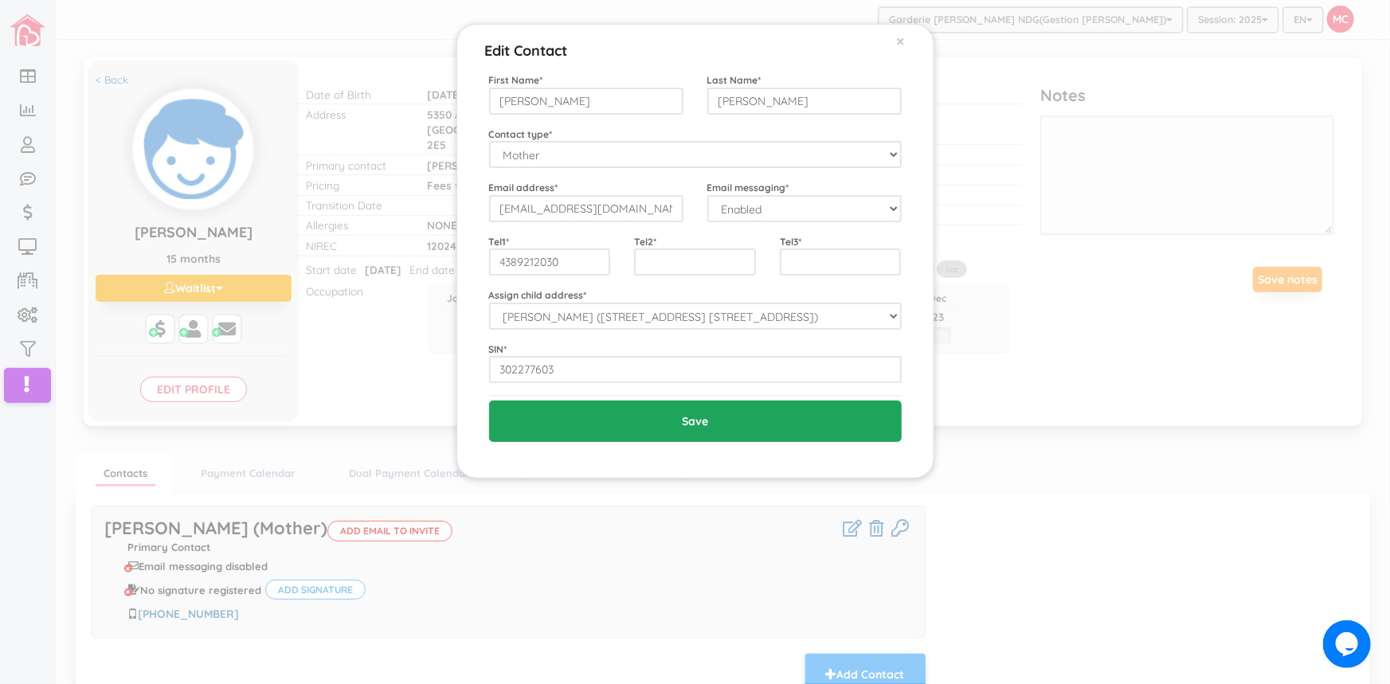
click at [697, 420] on input "Save" at bounding box center [695, 421] width 413 height 41
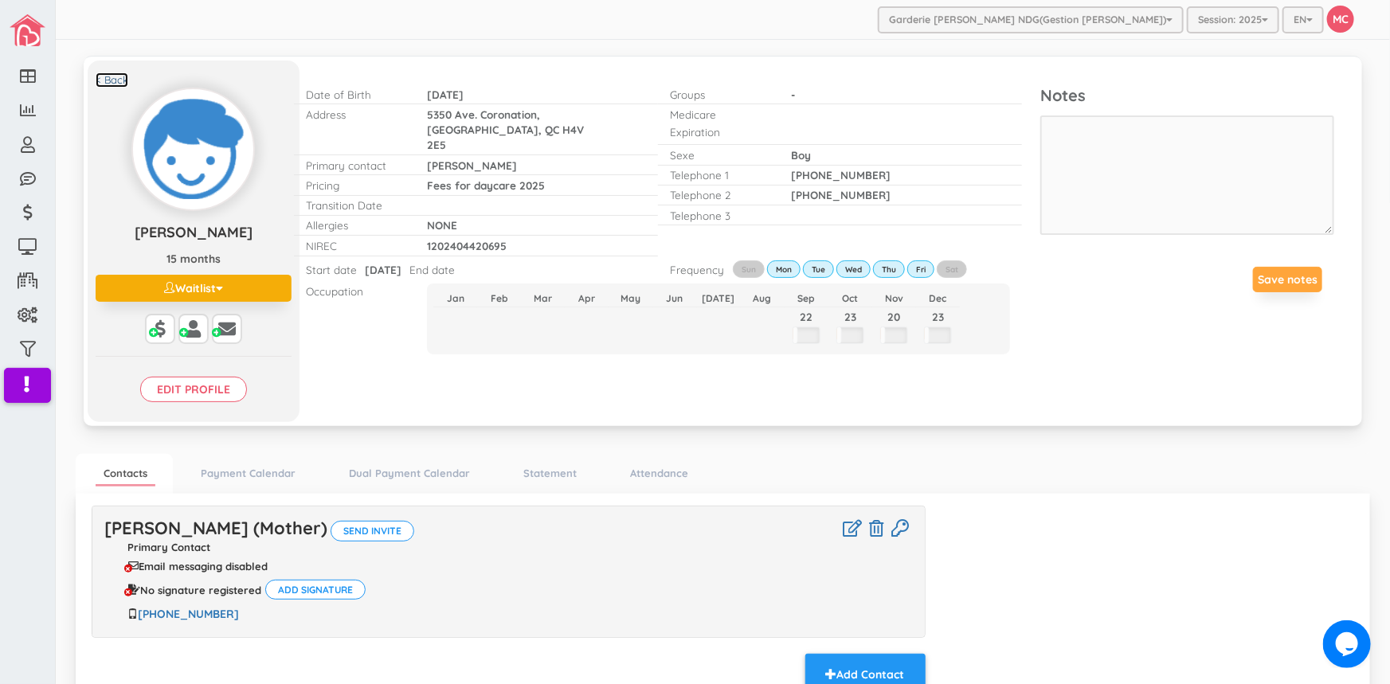
click at [120, 80] on link "< Back" at bounding box center [112, 79] width 33 height 15
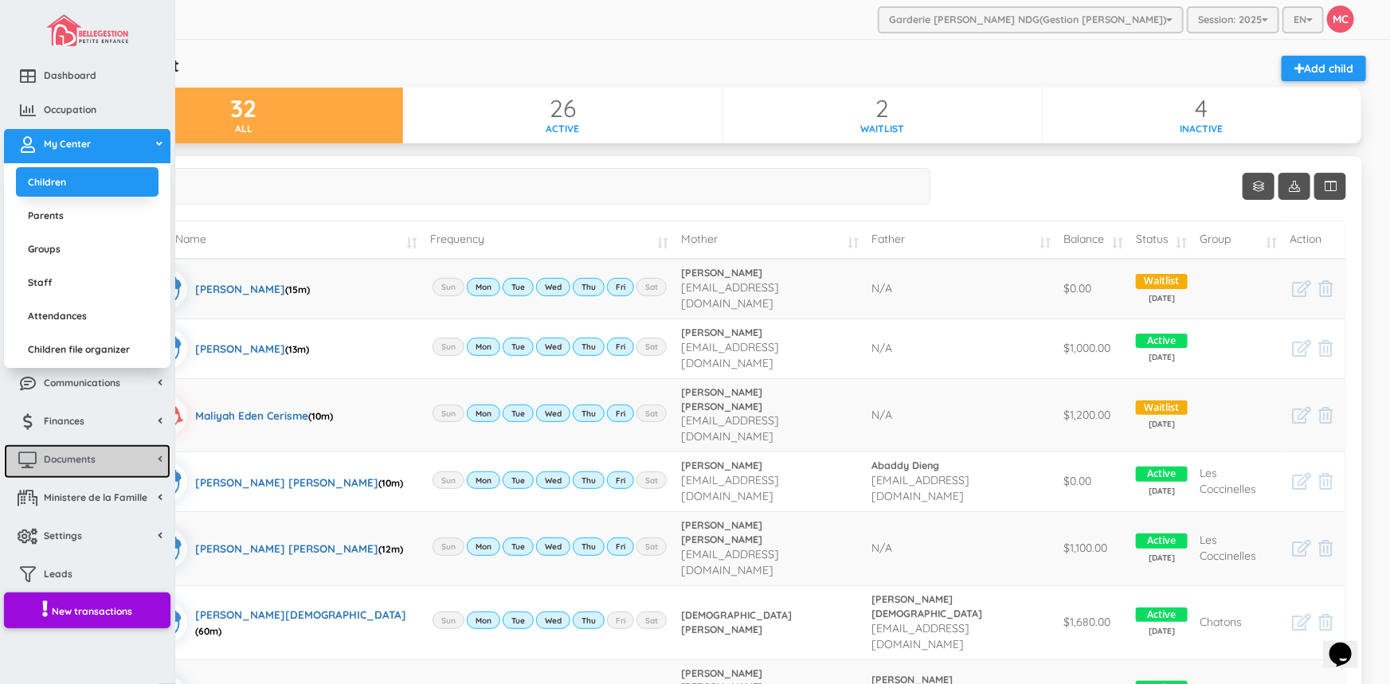
click at [63, 453] on span "Documents" at bounding box center [70, 460] width 52 height 14
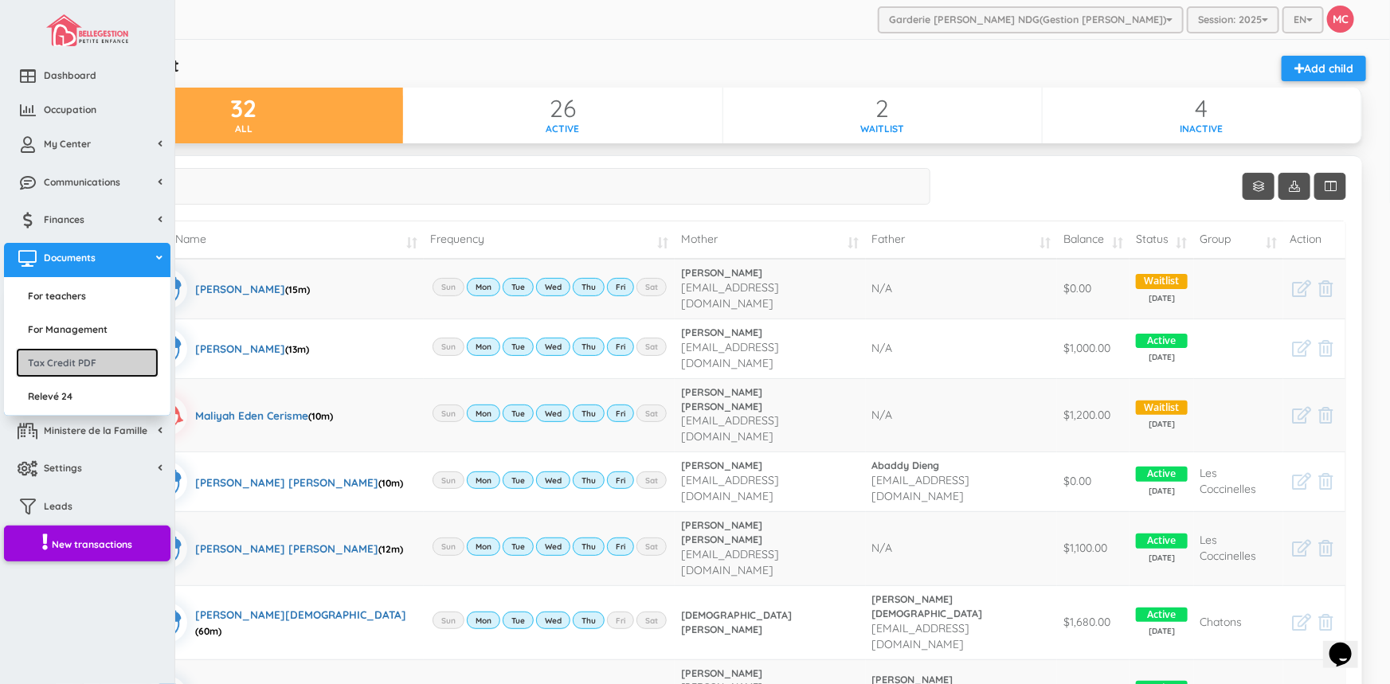
click at [72, 354] on link "Tax Credit PDF" at bounding box center [87, 362] width 143 height 29
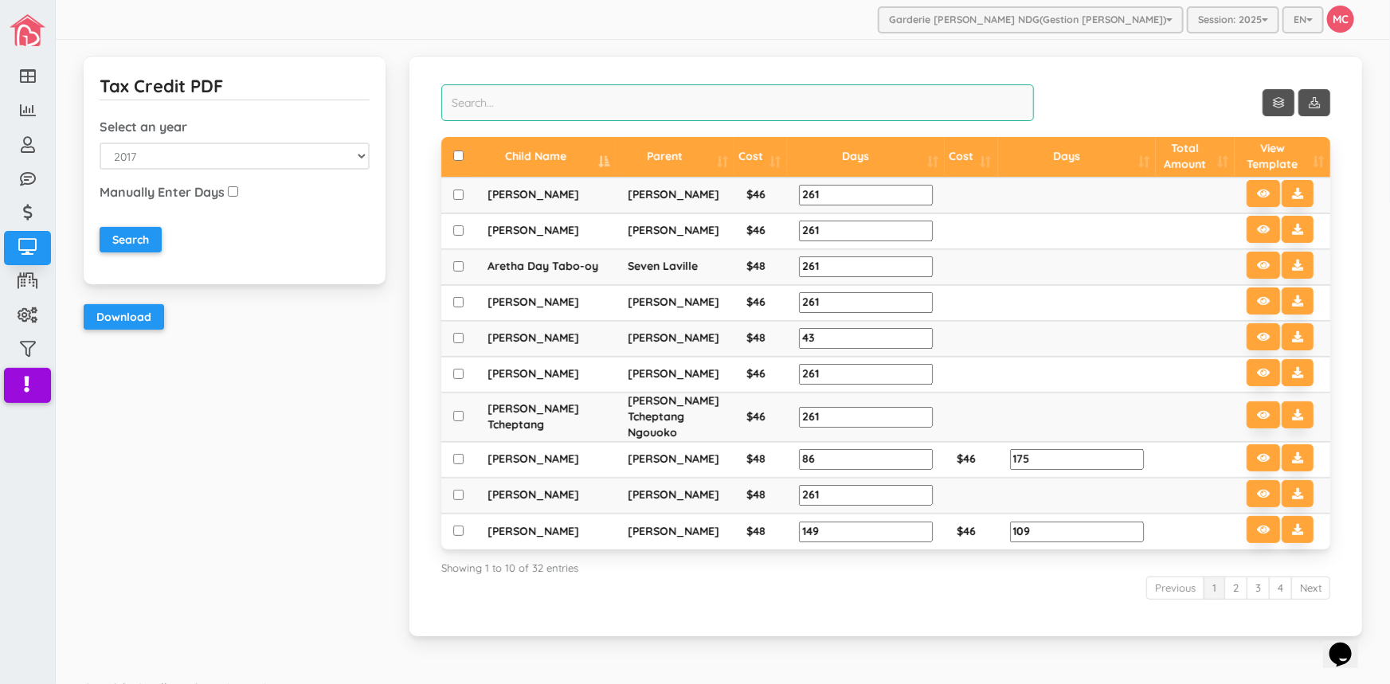
click at [475, 111] on input "search" at bounding box center [737, 102] width 593 height 37
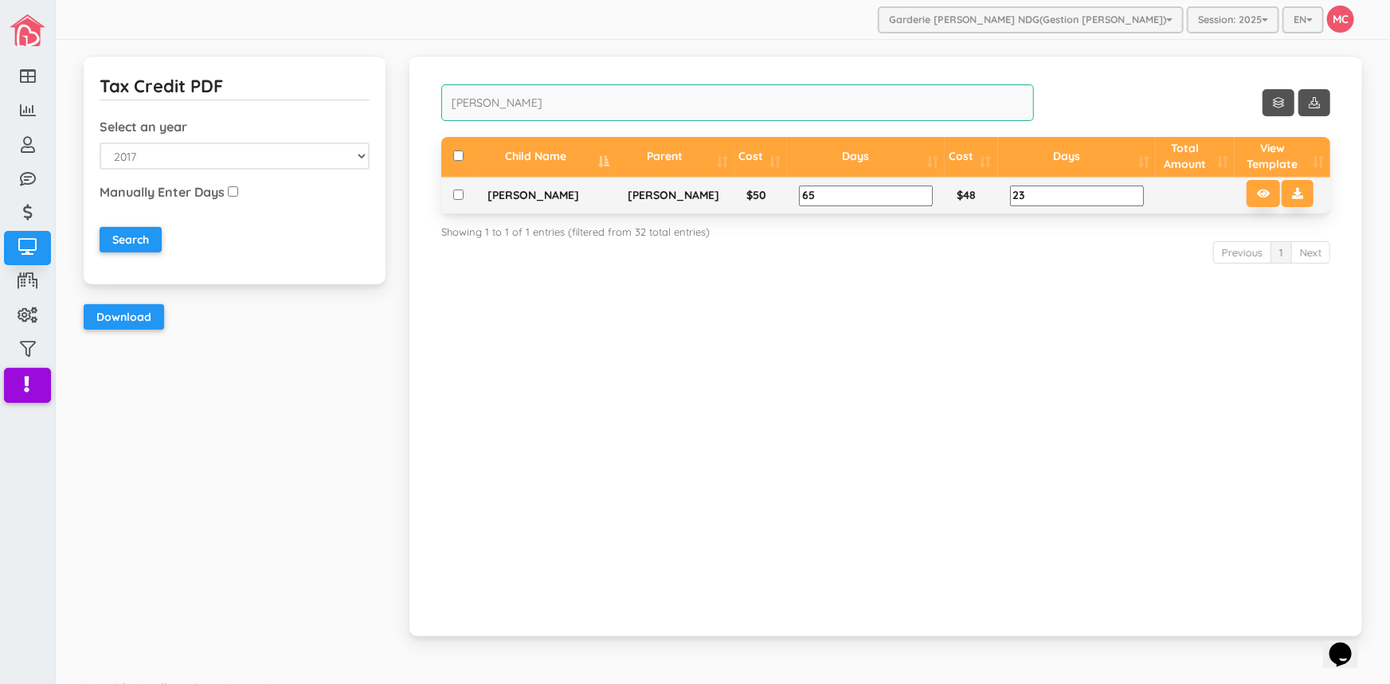
type input "[PERSON_NAME]"
click at [453, 194] on input "checkbox" at bounding box center [458, 195] width 10 height 10
checkbox input "true"
click at [1292, 191] on icon at bounding box center [1297, 193] width 11 height 11
